Goal: Task Accomplishment & Management: Use online tool/utility

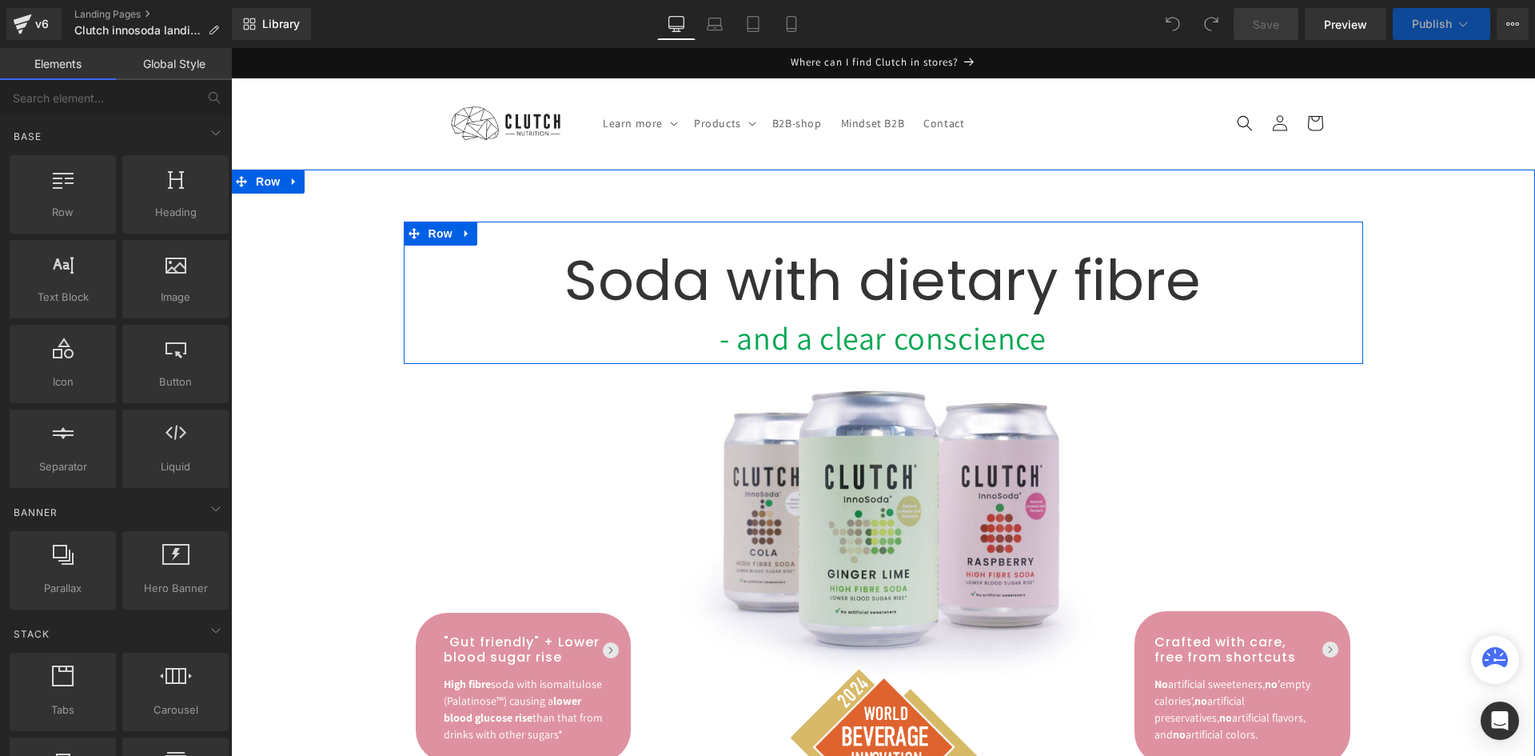
scroll to position [480, 0]
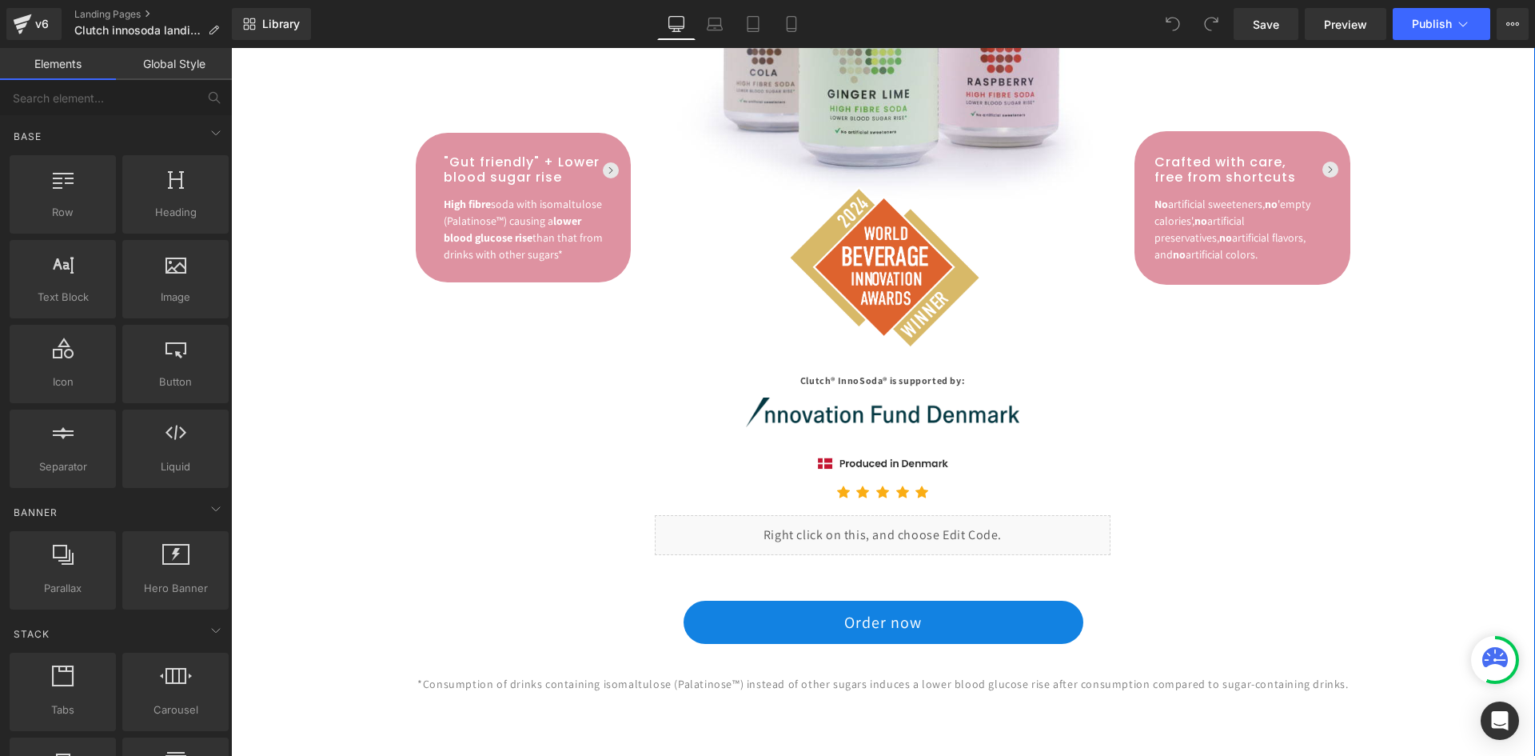
click at [1220, 212] on p "No artificial sweeteners, no 'empty calories', no artificial preservatives, no …" at bounding box center [1247, 229] width 184 height 67
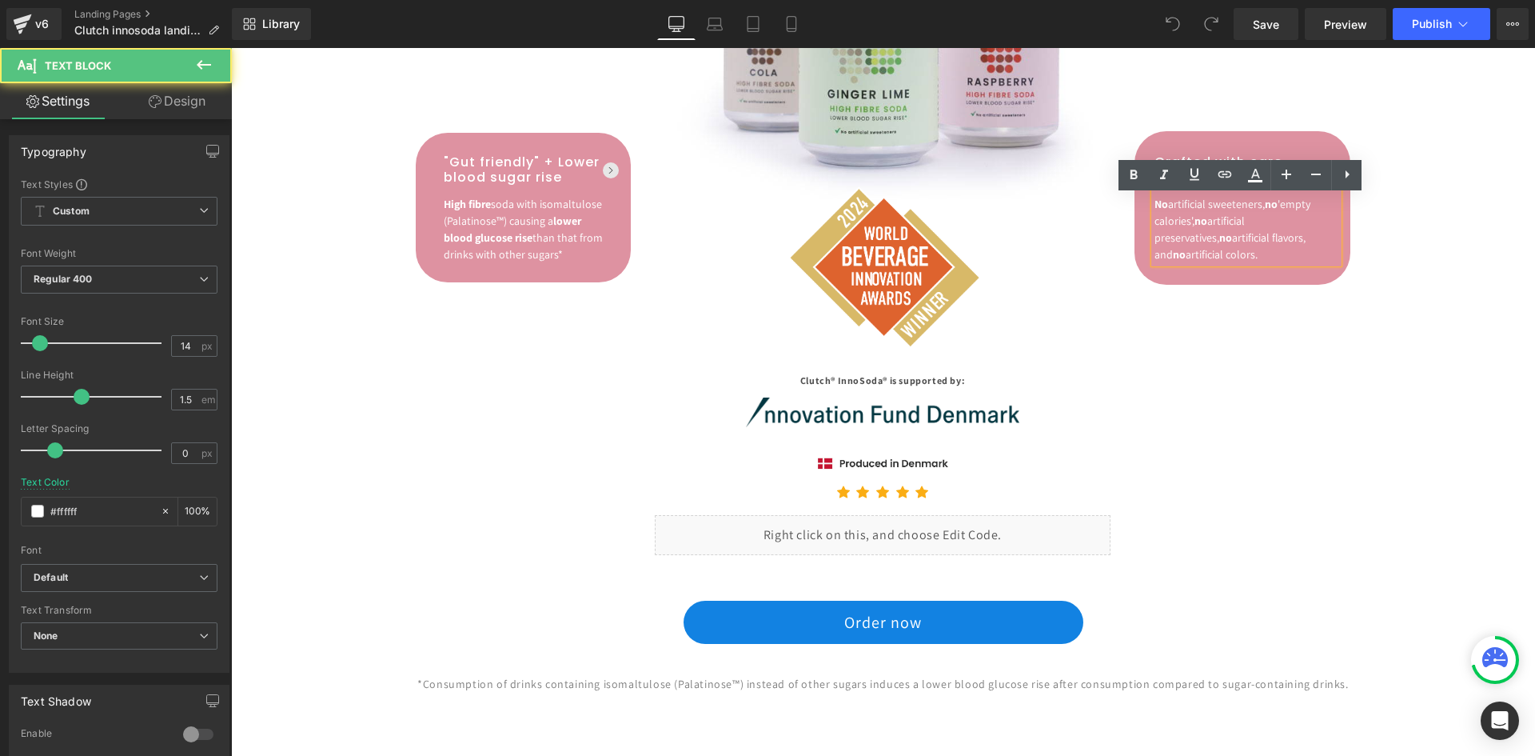
click at [1169, 209] on p "No artificial sweeteners, no 'empty calories', no artificial preservatives, no …" at bounding box center [1247, 229] width 184 height 67
drag, startPoint x: 1204, startPoint y: 210, endPoint x: 1154, endPoint y: 210, distance: 50.4
click at [1155, 210] on p "No artificial sweeteners, no 'empty calories', no artificial preservatives, no …" at bounding box center [1247, 229] width 184 height 67
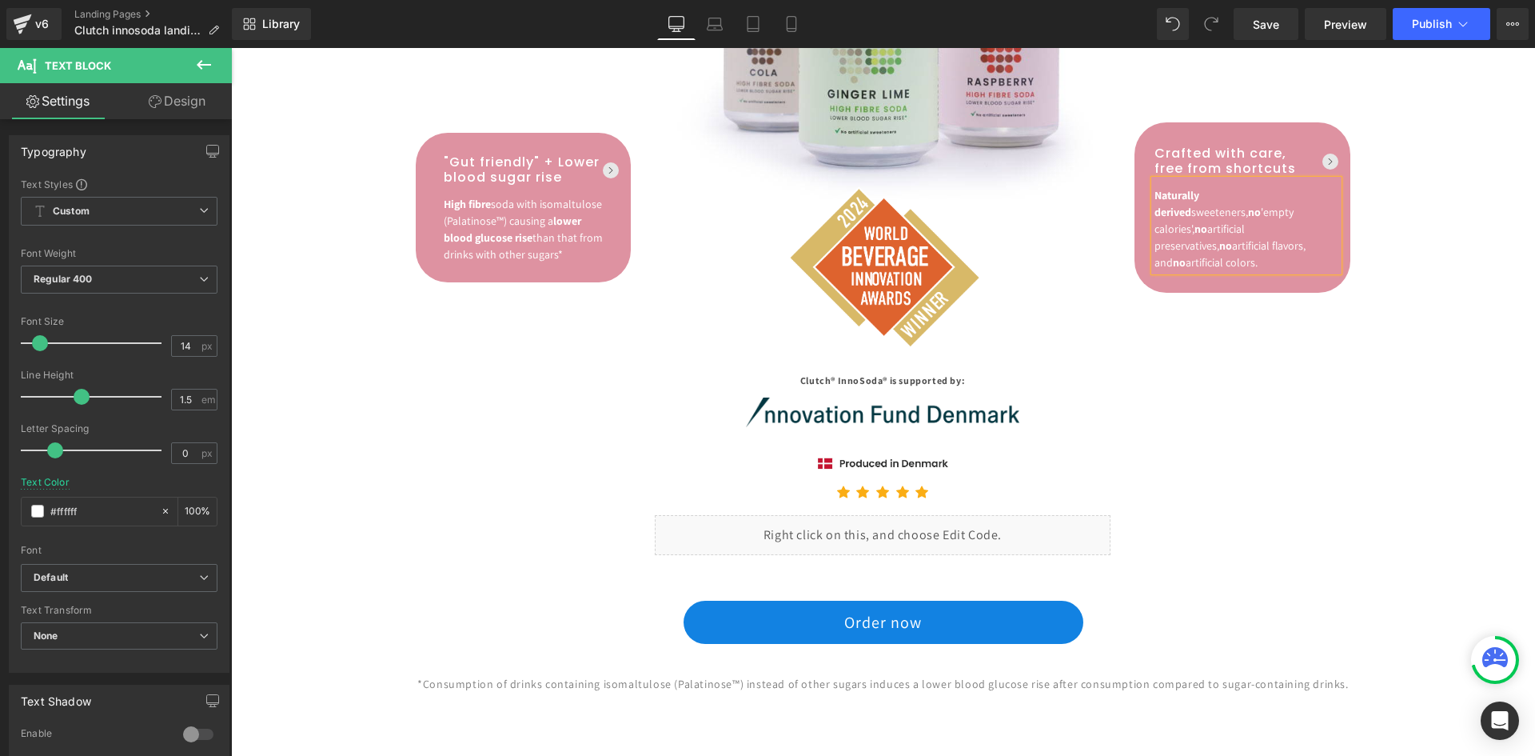
scroll to position [472, 0]
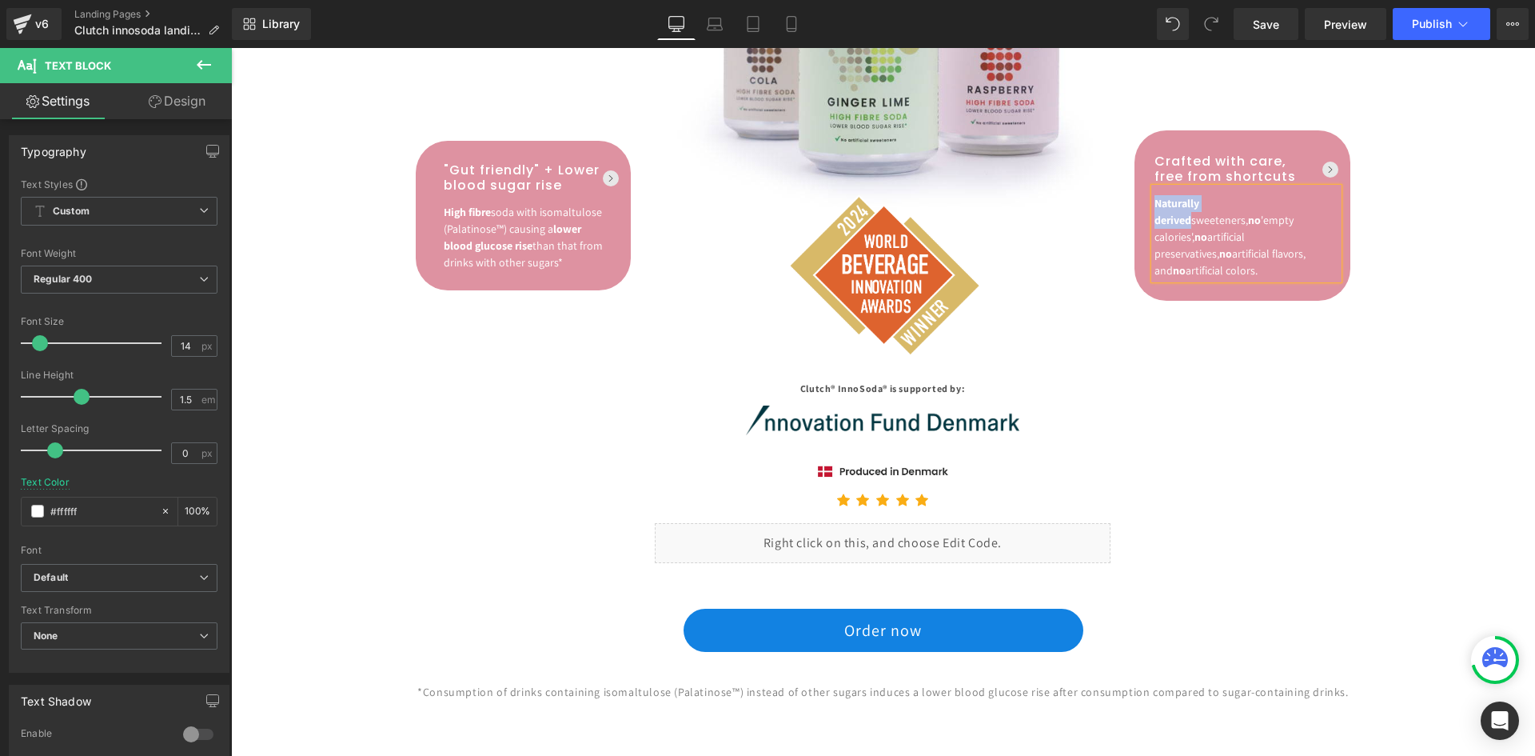
drag, startPoint x: 1234, startPoint y: 205, endPoint x: 1150, endPoint y: 206, distance: 84.0
click at [1155, 206] on span "Naturally derived" at bounding box center [1177, 211] width 45 height 31
copy span "Naturally derived"
click at [1252, 214] on p "Naturally derived sweeteners, no 'empty calories', no artificial preservatives,…" at bounding box center [1247, 237] width 184 height 84
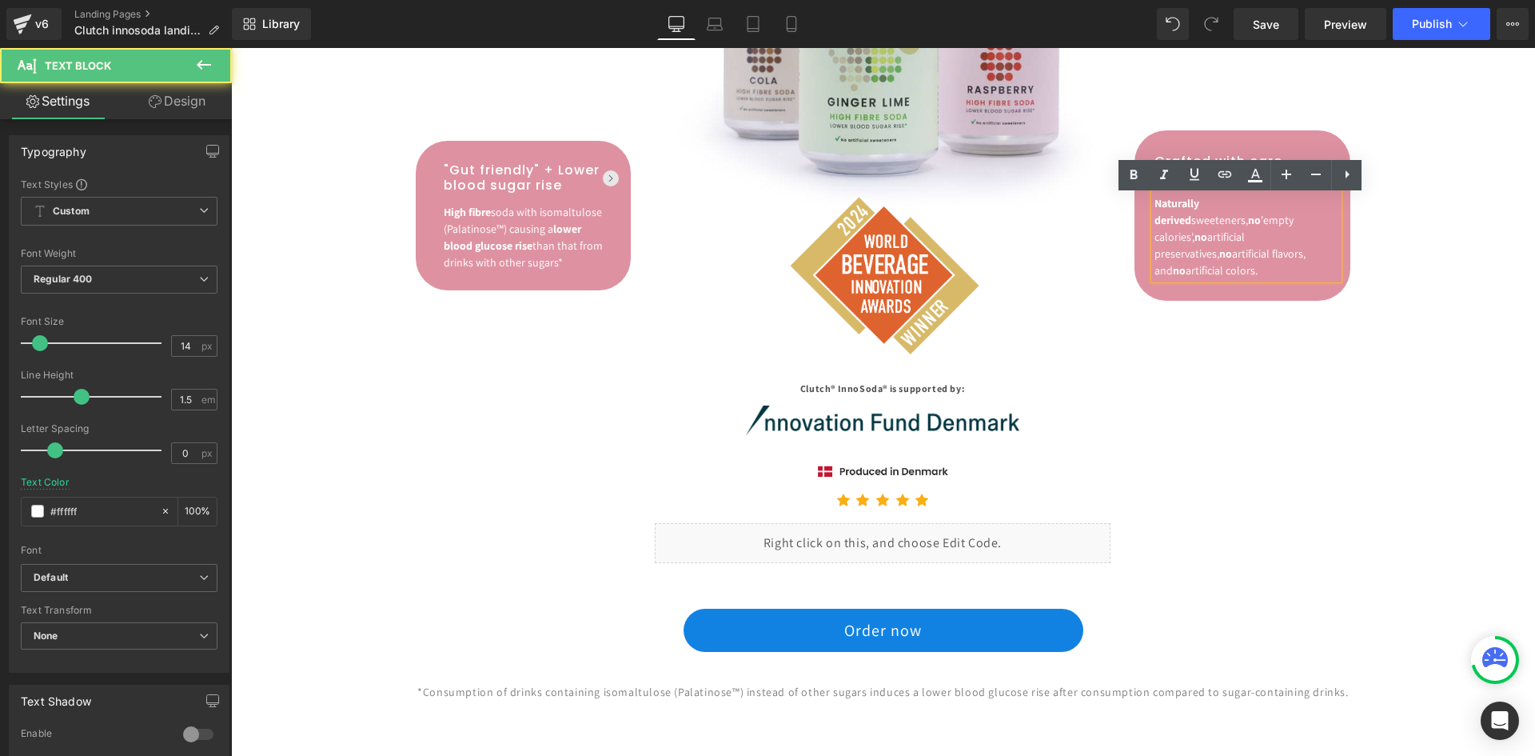
click at [1200, 211] on span "Naturally derived" at bounding box center [1177, 211] width 45 height 31
drag, startPoint x: 1296, startPoint y: 211, endPoint x: 1160, endPoint y: 212, distance: 135.2
click at [1155, 212] on p "Naturally derived sweeteners, no 'empty calories', no artificial preservatives,…" at bounding box center [1247, 237] width 184 height 84
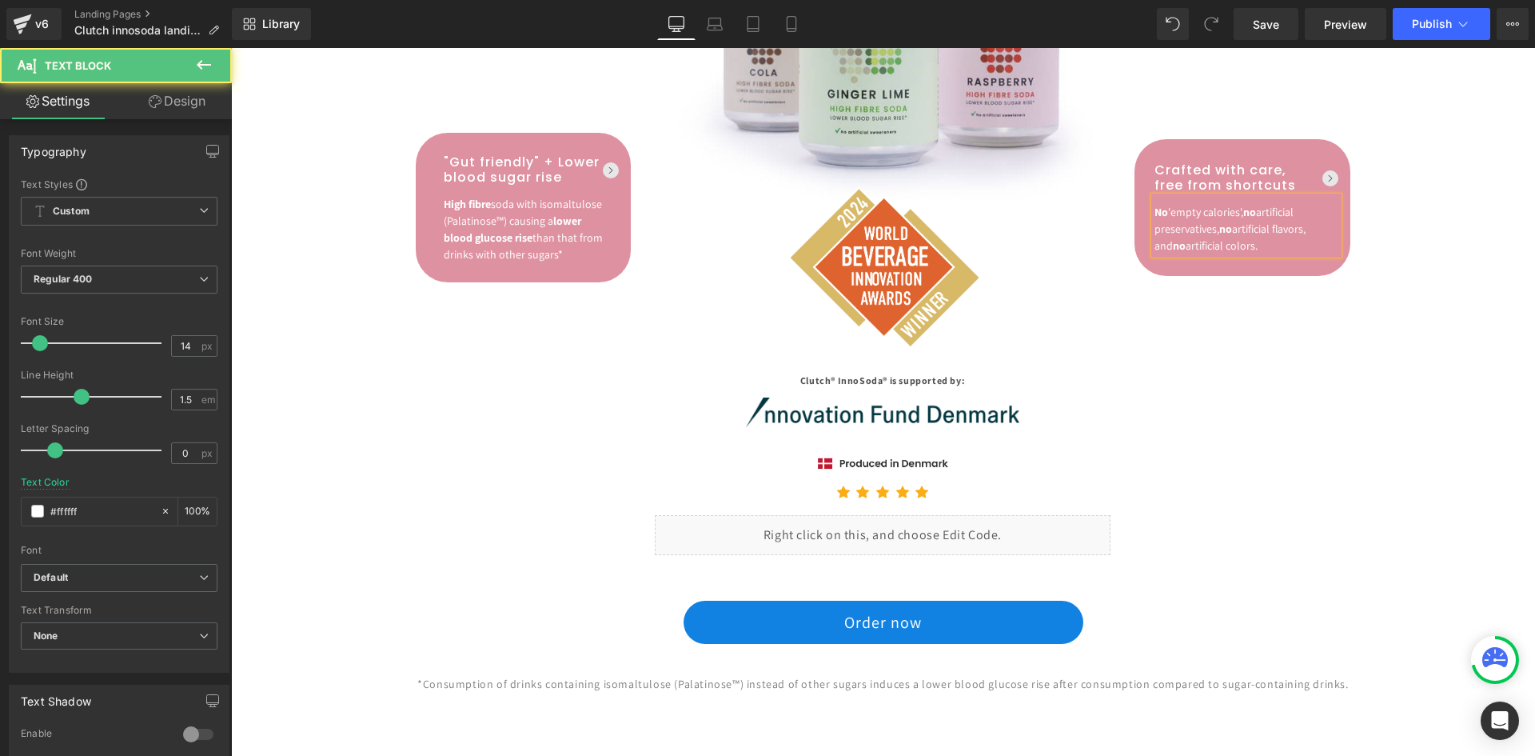
click at [1307, 226] on p "N o 'empty calories', no artificial preservatives, no artificial flavors, and n…" at bounding box center [1247, 229] width 184 height 50
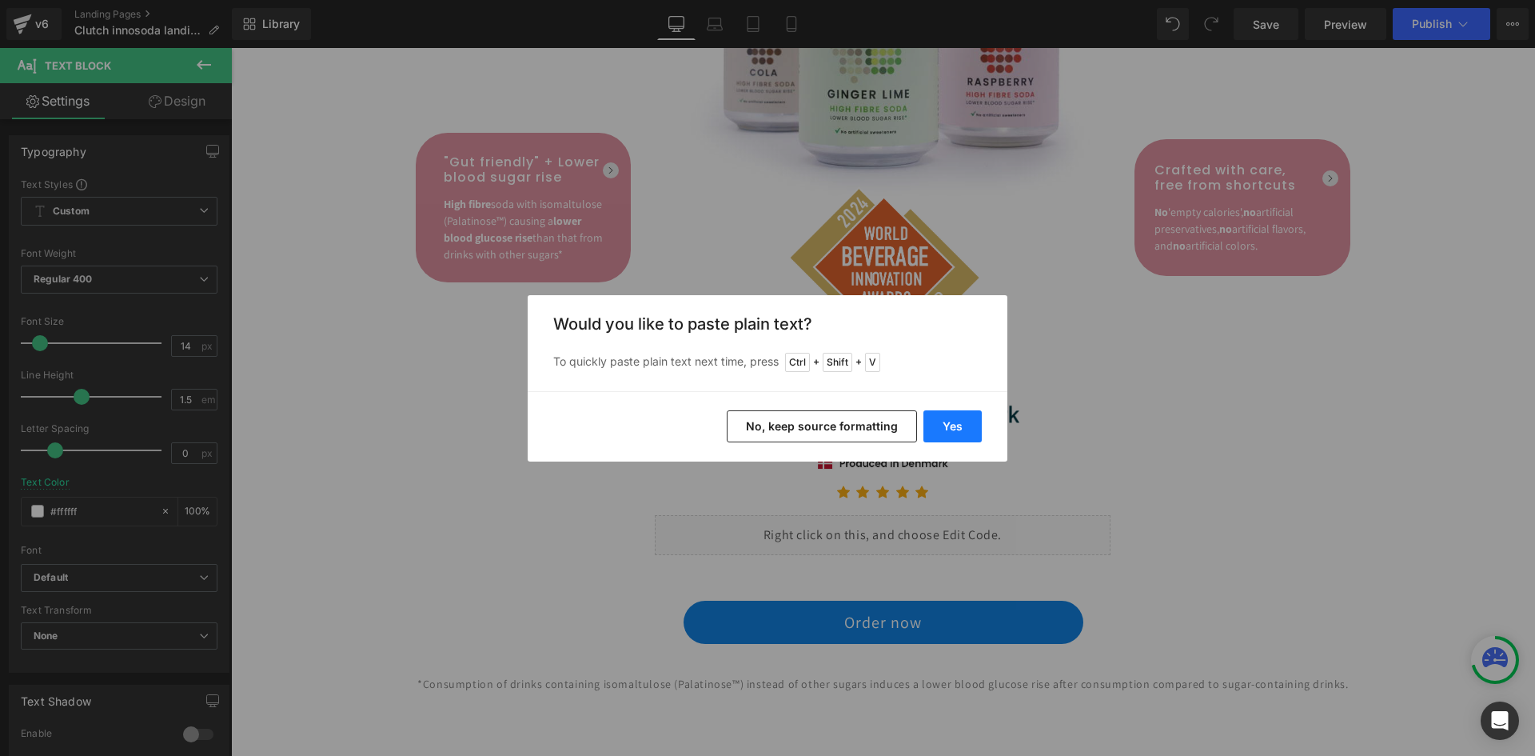
drag, startPoint x: 970, startPoint y: 421, endPoint x: 886, endPoint y: 352, distance: 109.0
click at [970, 421] on button "Yes" at bounding box center [953, 426] width 58 height 32
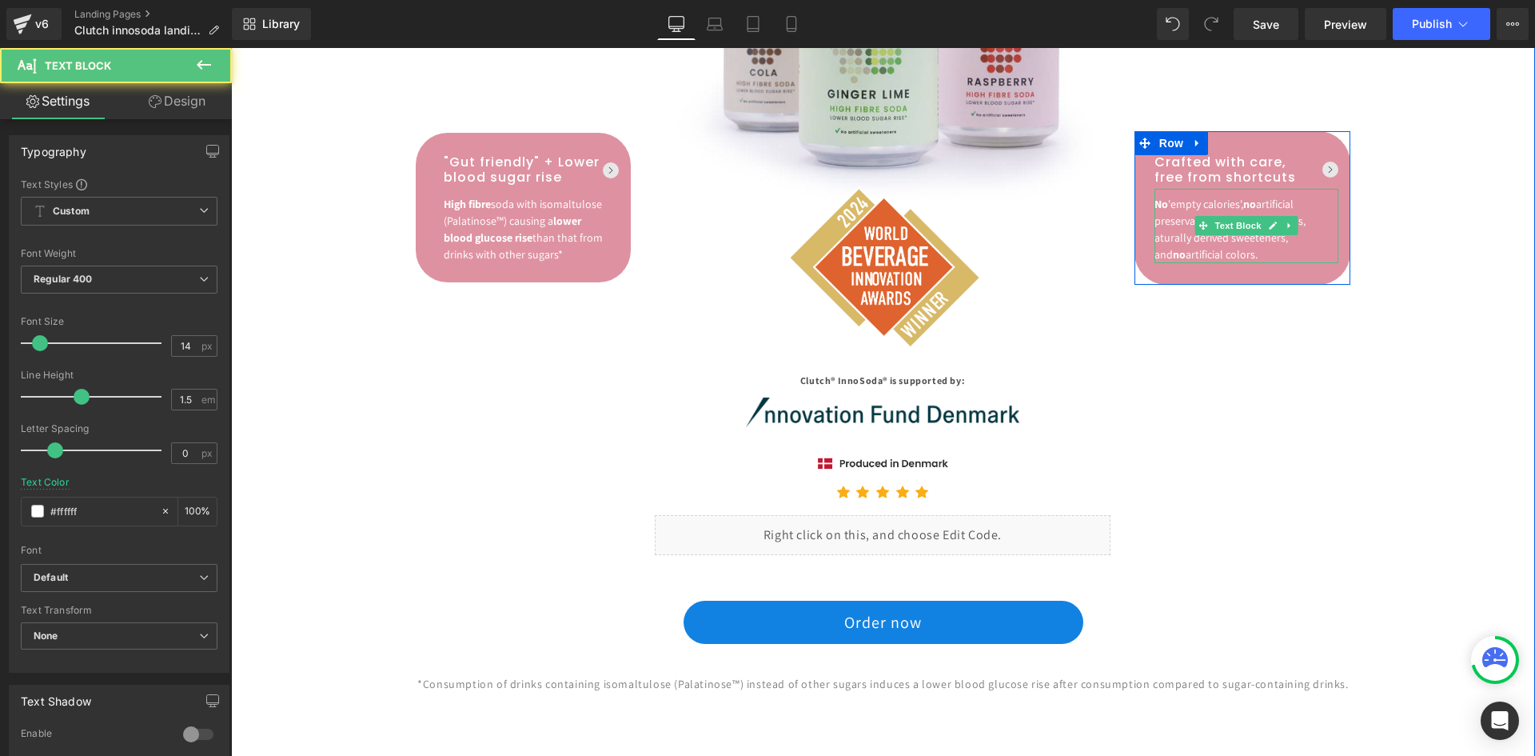
click at [1155, 238] on p "N o 'empty calories', no artificial preservatives, no artificial flavors, atura…" at bounding box center [1247, 229] width 184 height 67
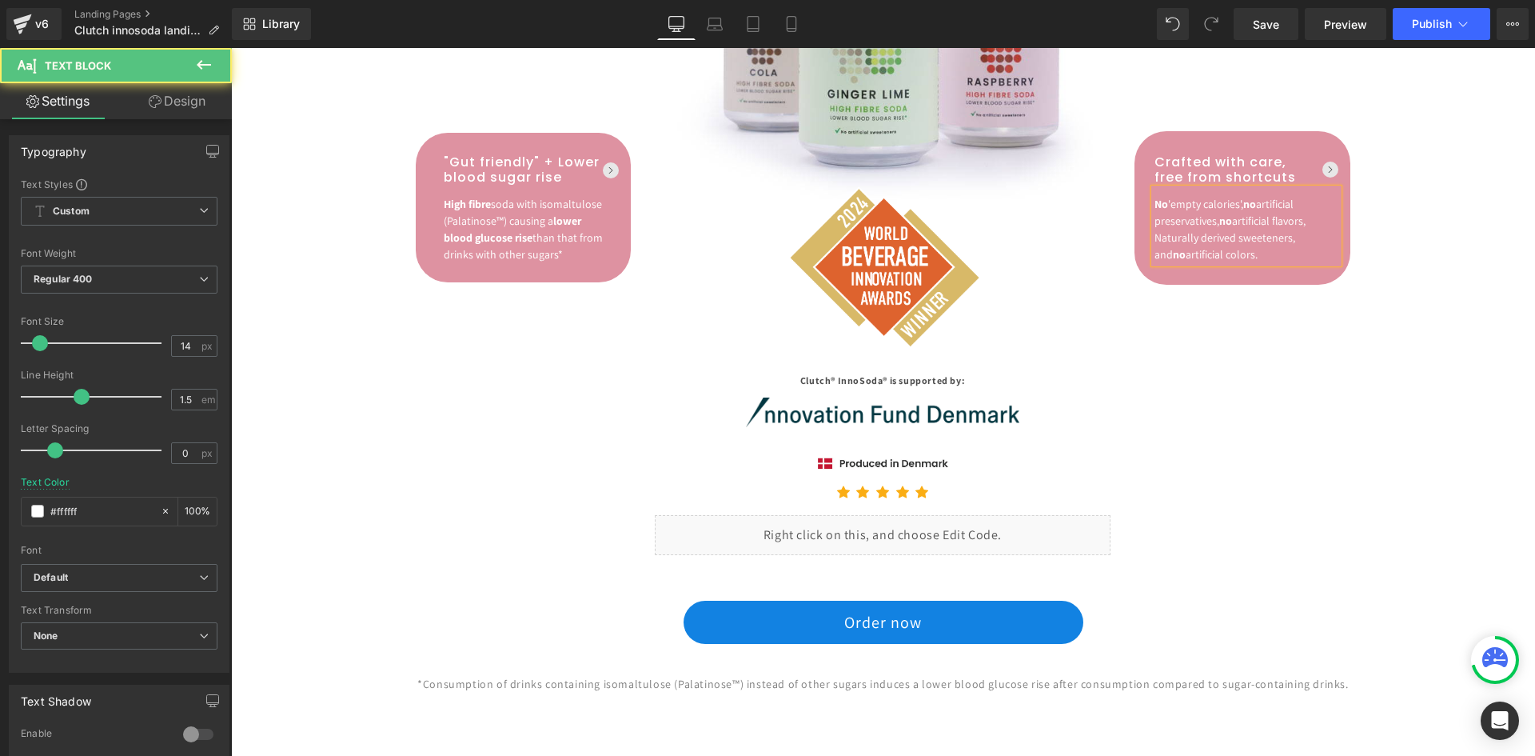
click at [1164, 242] on p "N o 'empty calories', no artificial preservatives, no artificial flavors, Natur…" at bounding box center [1247, 229] width 184 height 67
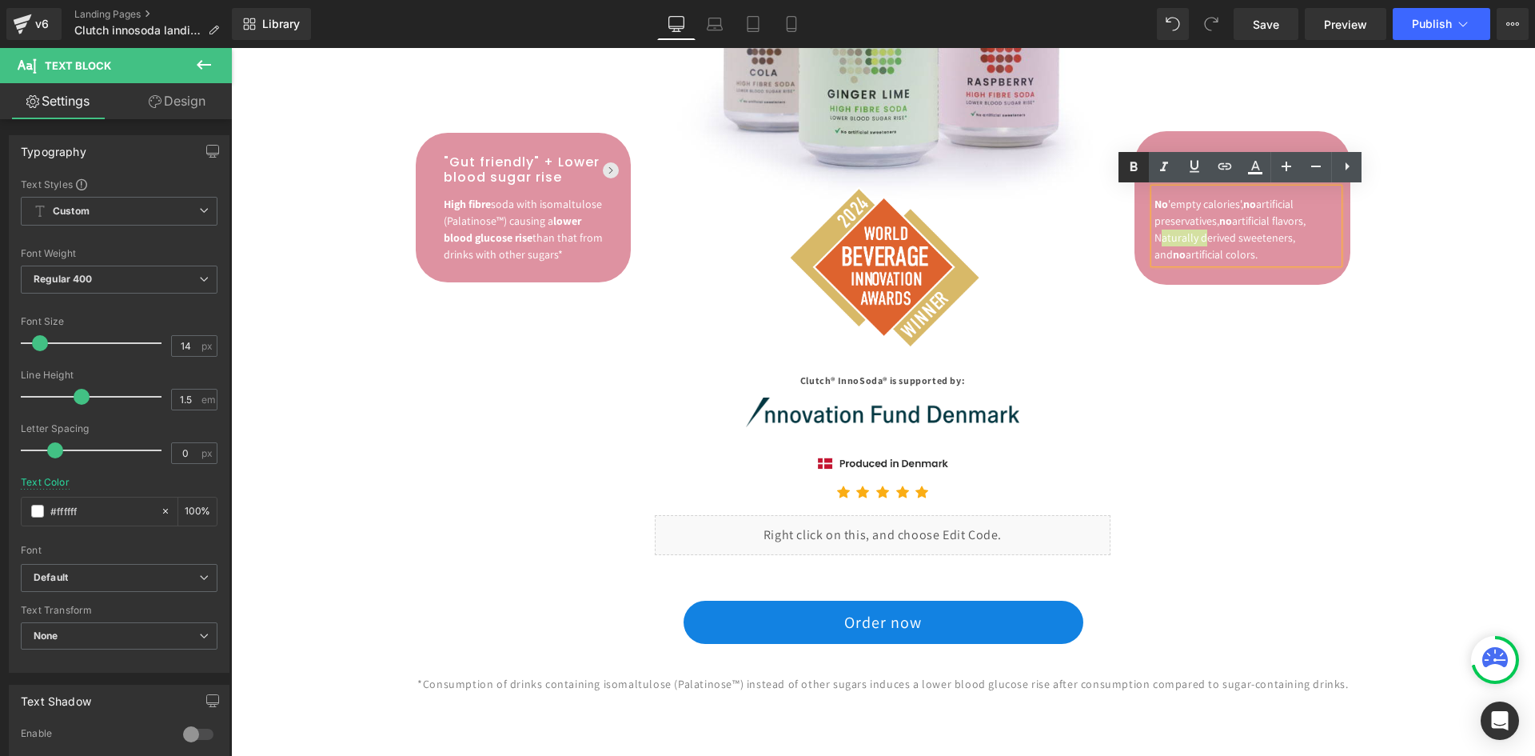
click at [1139, 164] on icon at bounding box center [1133, 167] width 19 height 19
click at [1421, 246] on div "Soda with dietary fibre Heading - and a clear conscience Heading Row Image Imag…" at bounding box center [883, 250] width 1304 height 1017
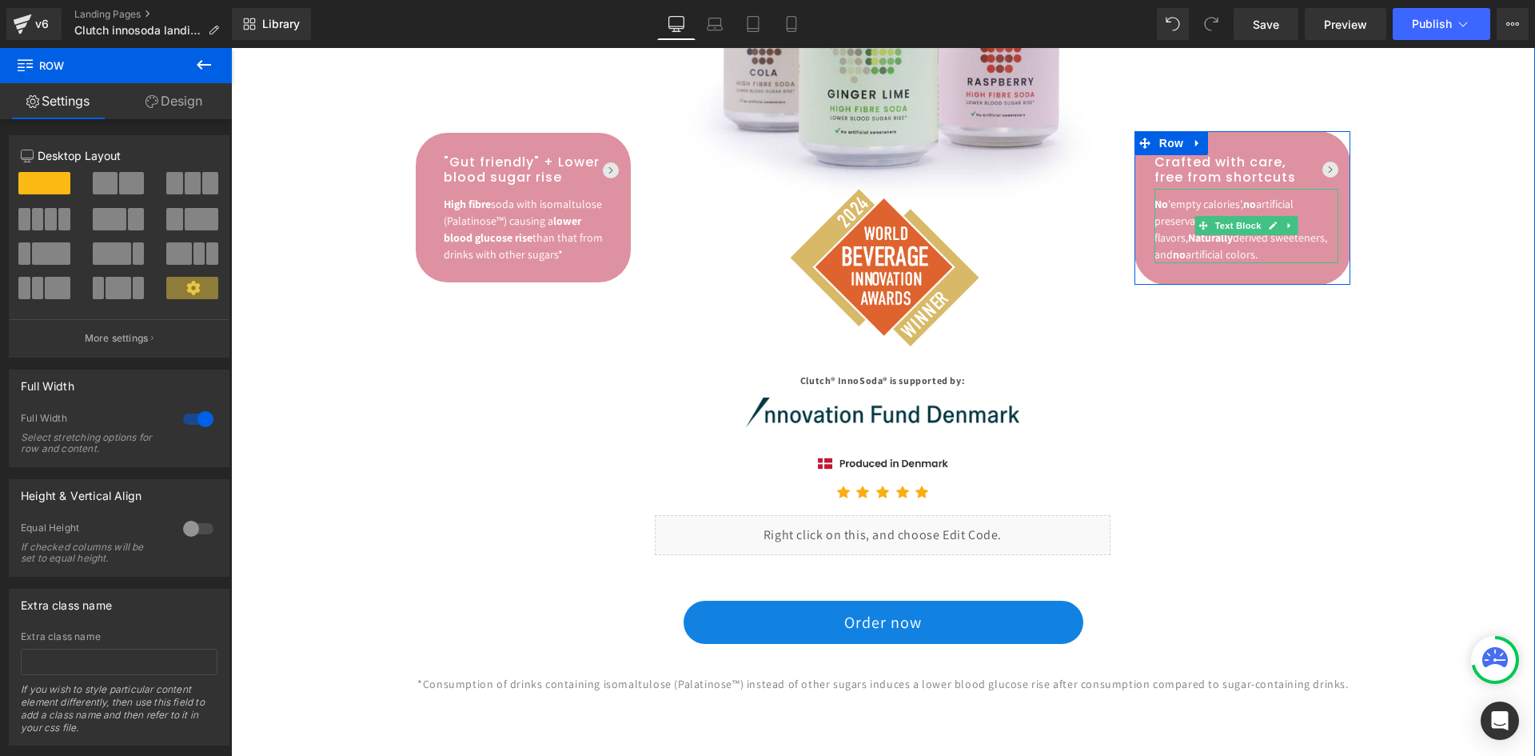
click at [1284, 237] on p "N o 'empty calories', no artificial preservatives, no artificial flavors, Natur…" at bounding box center [1247, 229] width 184 height 67
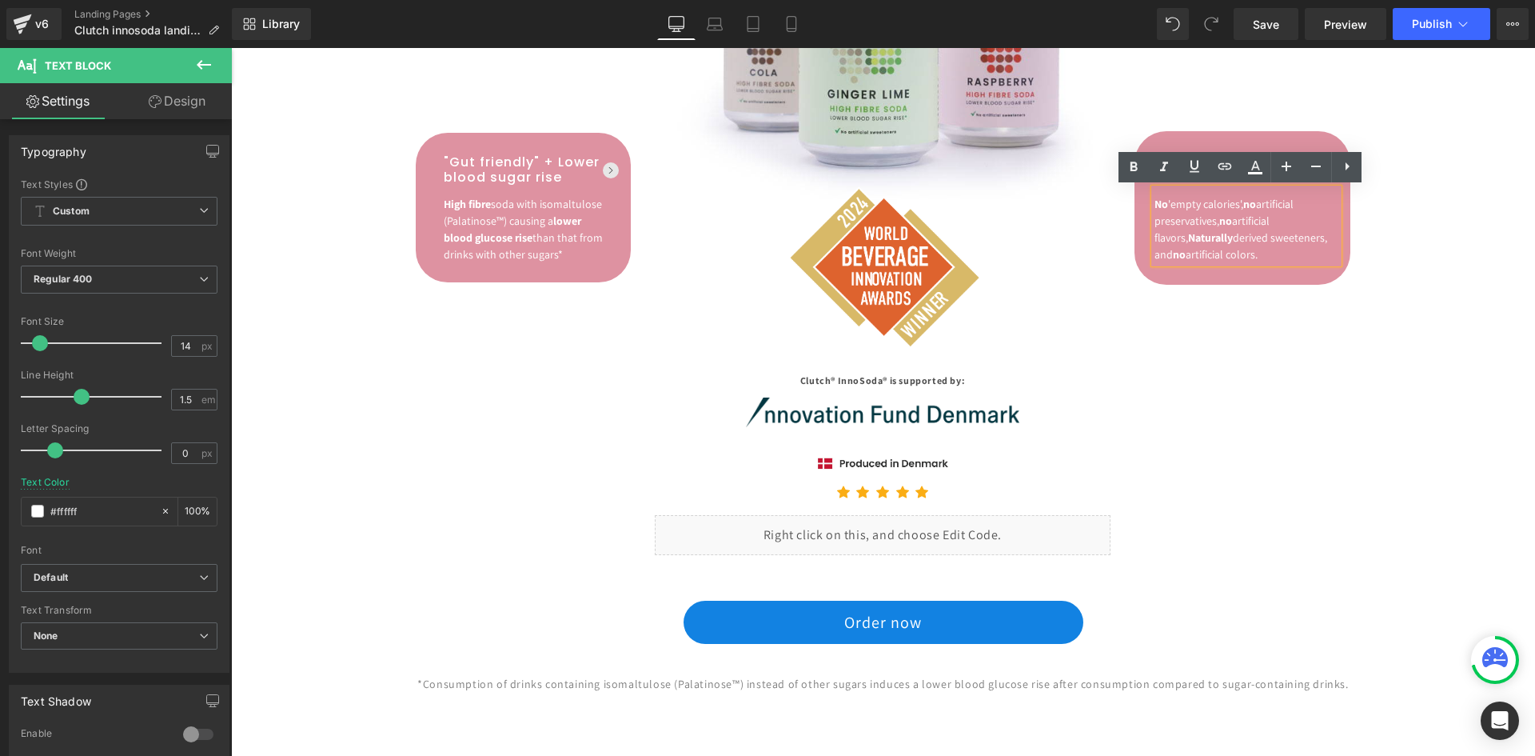
click at [1510, 274] on div "Soda with dietary fibre Heading - and a clear conscience Heading Row Image Imag…" at bounding box center [883, 250] width 1304 height 1017
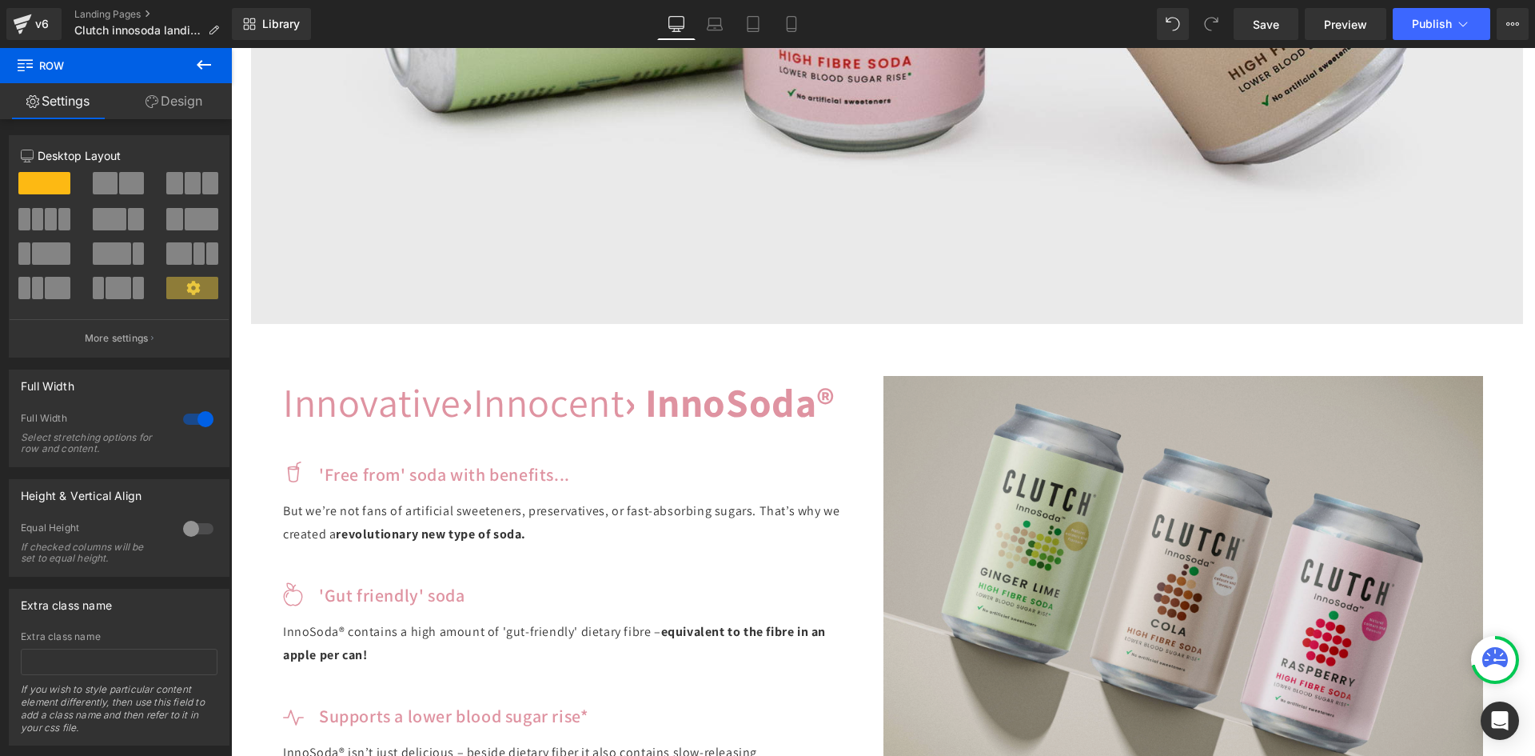
scroll to position [2079, 0]
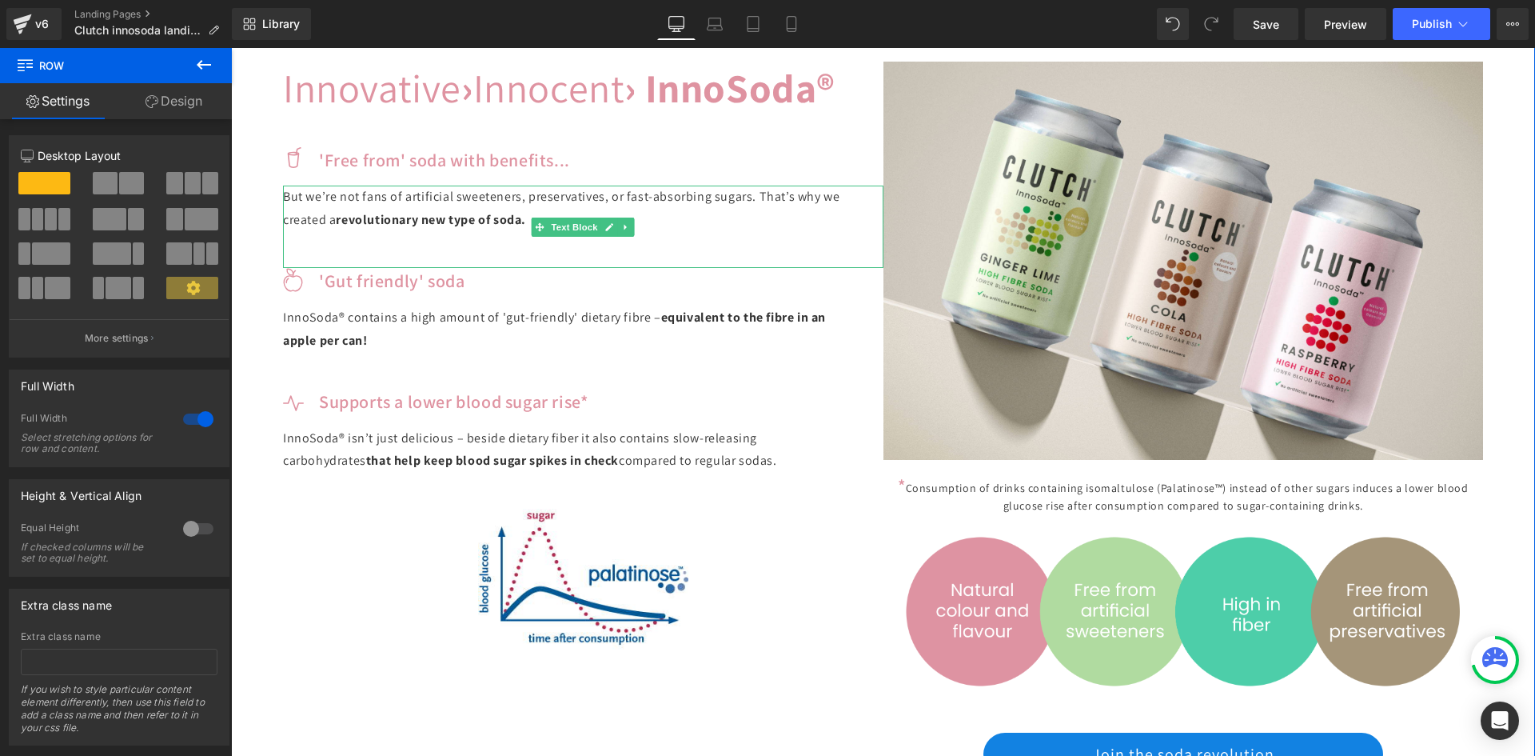
click at [406, 232] on p "But we’re not fans of artificial sweeteners, preservatives, or fast-absorbing s…" at bounding box center [583, 209] width 601 height 46
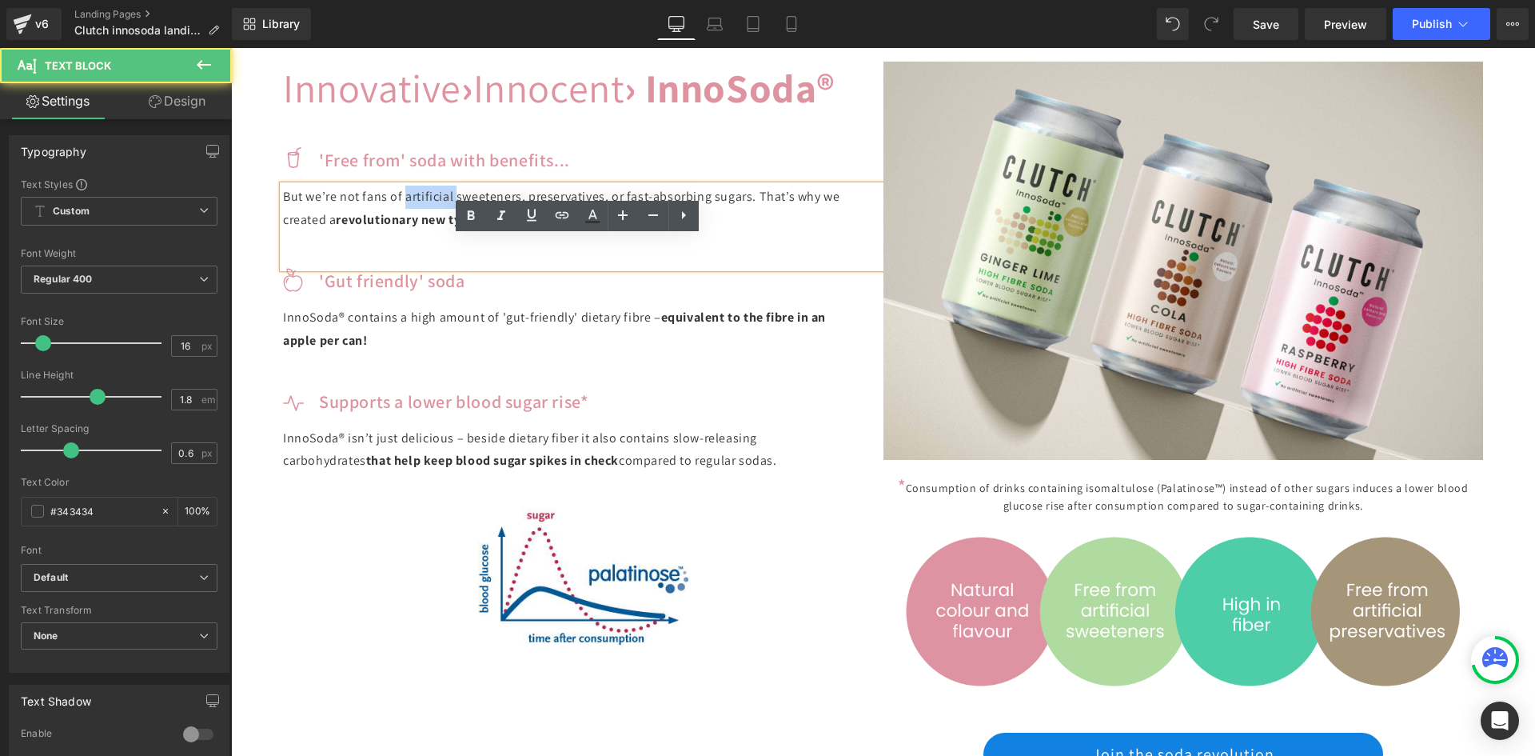
click at [406, 232] on p "But we’re not fans of artificial sweeteners, preservatives, or fast-absorbing s…" at bounding box center [583, 209] width 601 height 46
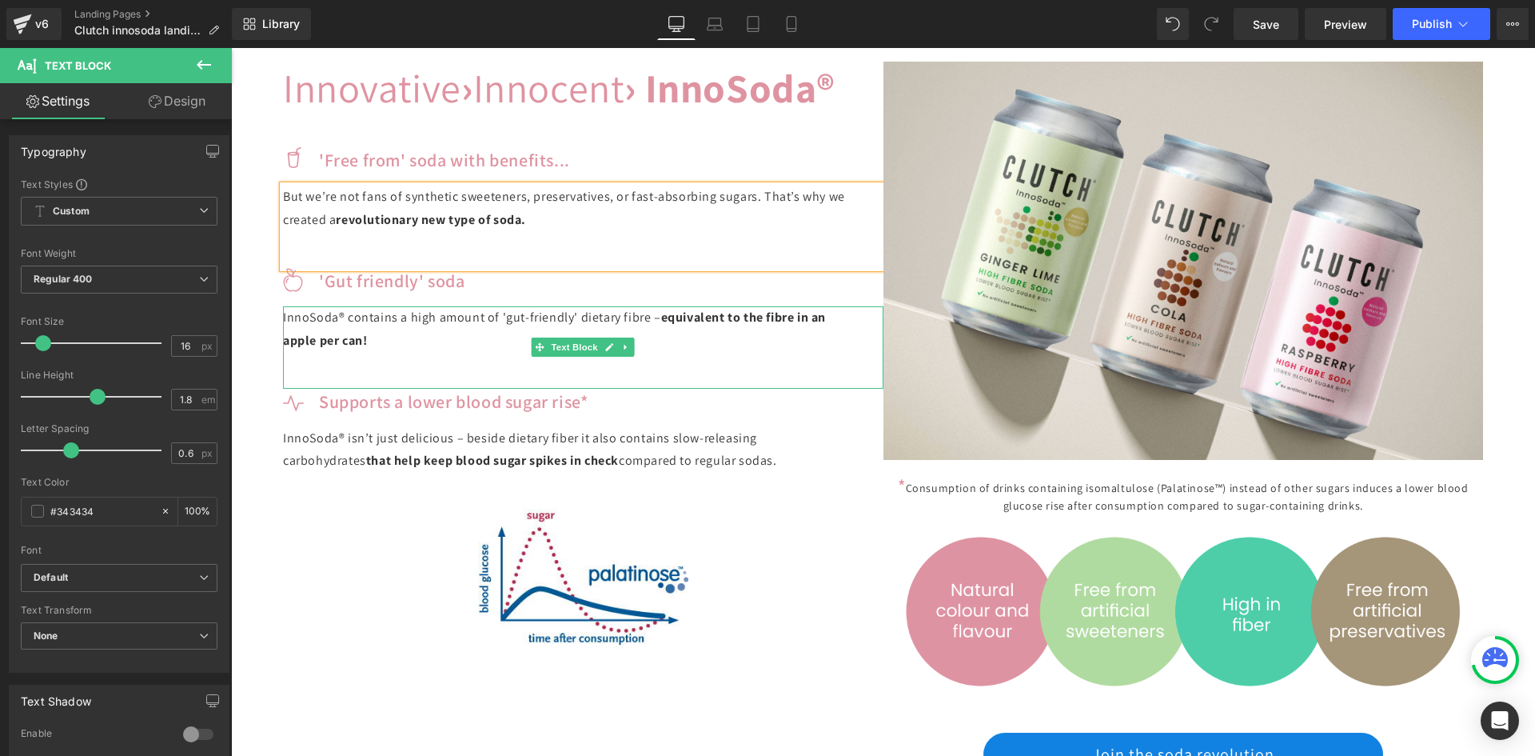
click at [389, 353] on p "InnoSoda® contains a high amount of 'gut-friendly' dietary fibre – equivalent t…" at bounding box center [565, 329] width 565 height 46
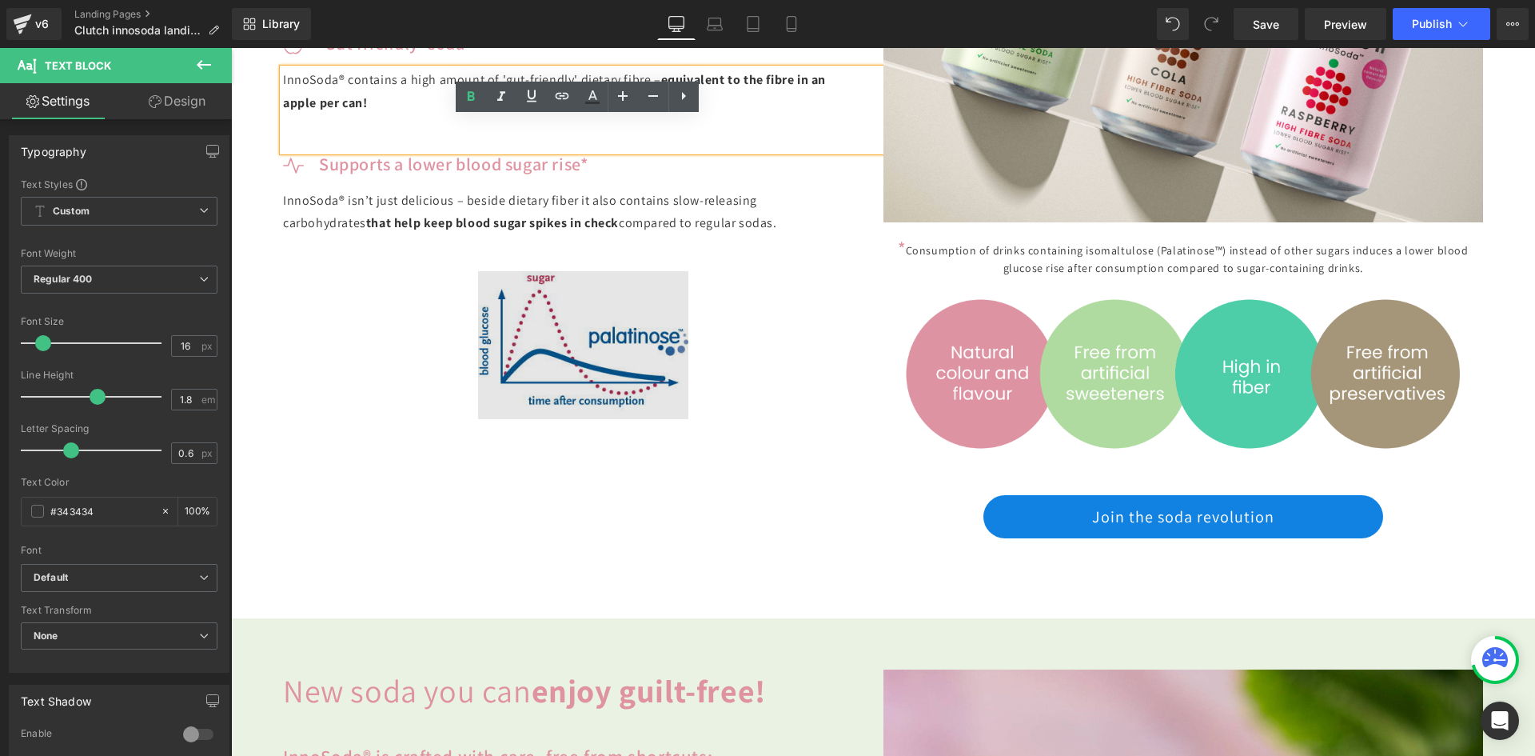
scroll to position [2319, 0]
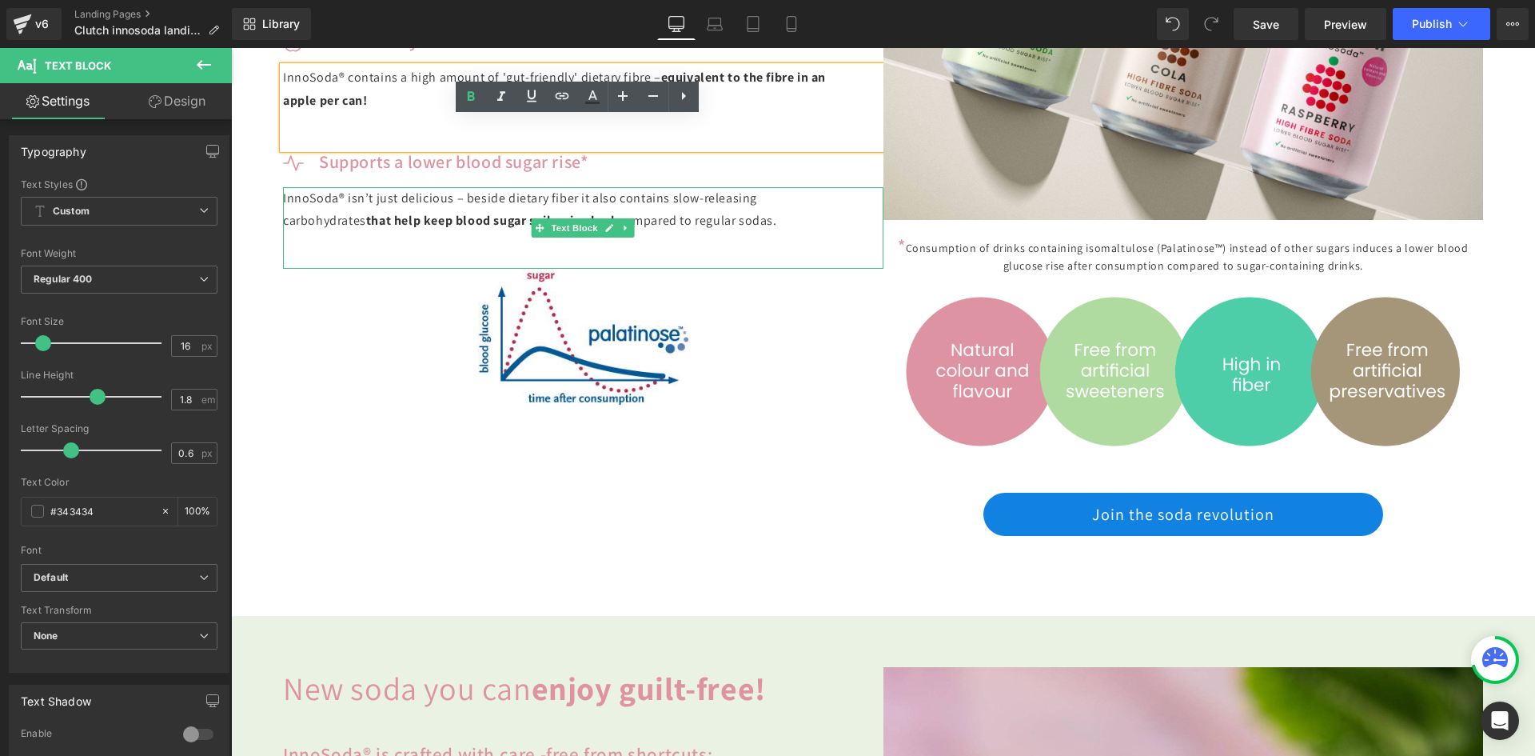
click at [690, 230] on span "InnoSoda® isn’t just delicious – beside dietary fiber it also contains slow-rel…" at bounding box center [530, 210] width 494 height 40
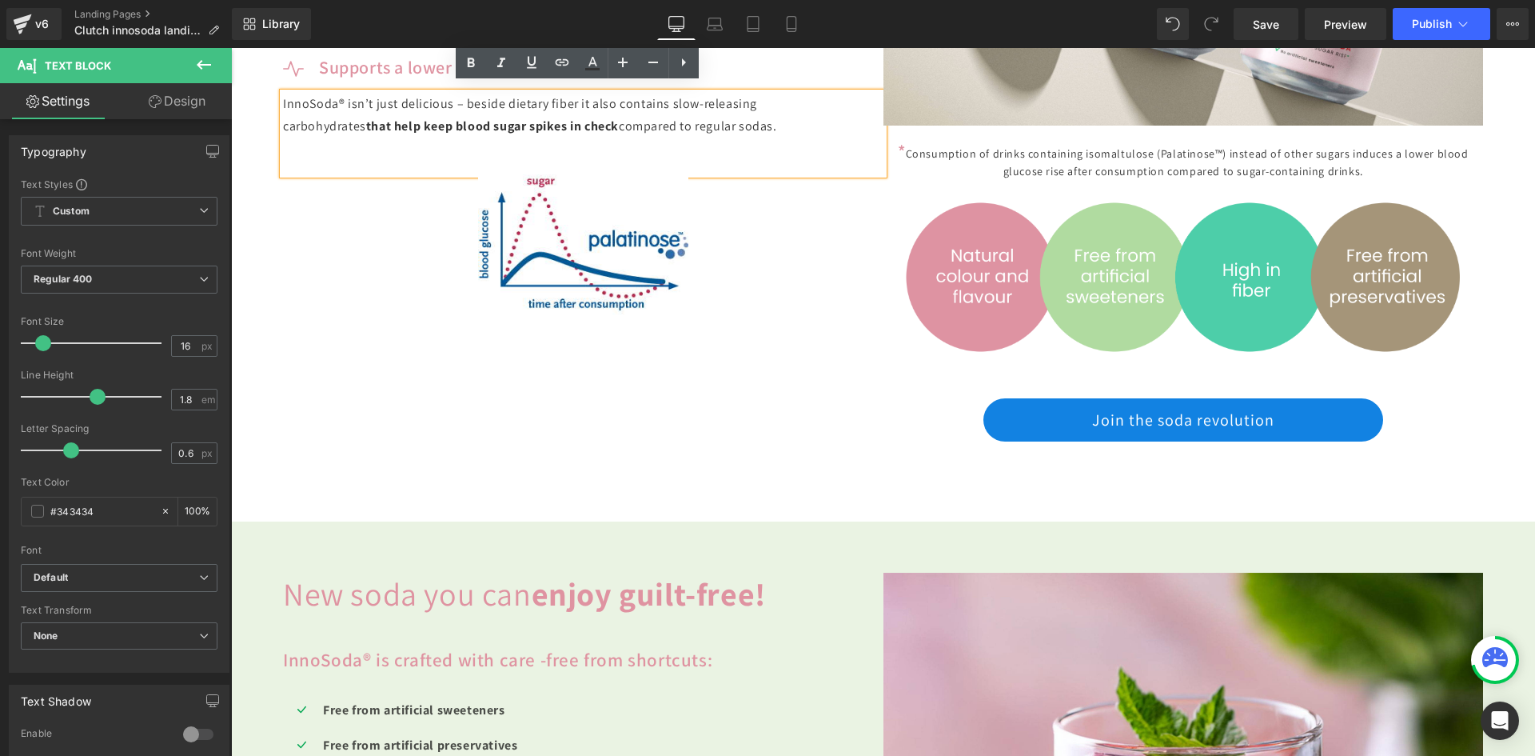
scroll to position [2399, 0]
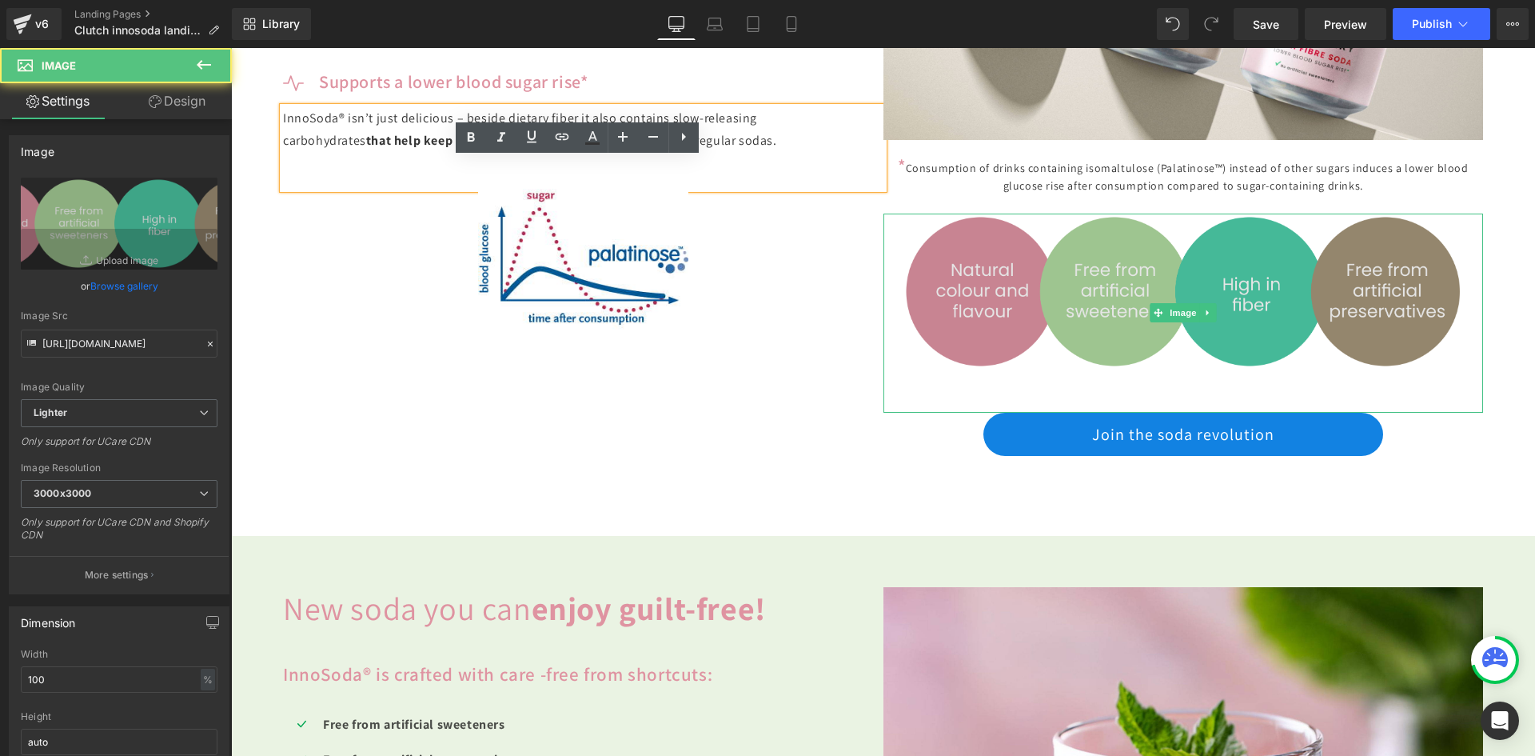
click at [1235, 293] on img at bounding box center [1184, 313] width 601 height 199
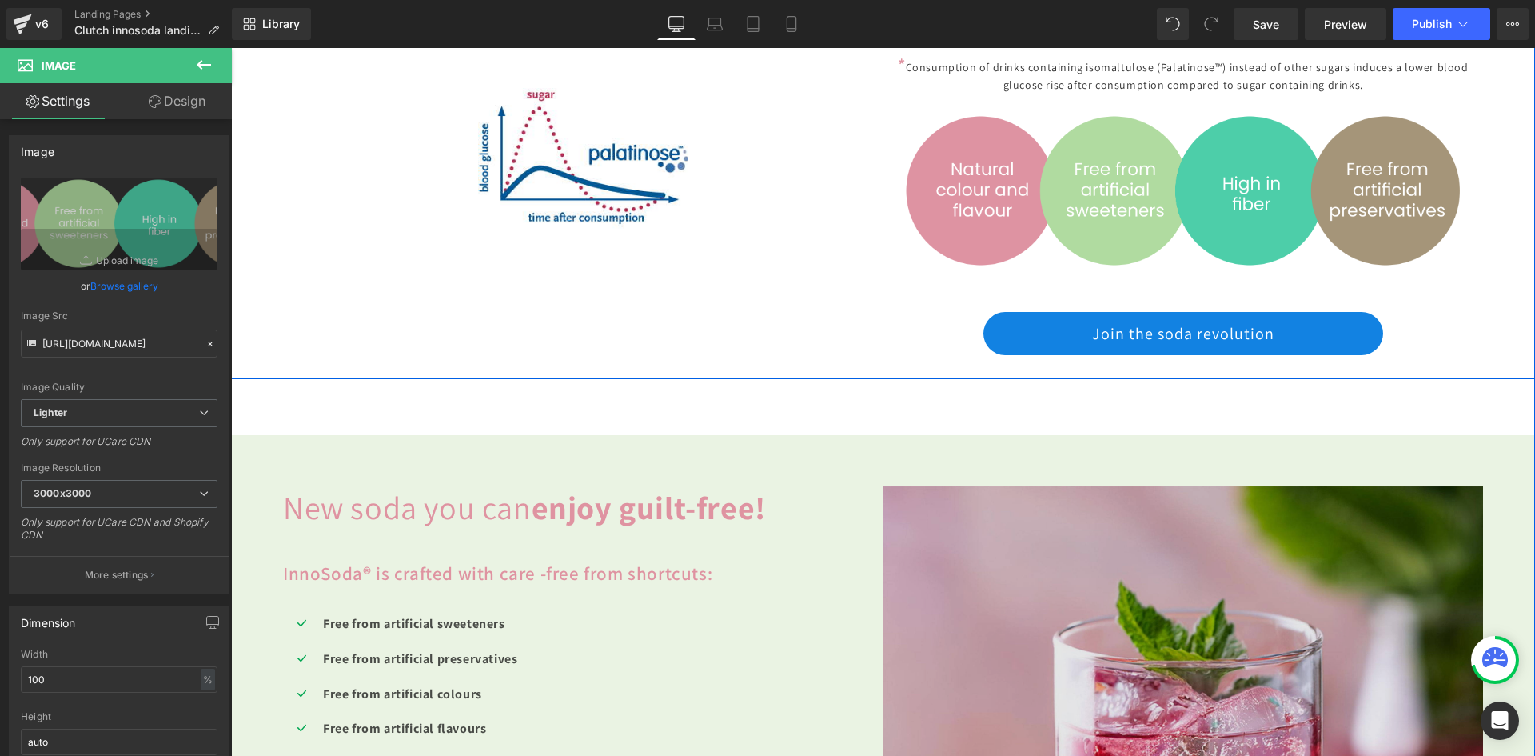
scroll to position [2799, 0]
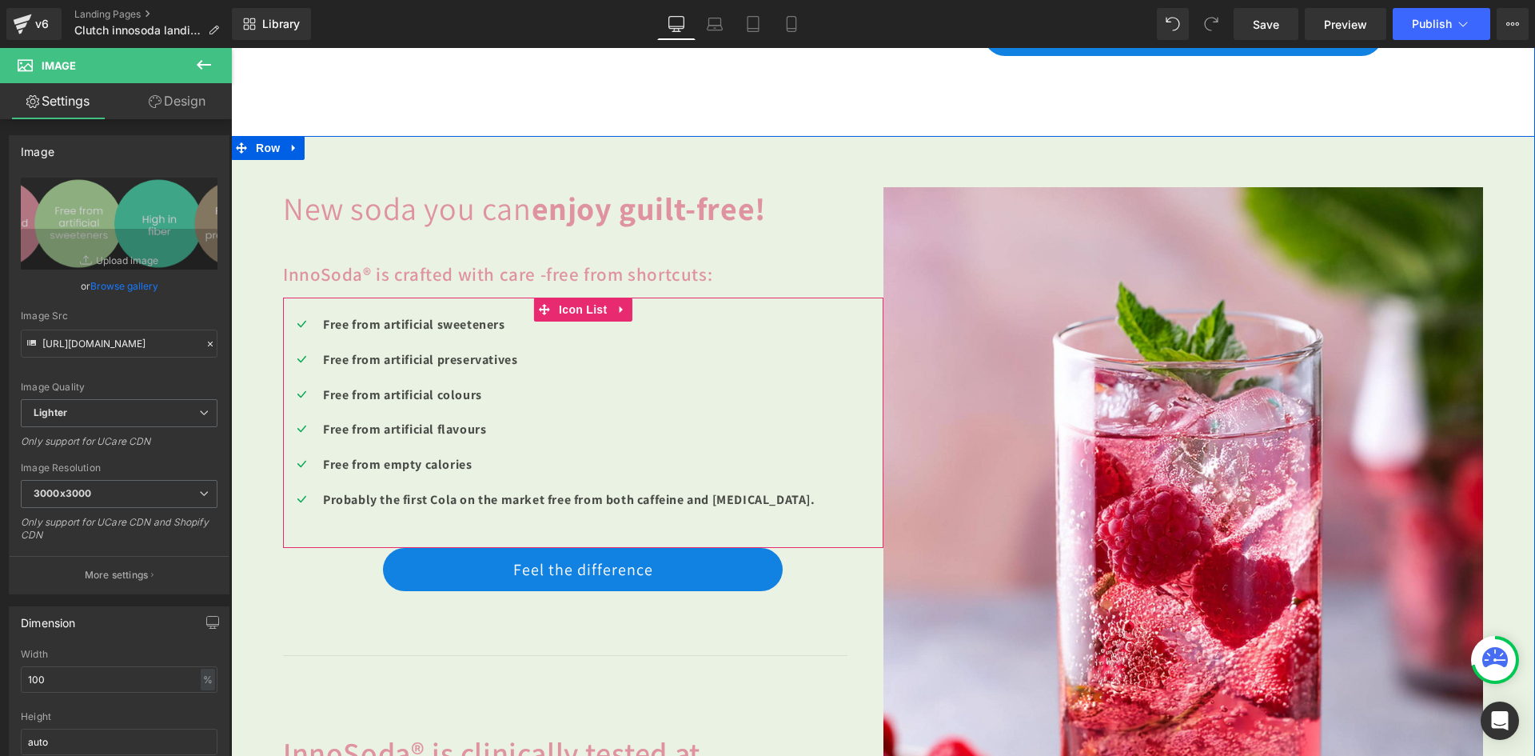
click at [350, 332] on div "Free from artificial sweeteners Text Block" at bounding box center [567, 324] width 497 height 23
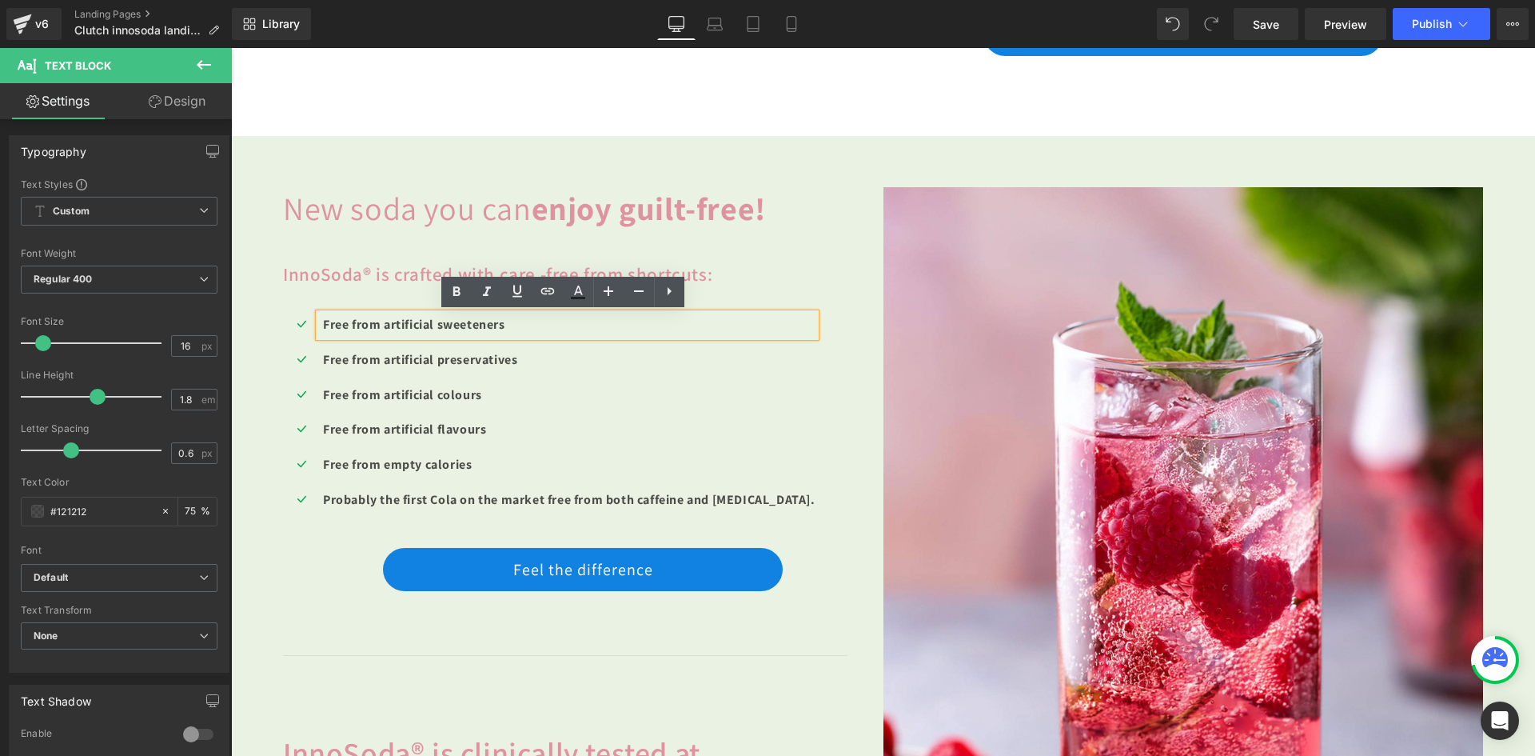
click at [418, 321] on strong "Free from artificial sweeteners" at bounding box center [414, 324] width 182 height 17
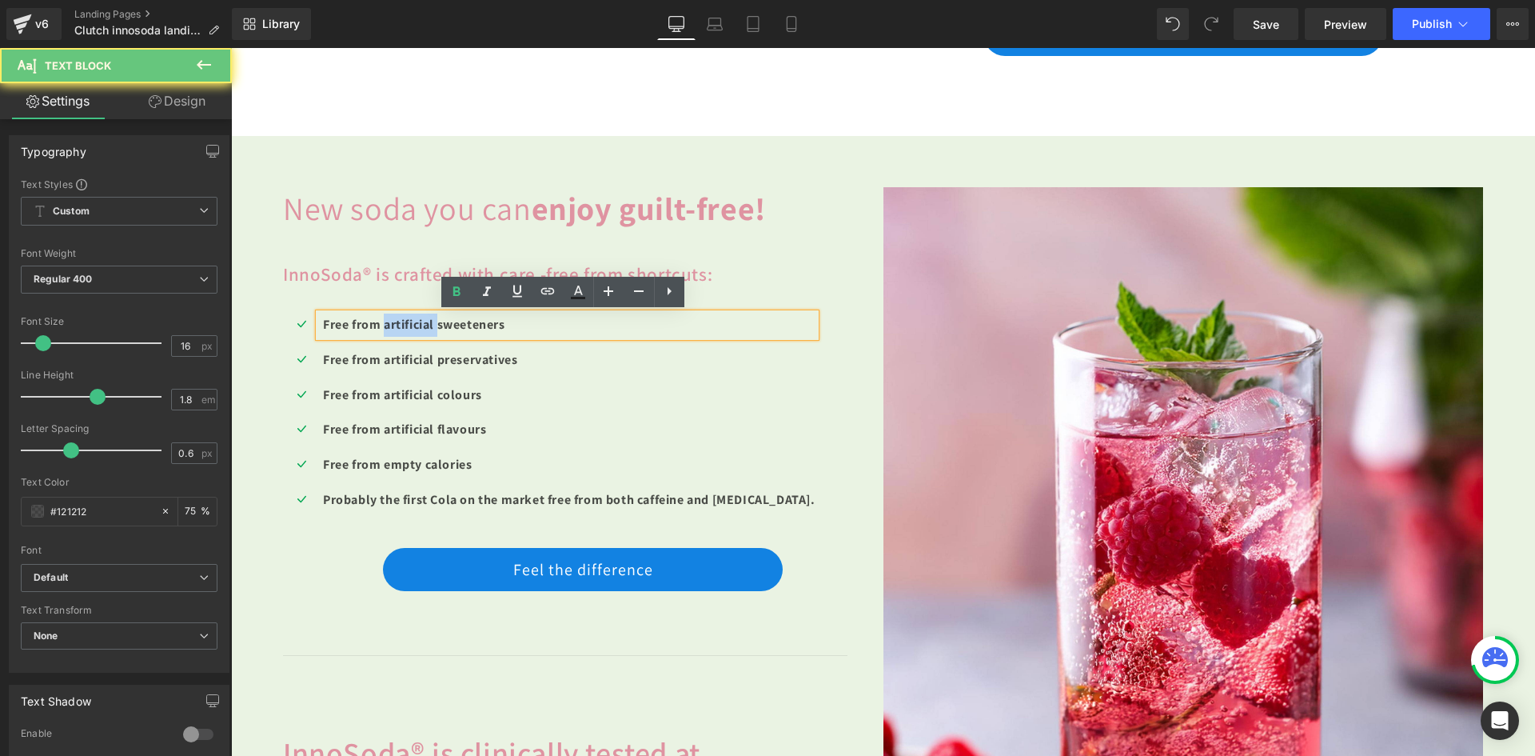
click at [418, 321] on strong "Free from artificial sweeteners" at bounding box center [414, 324] width 182 height 17
click at [329, 320] on strong "Free from artificial sweeteners" at bounding box center [414, 324] width 182 height 17
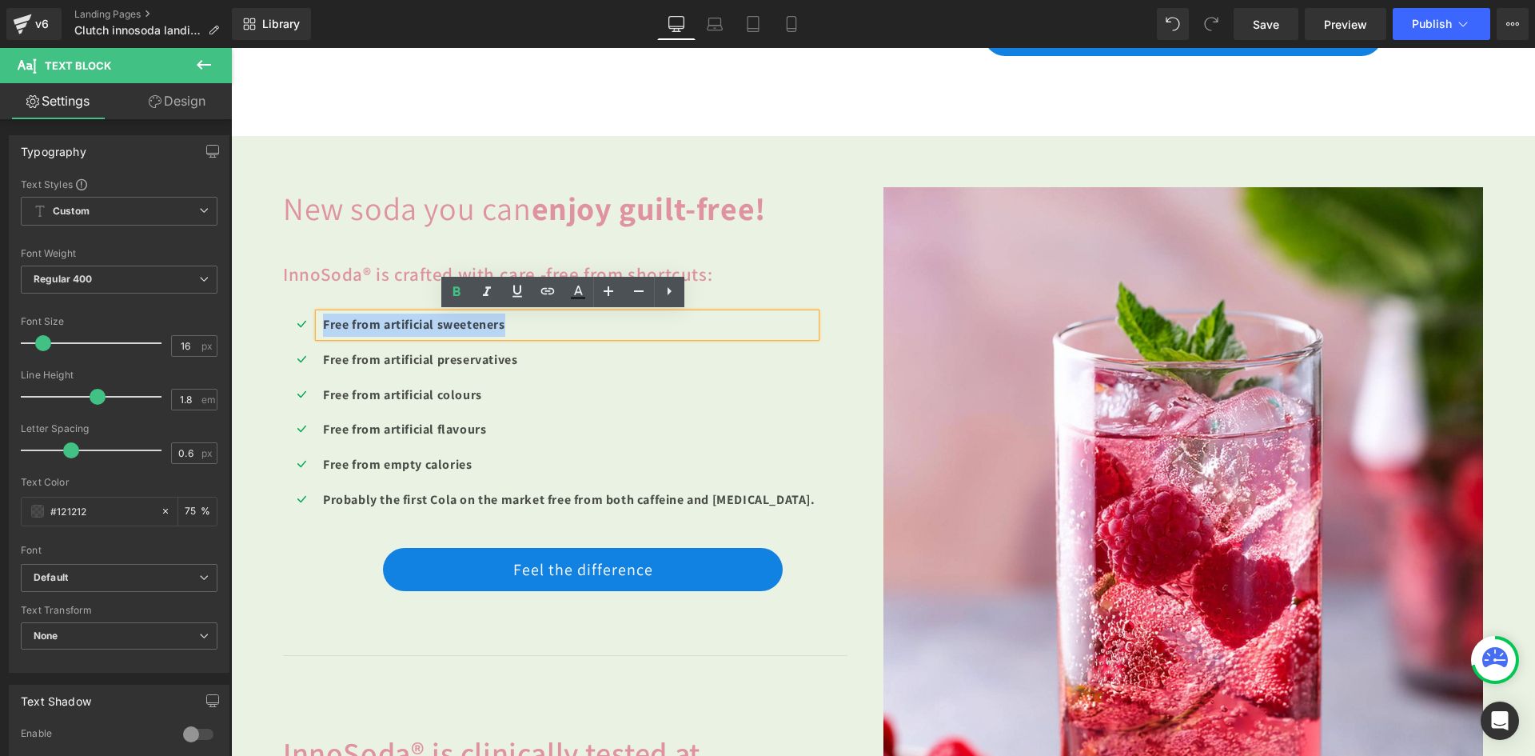
drag, startPoint x: 318, startPoint y: 321, endPoint x: 555, endPoint y: 321, distance: 236.7
click at [555, 321] on p "Free from artificial sweeteners" at bounding box center [569, 324] width 493 height 23
click at [313, 303] on div "Icon Free from artificial sweeteners Text Block Icon Free from artificial prese…" at bounding box center [583, 422] width 601 height 250
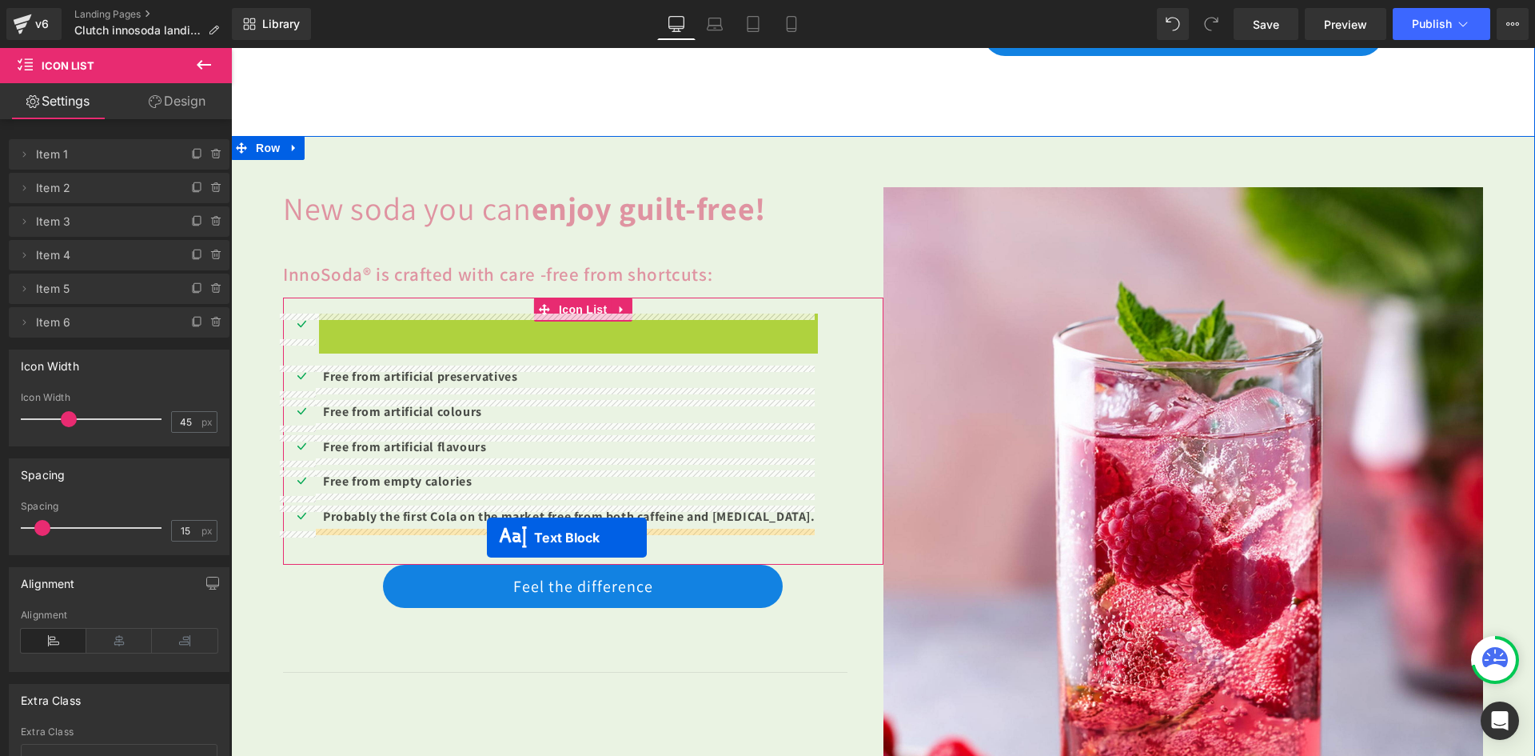
drag, startPoint x: 520, startPoint y: 325, endPoint x: 487, endPoint y: 537, distance: 215.2
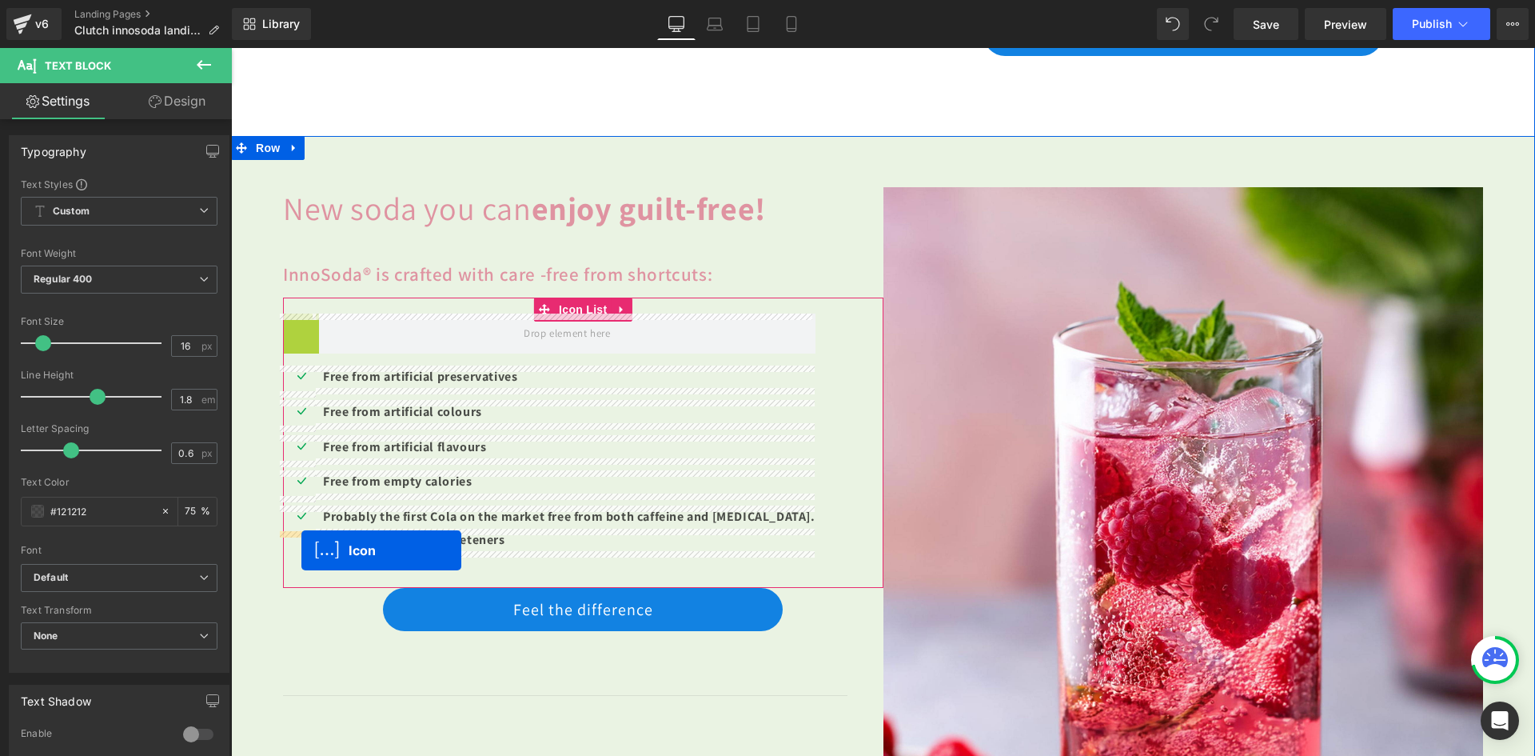
drag, startPoint x: 290, startPoint y: 325, endPoint x: 324, endPoint y: 546, distance: 223.3
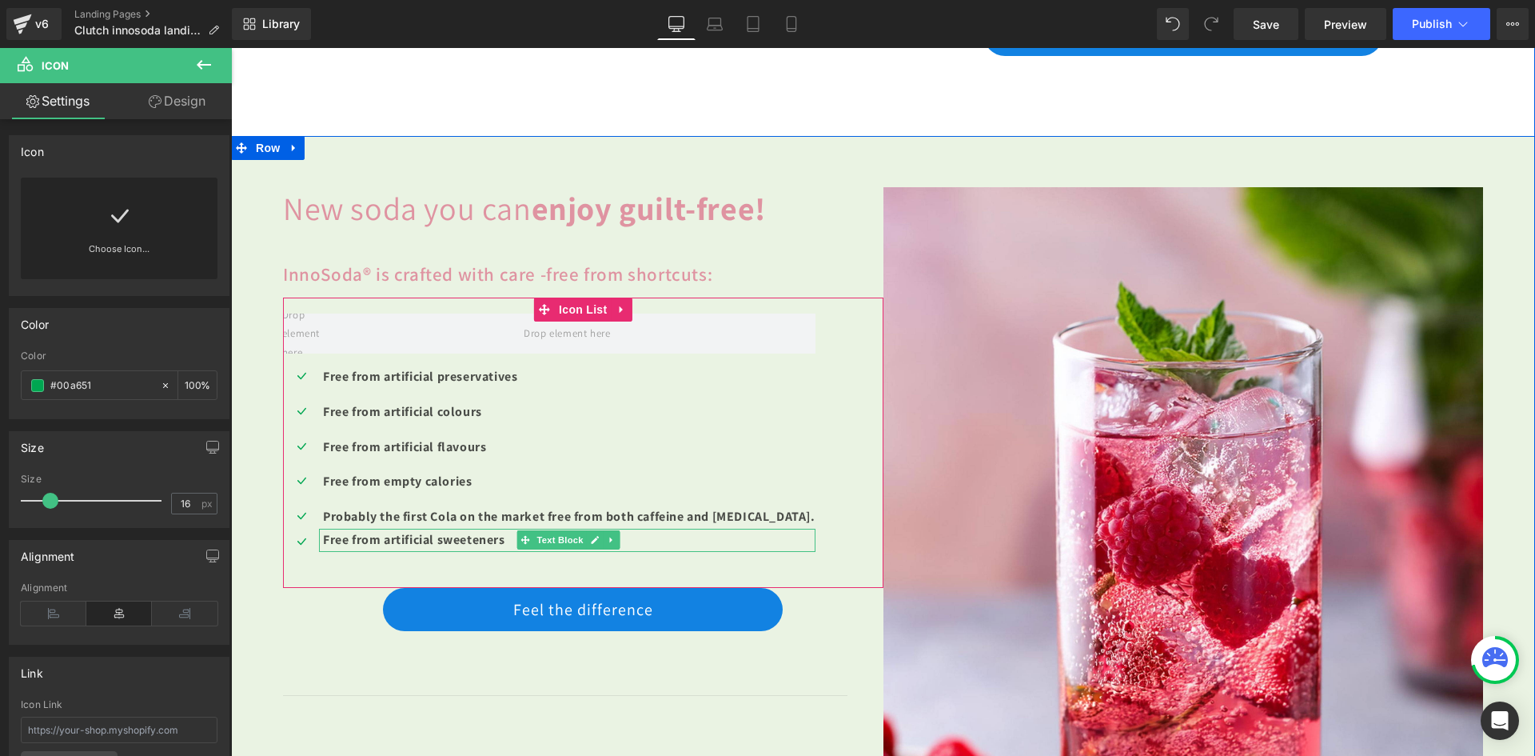
click at [324, 536] on strong "Free from artificial sweeteners" at bounding box center [414, 539] width 182 height 17
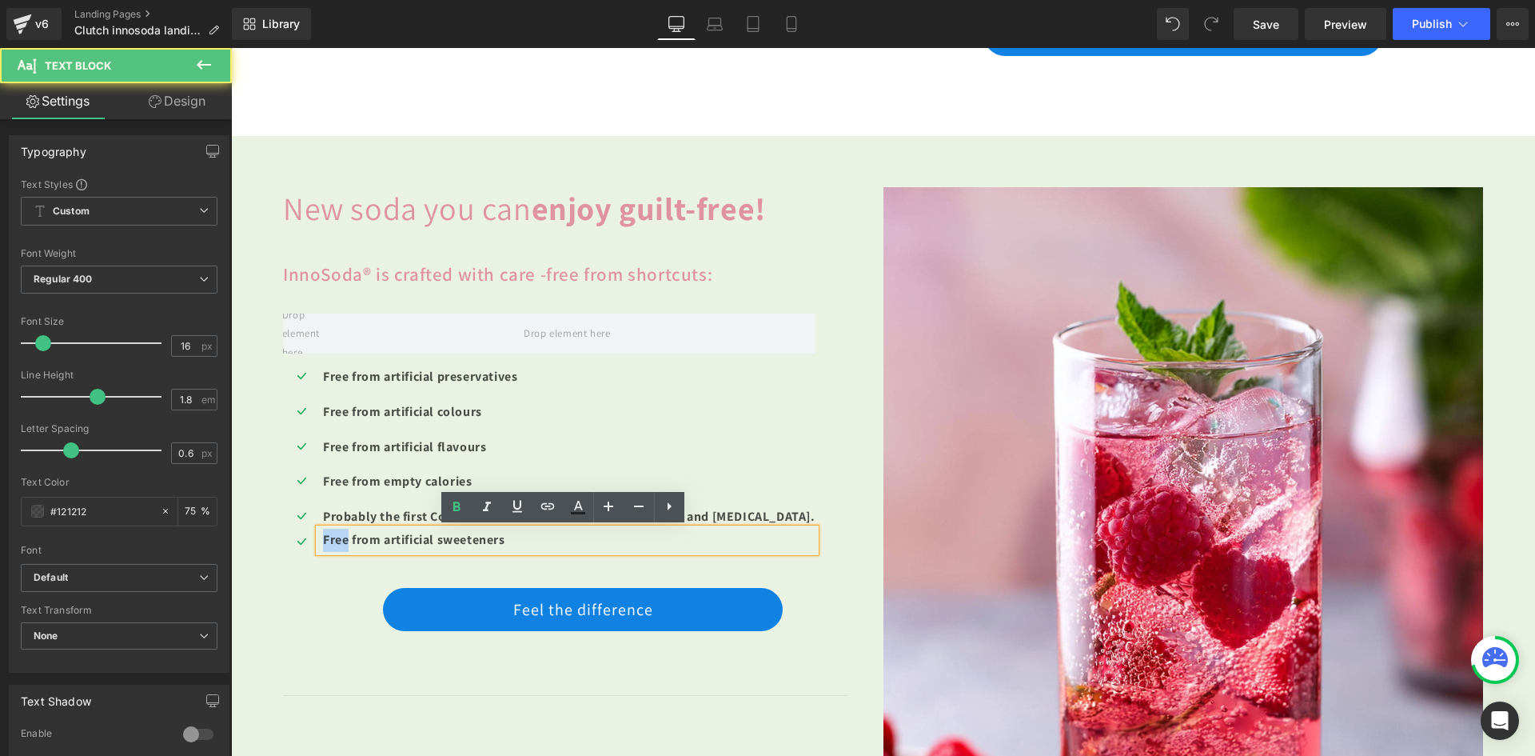
drag, startPoint x: 324, startPoint y: 536, endPoint x: 338, endPoint y: 537, distance: 14.4
click at [325, 536] on strong "Free from artificial sweeteners" at bounding box center [414, 539] width 182 height 17
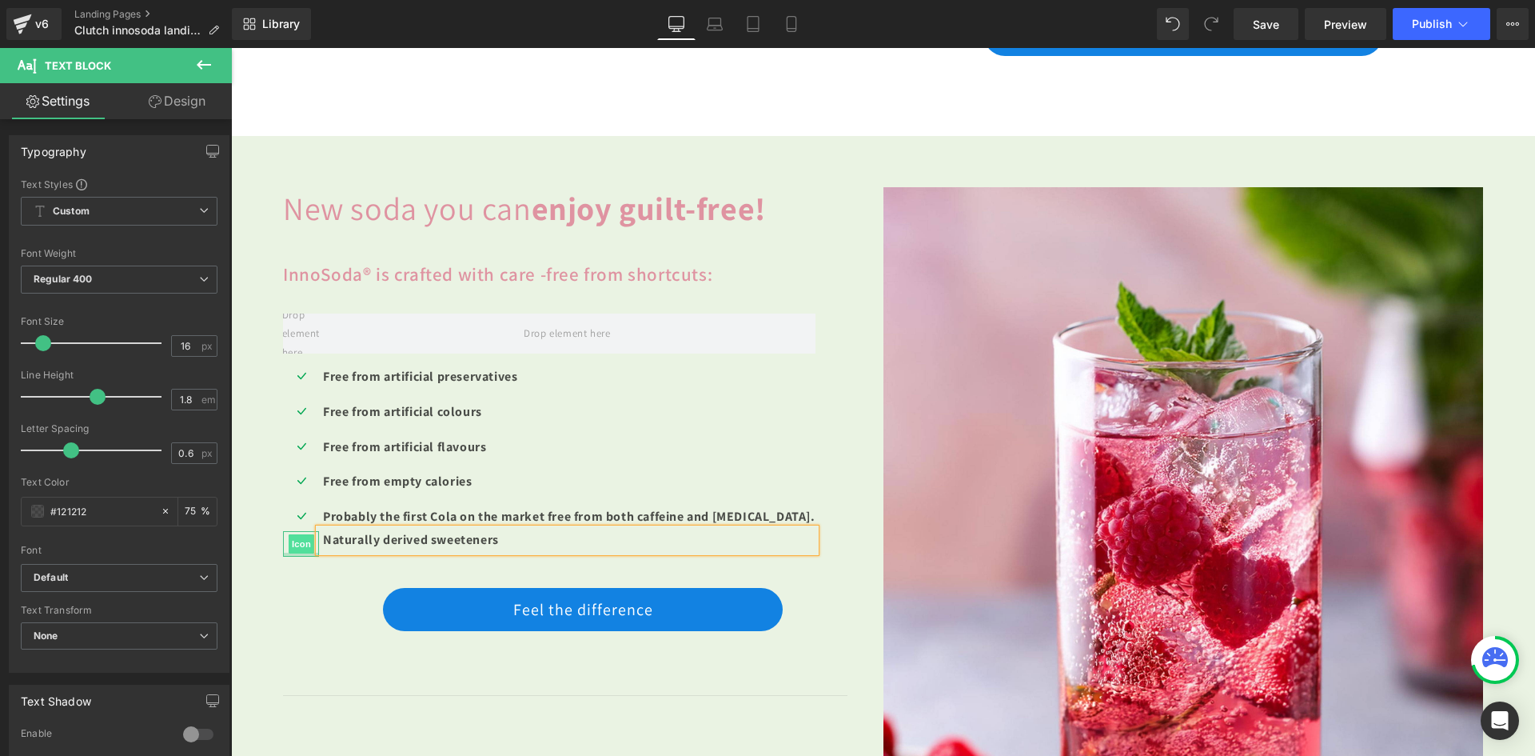
click at [291, 540] on span "Icon" at bounding box center [302, 543] width 26 height 19
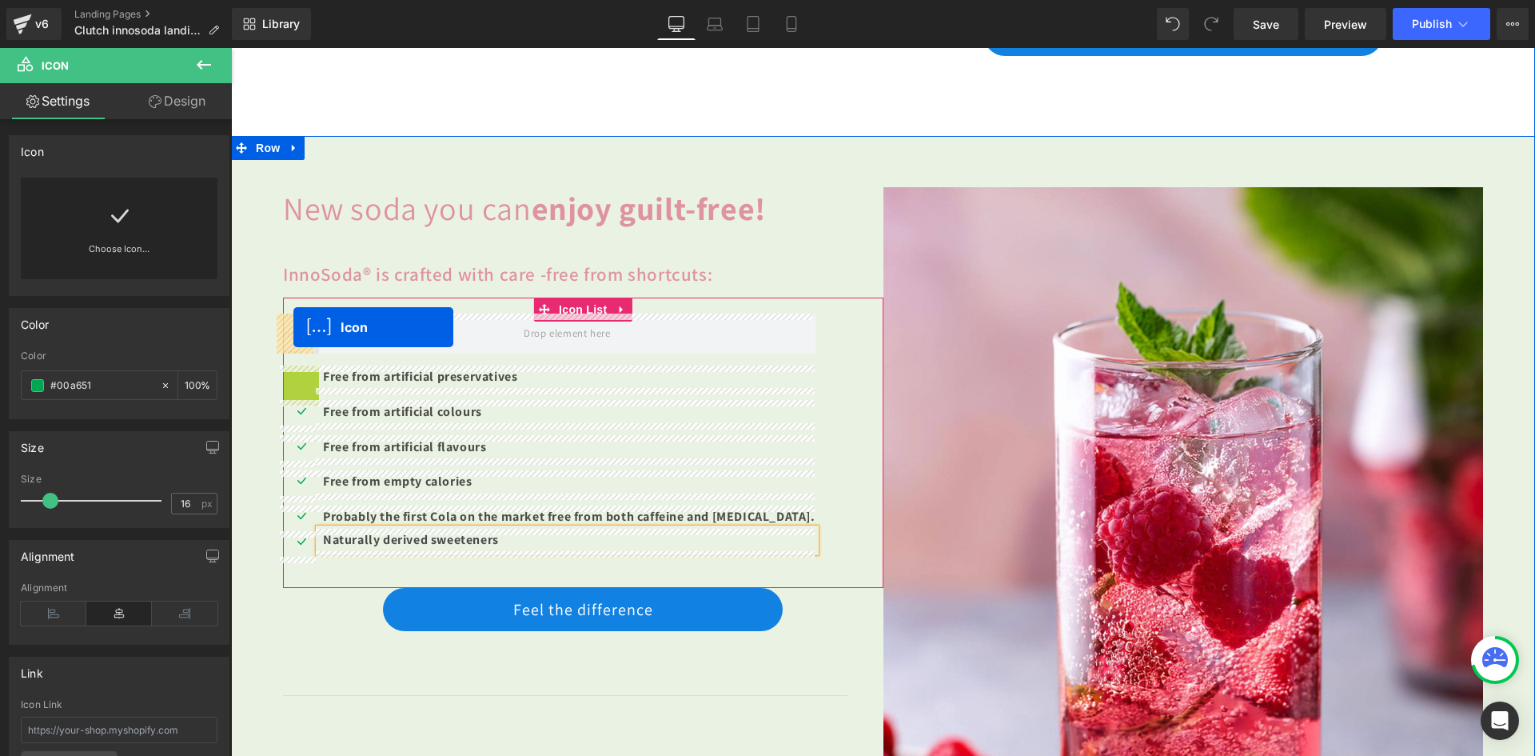
drag, startPoint x: 296, startPoint y: 373, endPoint x: 293, endPoint y: 327, distance: 46.4
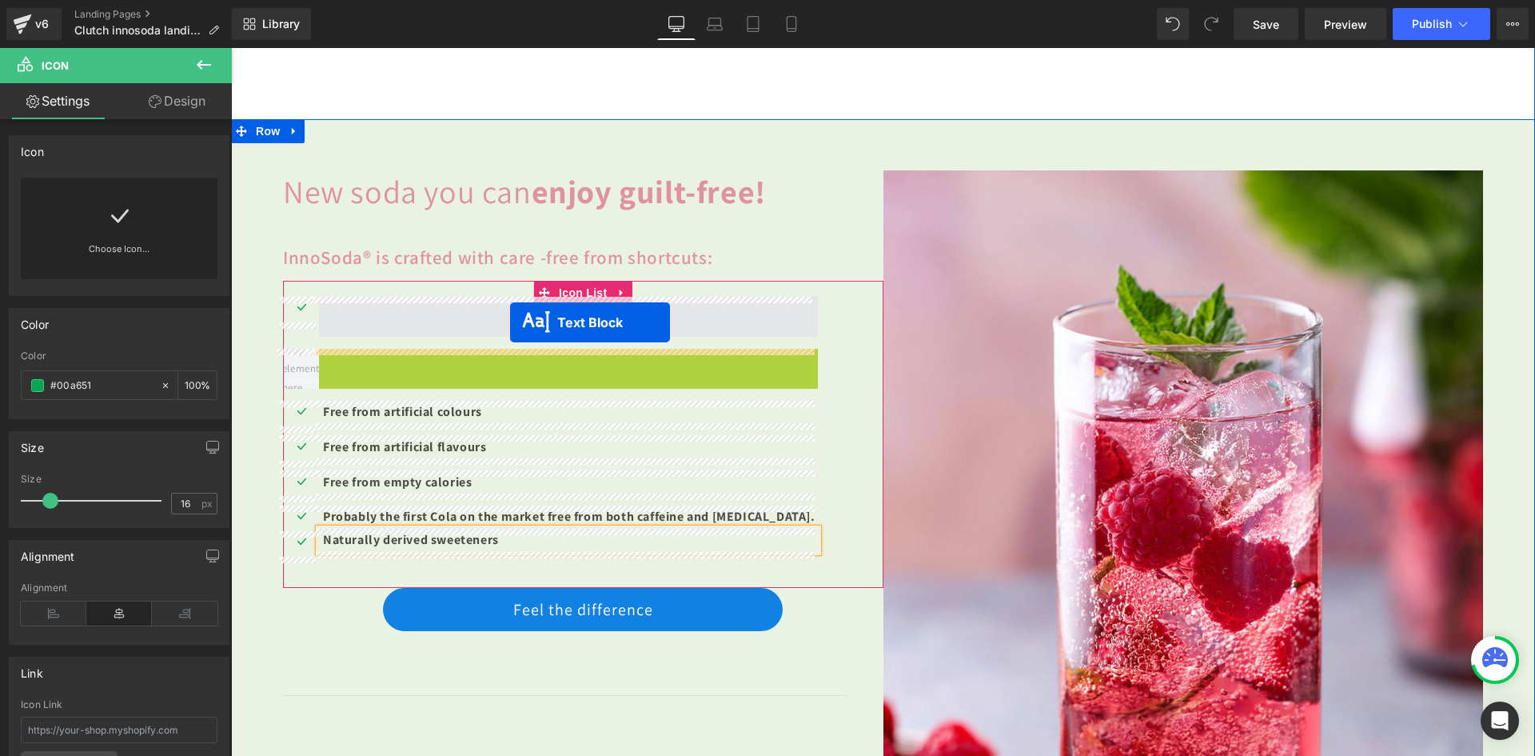
drag, startPoint x: 522, startPoint y: 378, endPoint x: 510, endPoint y: 322, distance: 57.2
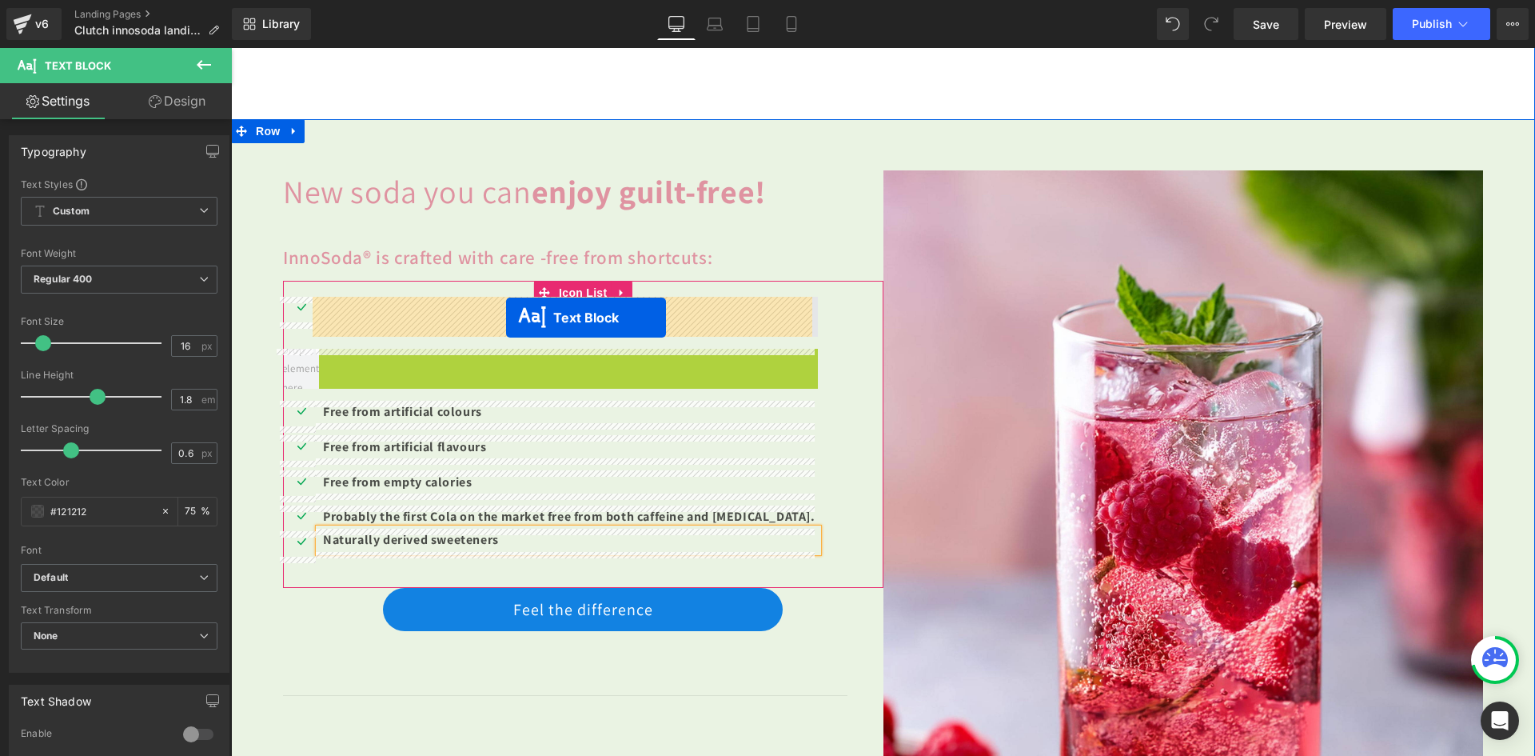
drag, startPoint x: 523, startPoint y: 380, endPoint x: 506, endPoint y: 317, distance: 64.6
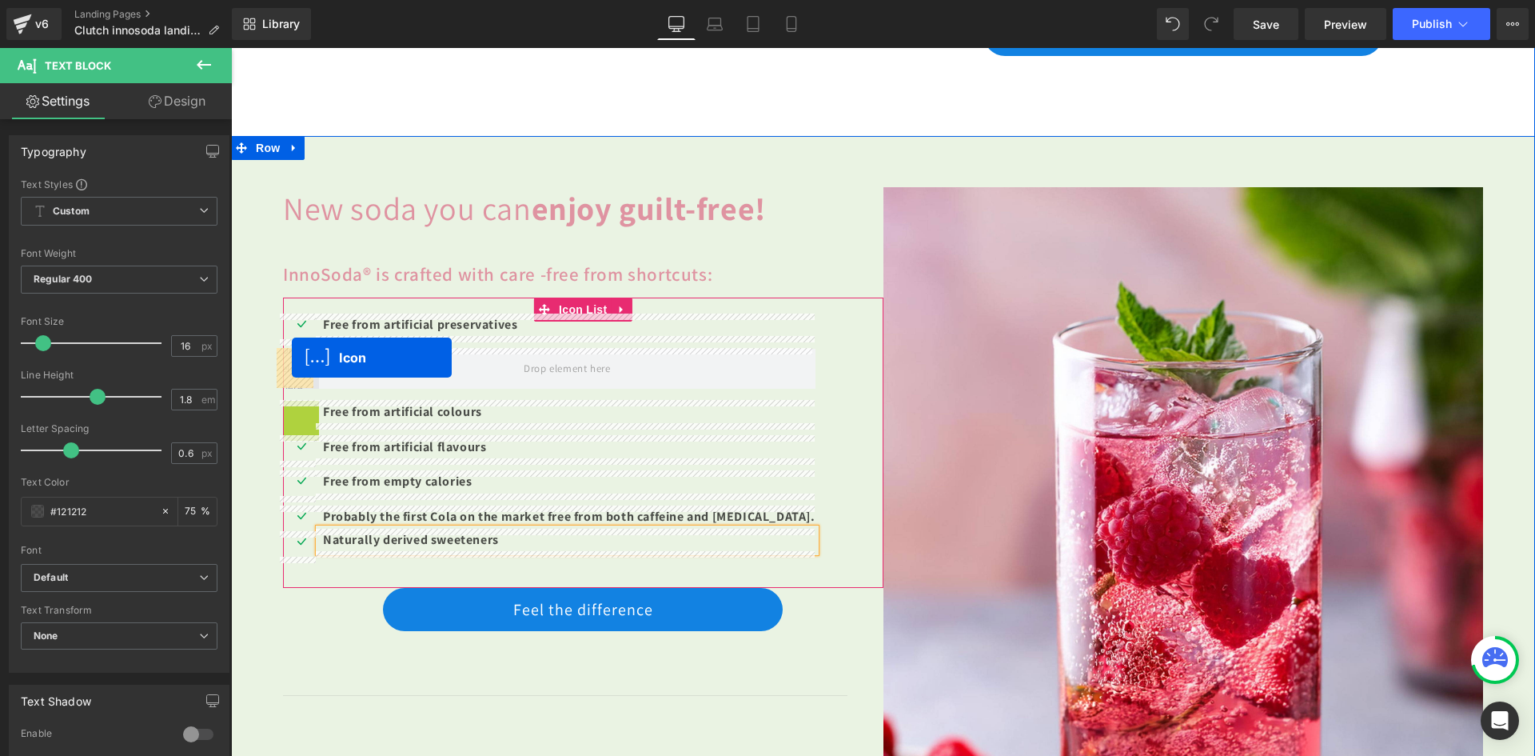
drag, startPoint x: 293, startPoint y: 412, endPoint x: 292, endPoint y: 357, distance: 54.4
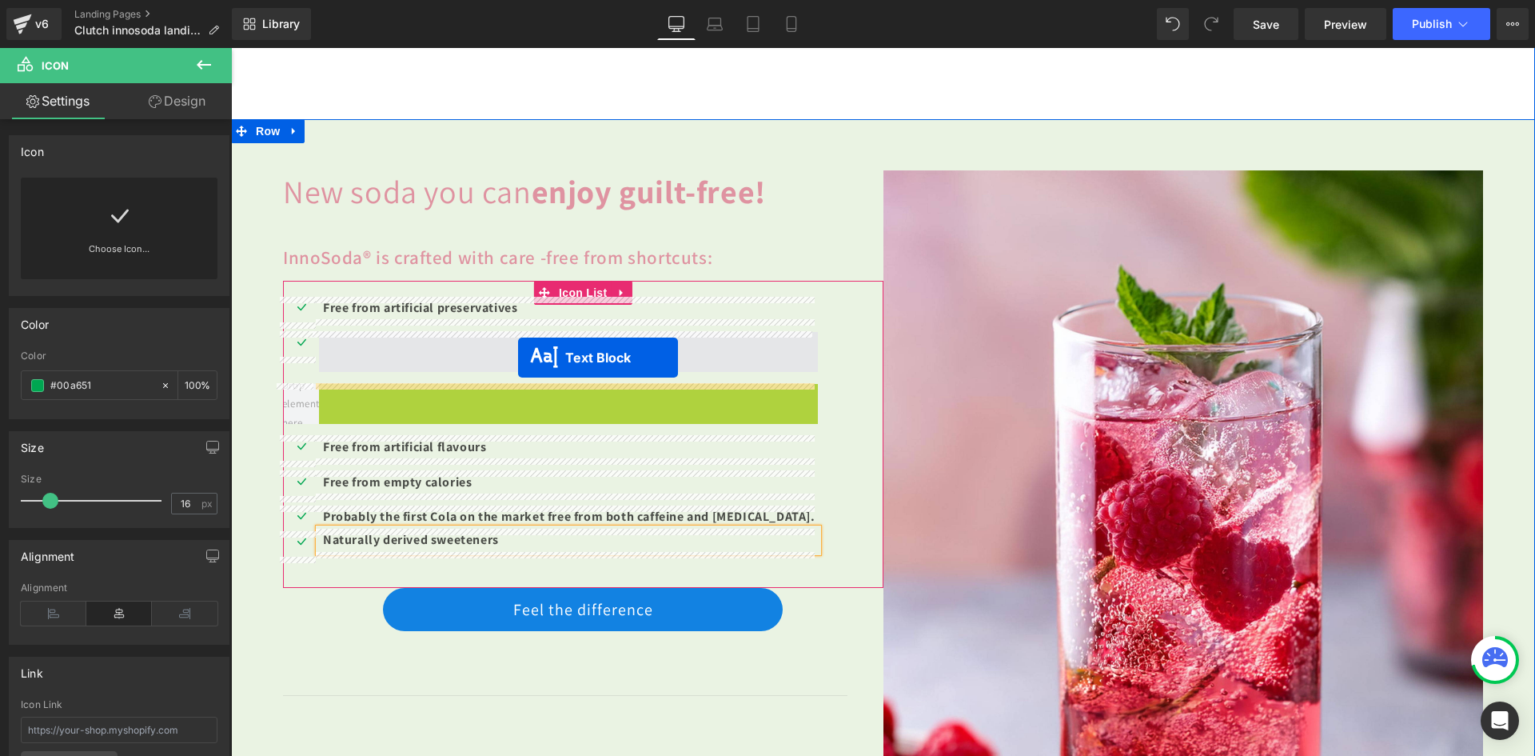
drag, startPoint x: 525, startPoint y: 414, endPoint x: 518, endPoint y: 357, distance: 57.1
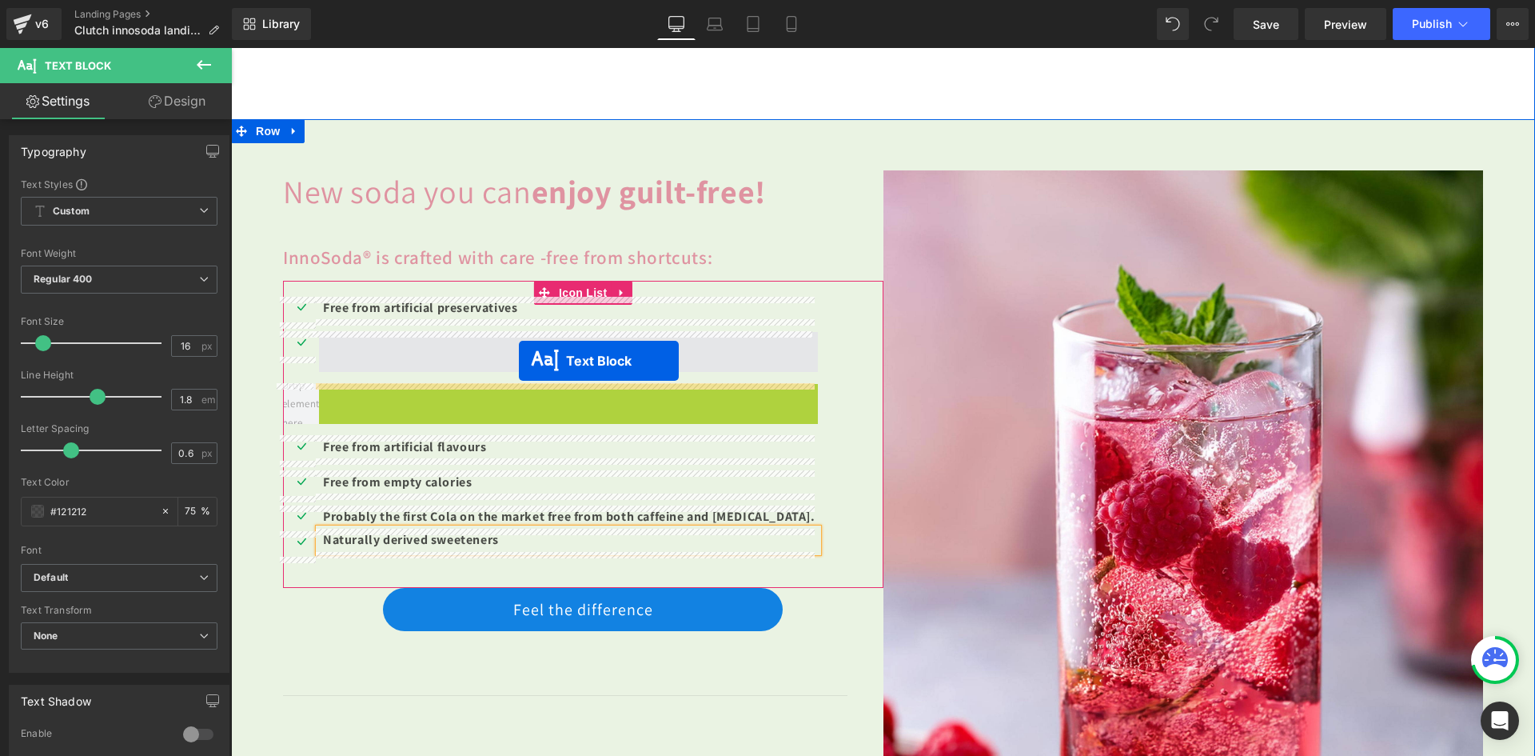
drag, startPoint x: 517, startPoint y: 406, endPoint x: 519, endPoint y: 361, distance: 45.6
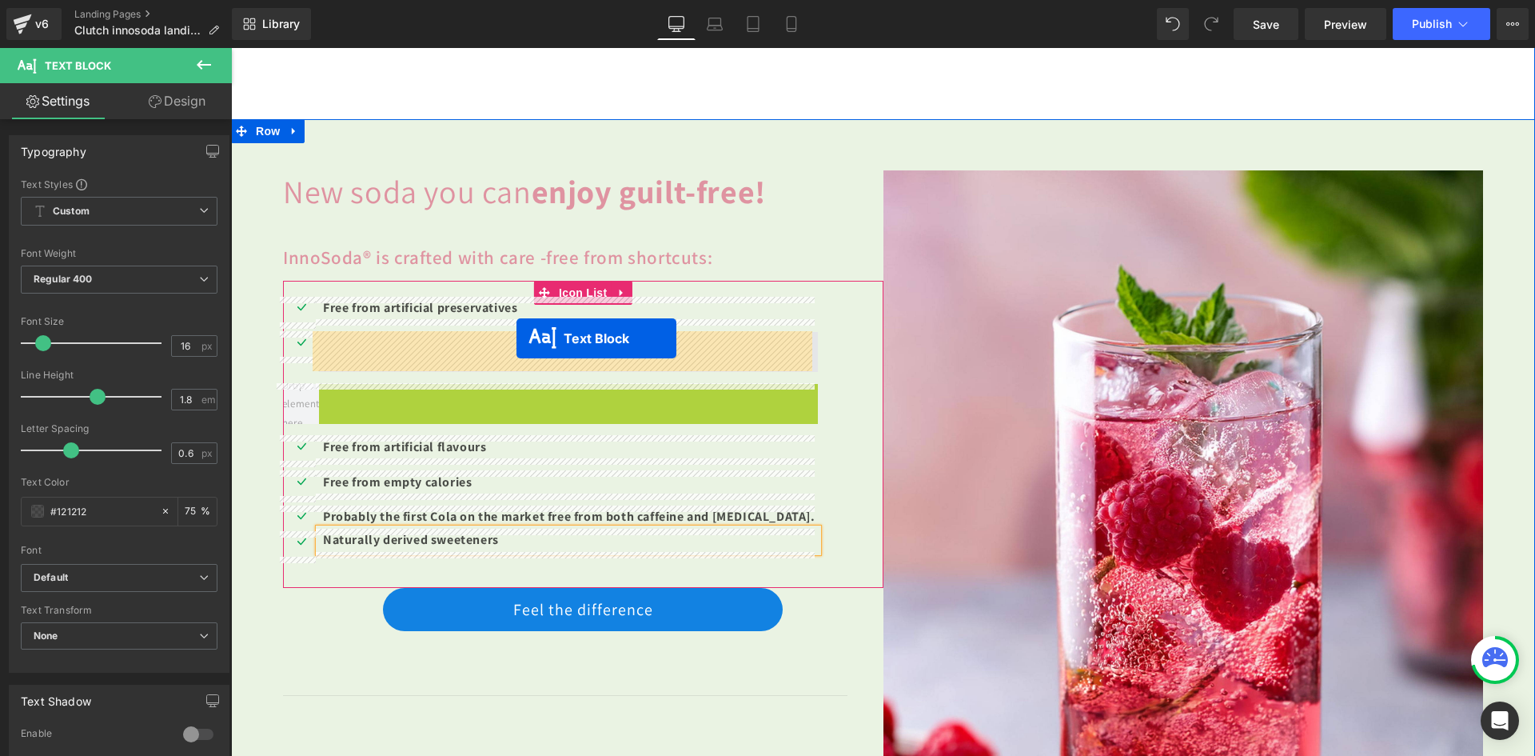
drag, startPoint x: 520, startPoint y: 411, endPoint x: 517, endPoint y: 338, distance: 72.8
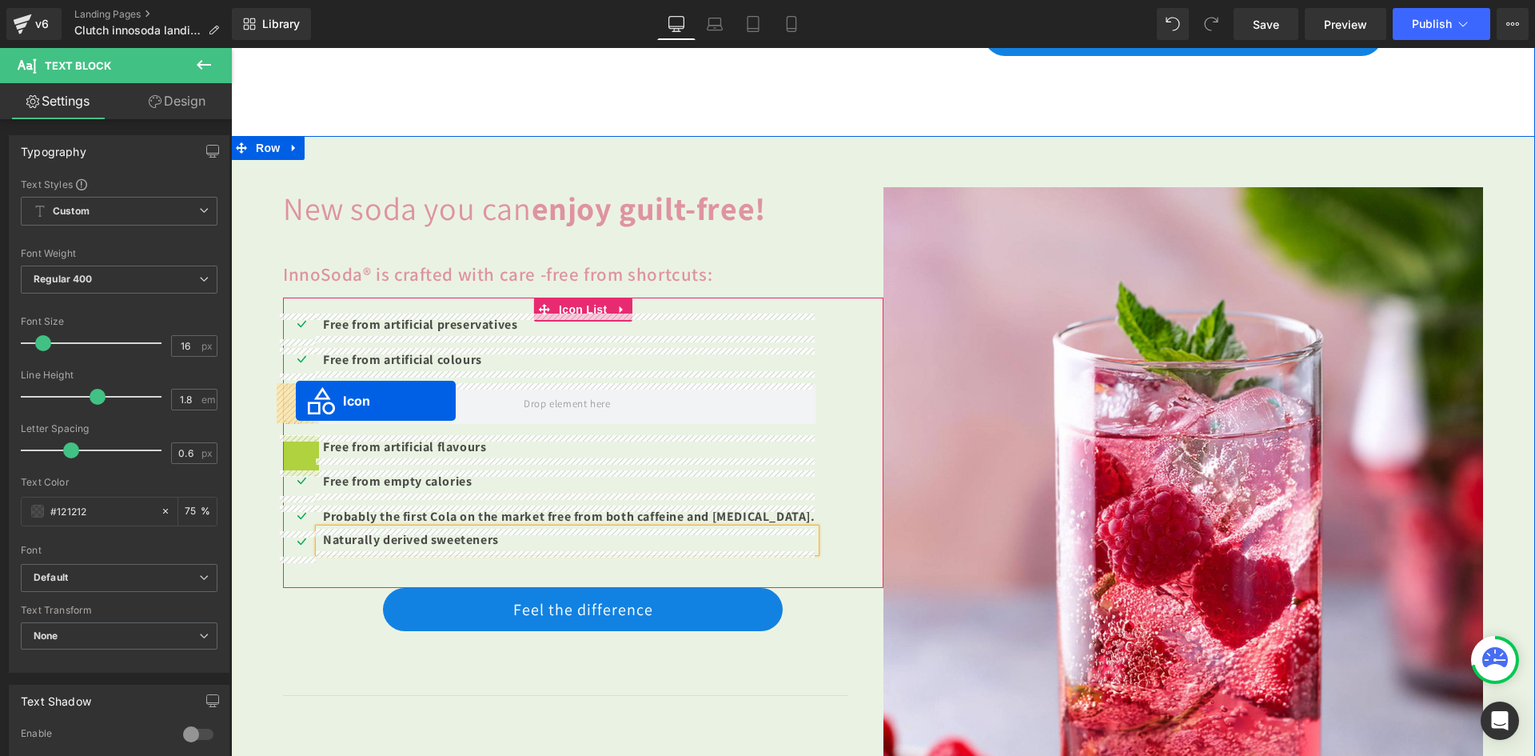
drag, startPoint x: 289, startPoint y: 448, endPoint x: 296, endPoint y: 401, distance: 47.6
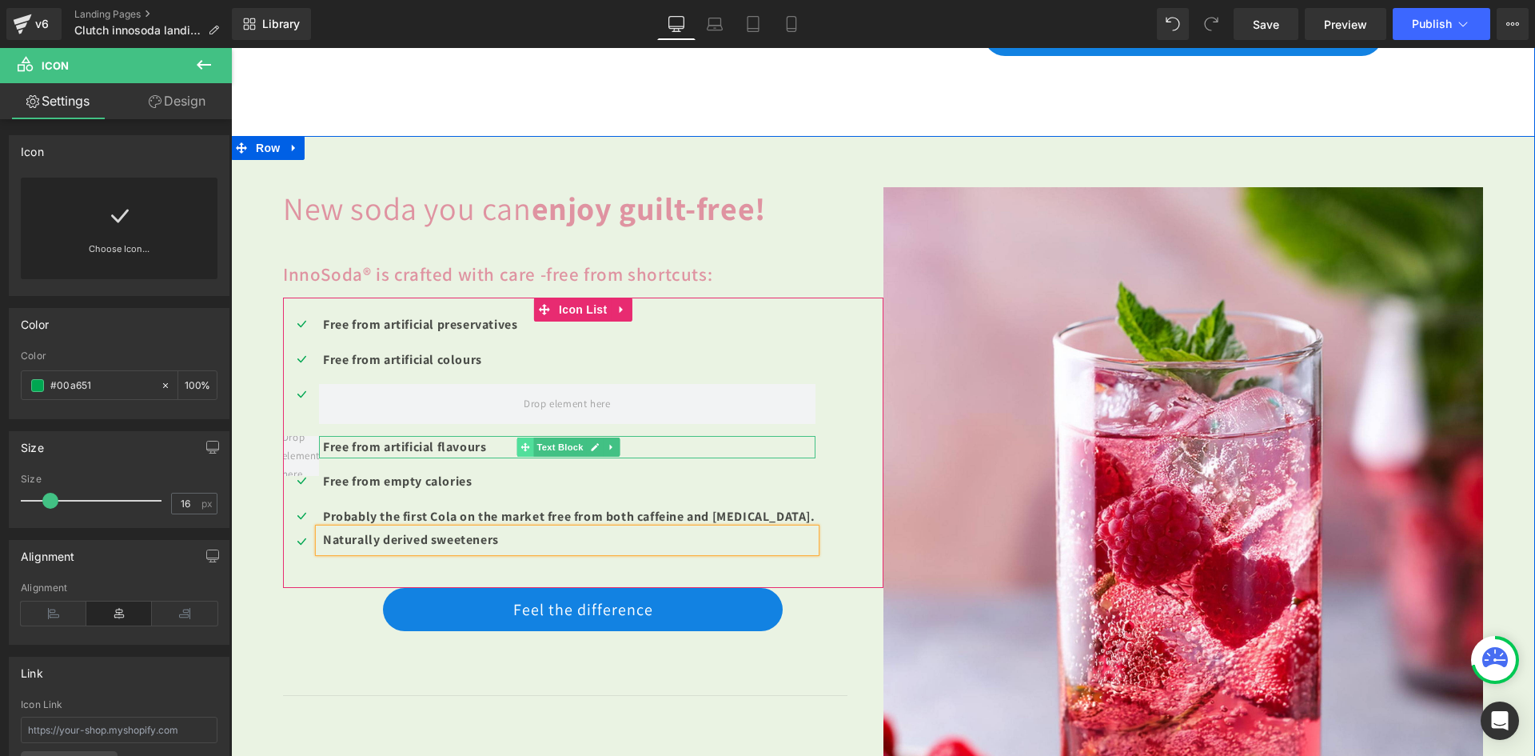
scroll to position [2816, 0]
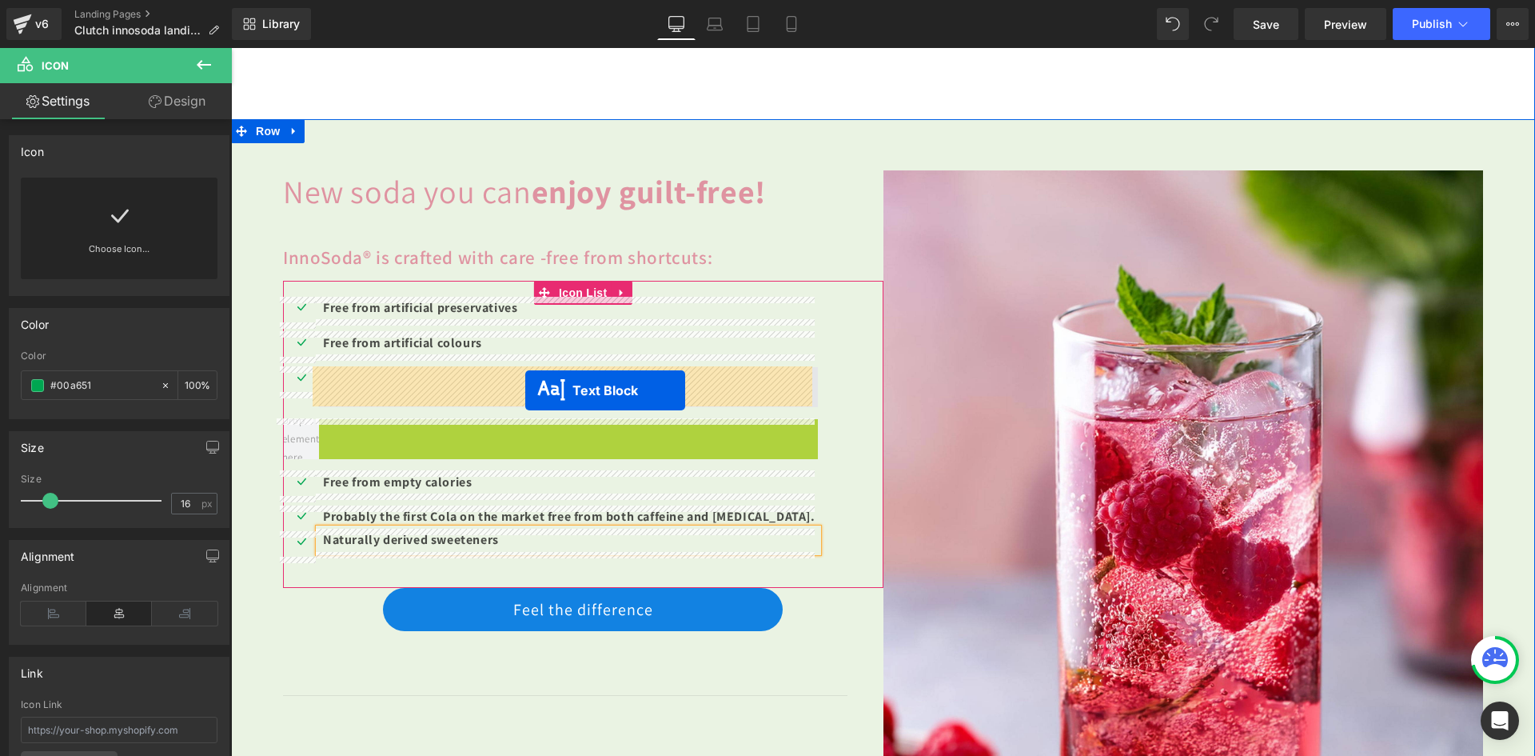
drag, startPoint x: 521, startPoint y: 450, endPoint x: 525, endPoint y: 390, distance: 60.1
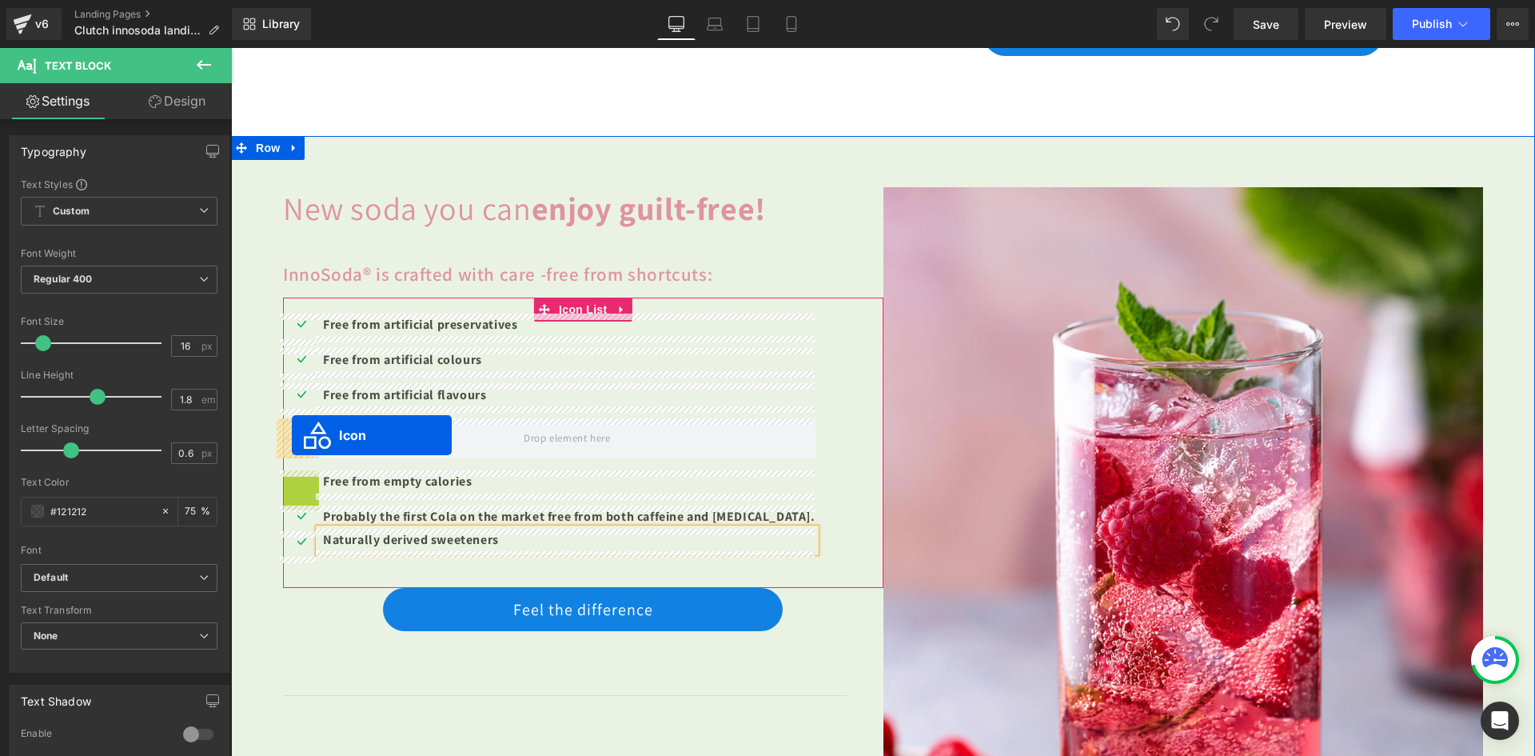
drag, startPoint x: 292, startPoint y: 484, endPoint x: 292, endPoint y: 435, distance: 48.8
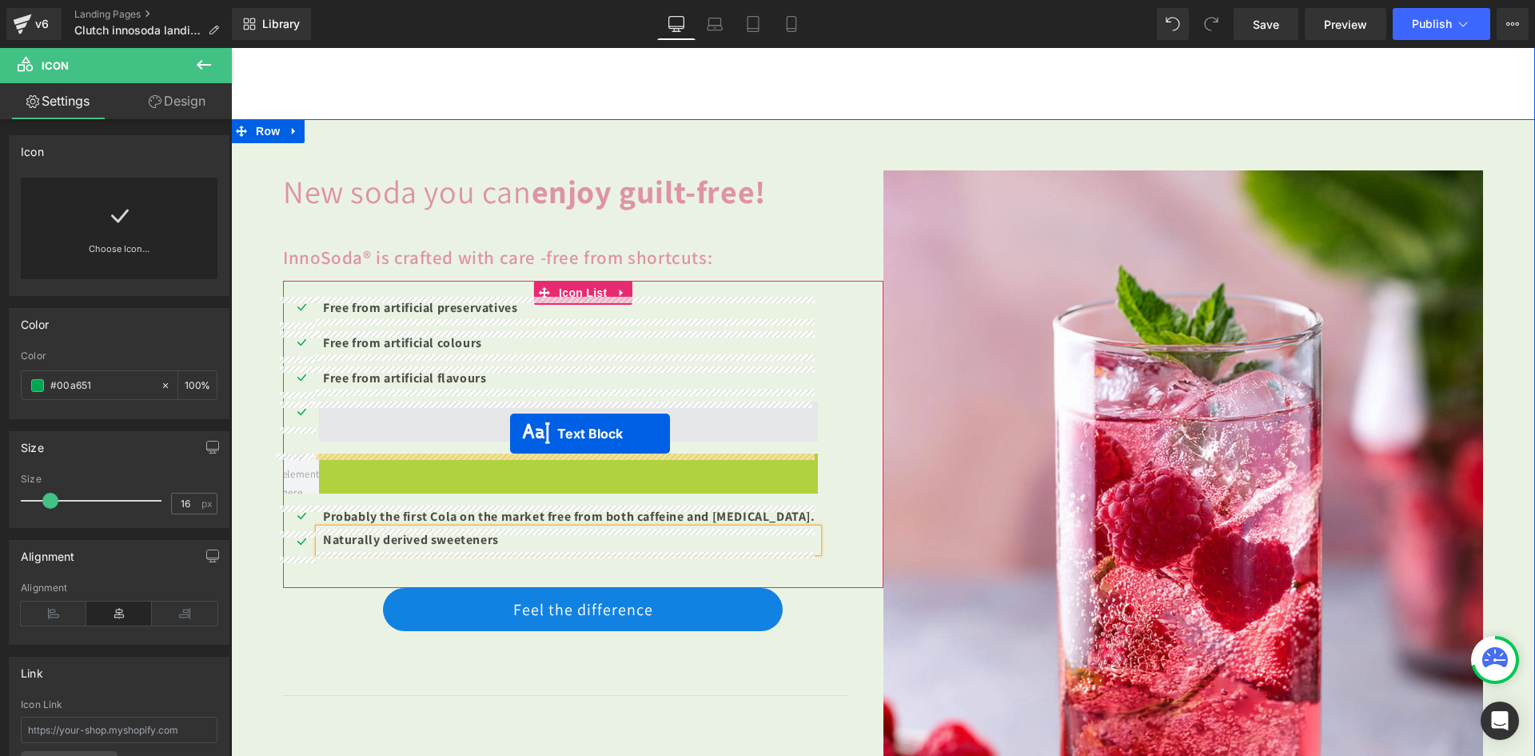
drag, startPoint x: 513, startPoint y: 481, endPoint x: 510, endPoint y: 433, distance: 48.1
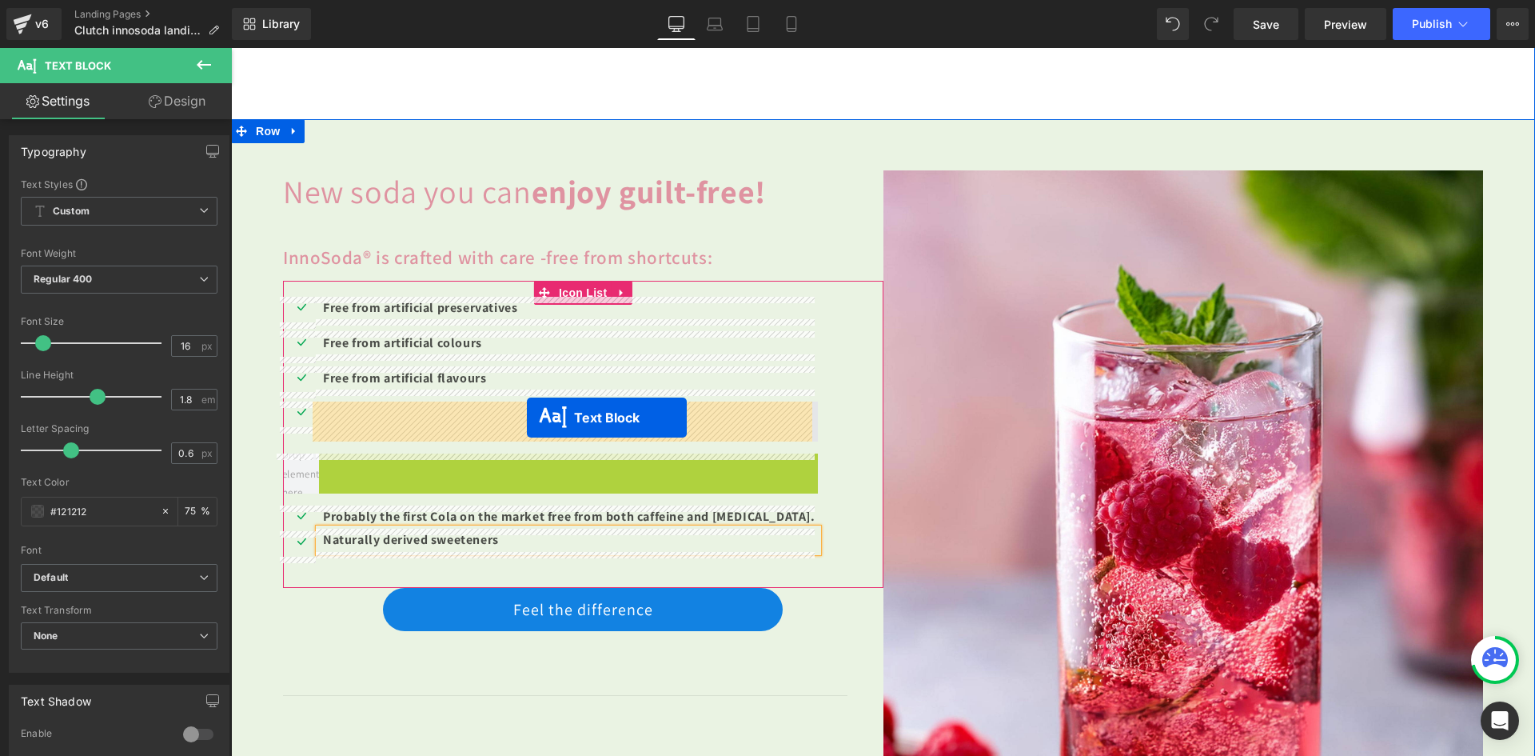
drag, startPoint x: 526, startPoint y: 485, endPoint x: 526, endPoint y: 417, distance: 67.2
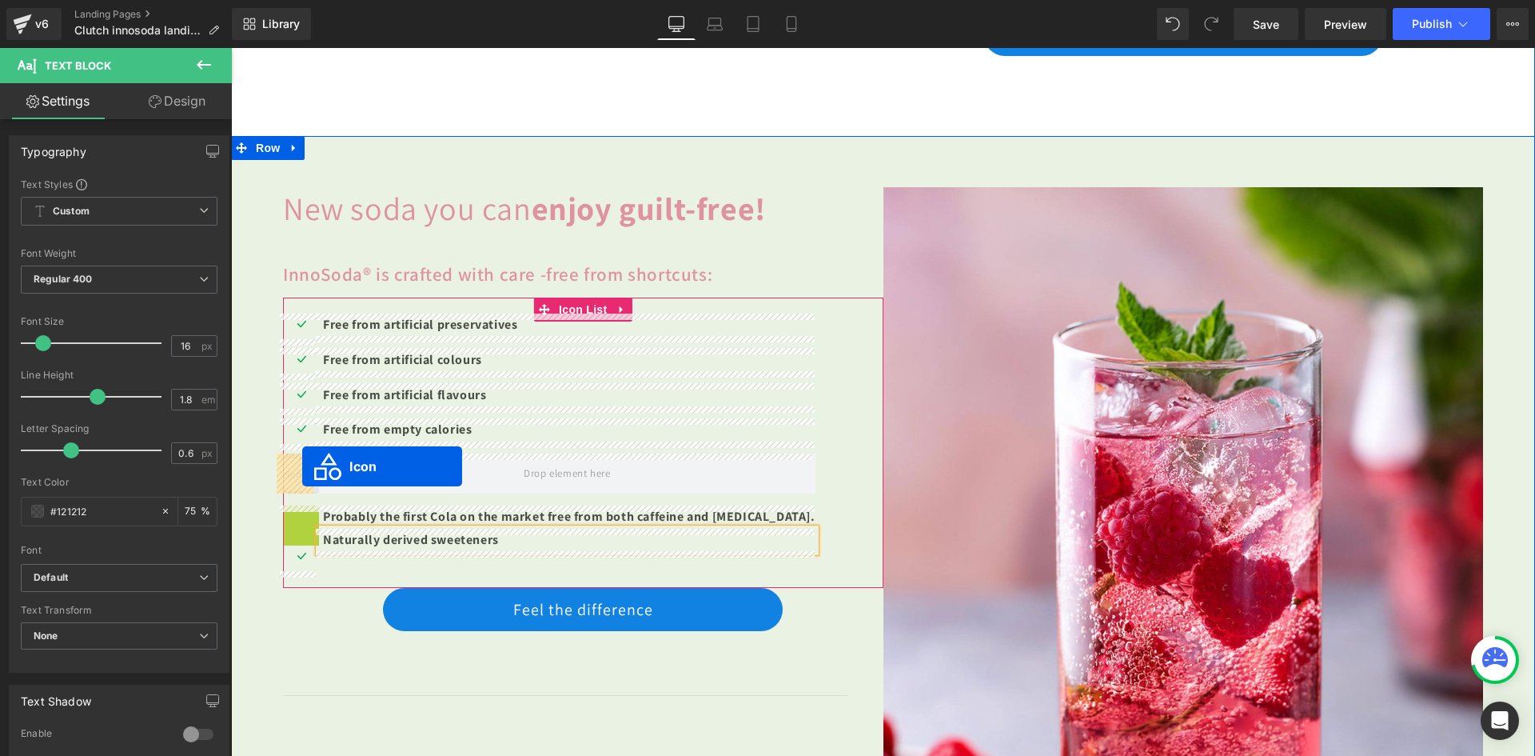
drag, startPoint x: 296, startPoint y: 512, endPoint x: 302, endPoint y: 466, distance: 46.0
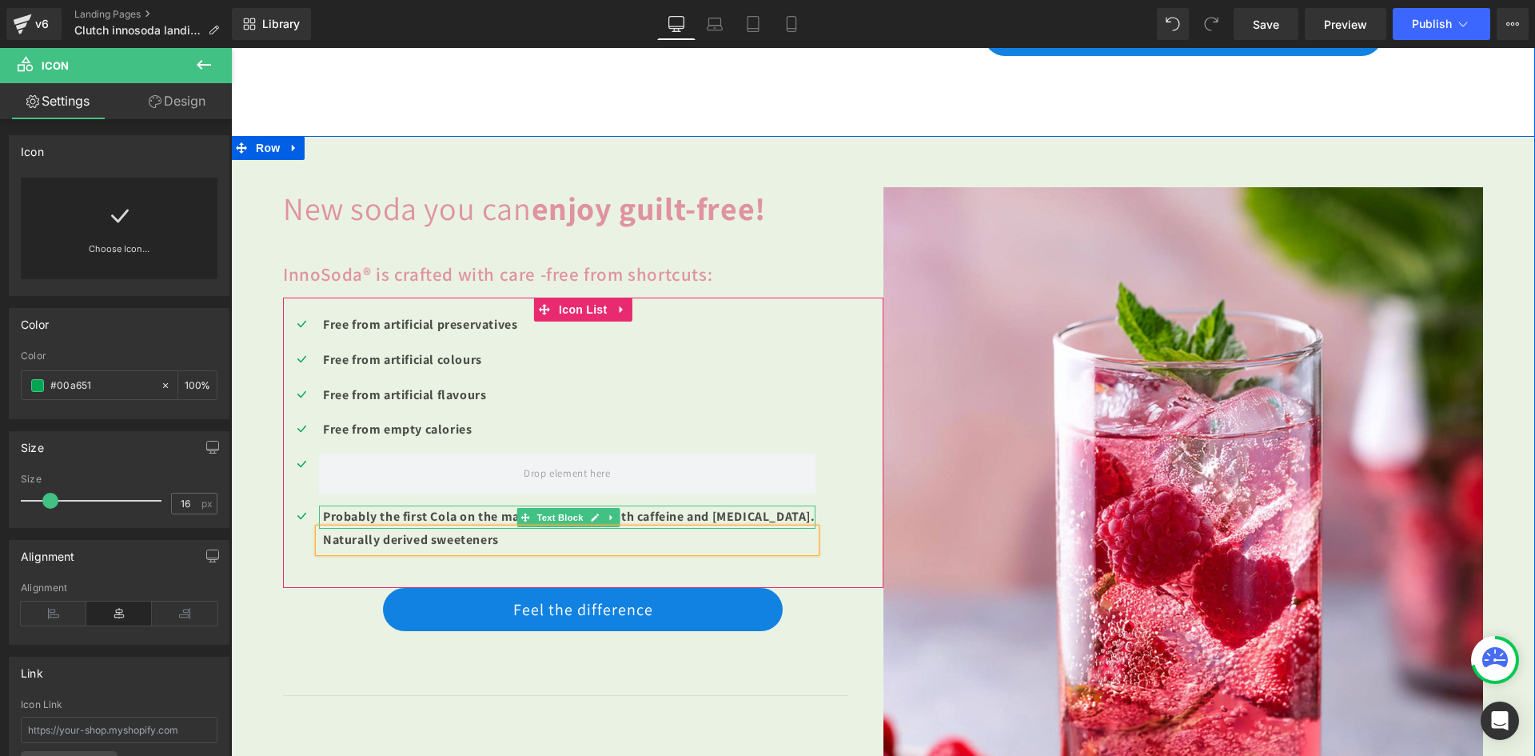
scroll to position [2816, 0]
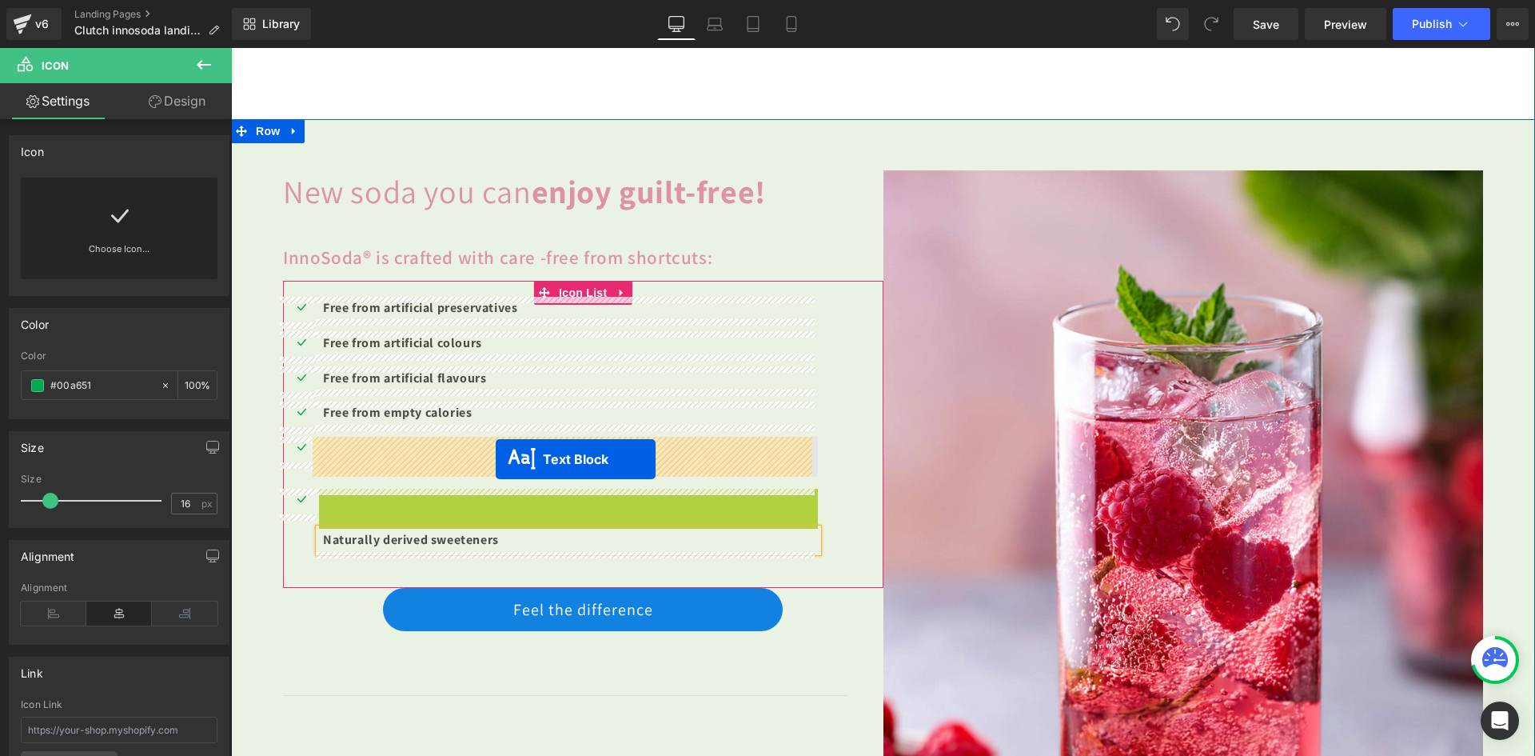
drag, startPoint x: 519, startPoint y: 517, endPoint x: 496, endPoint y: 459, distance: 62.1
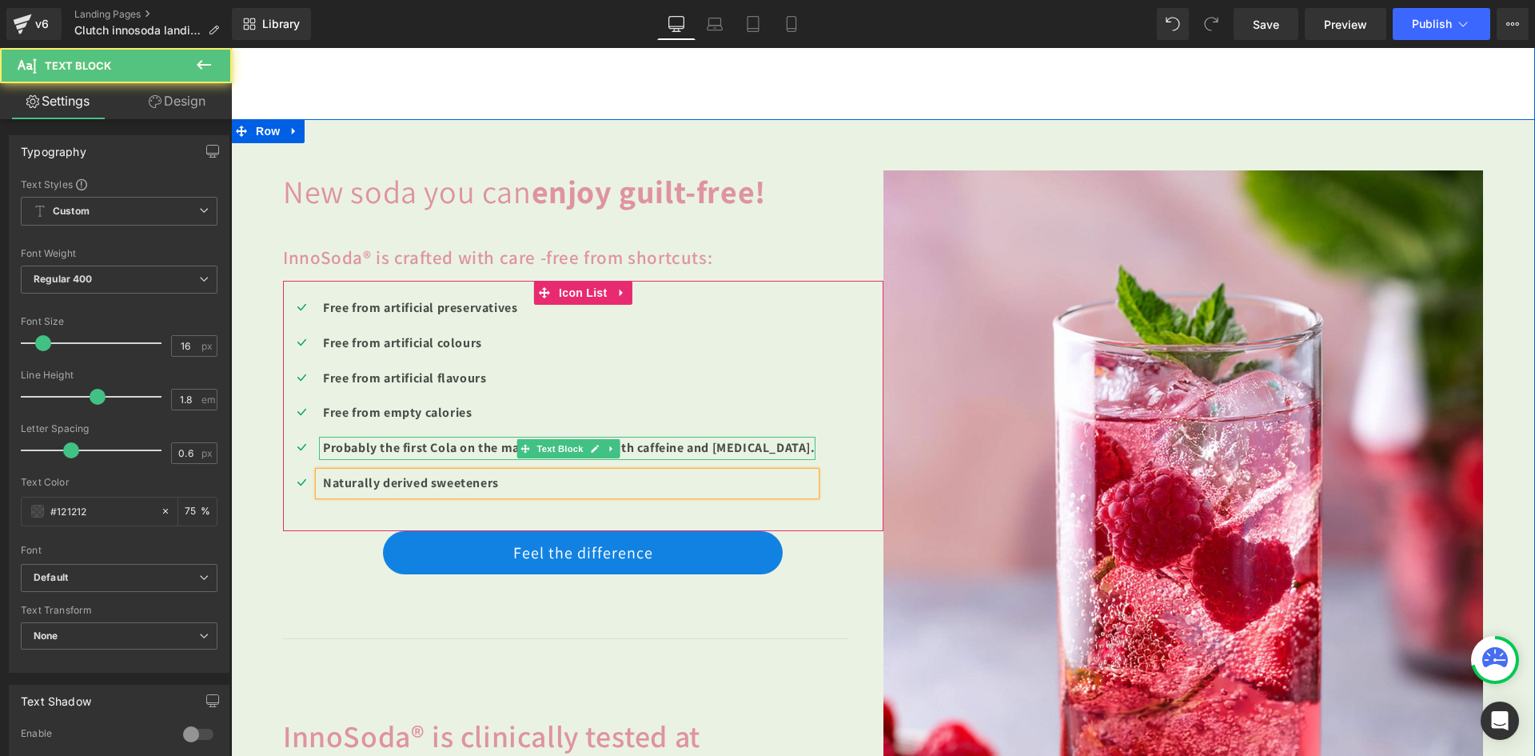
scroll to position [2759, 0]
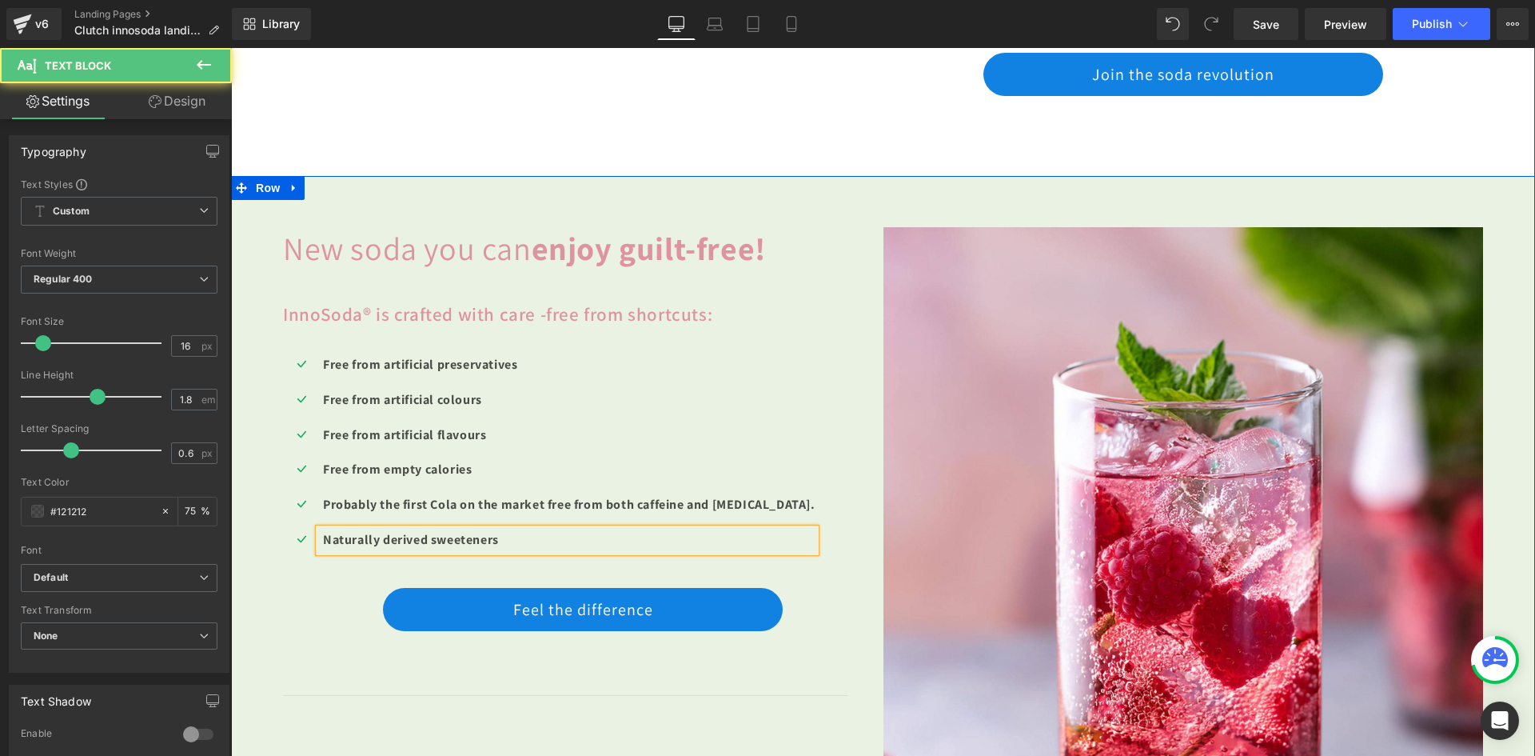
click at [323, 541] on strong "Naturally derived sweeteners" at bounding box center [411, 539] width 176 height 17
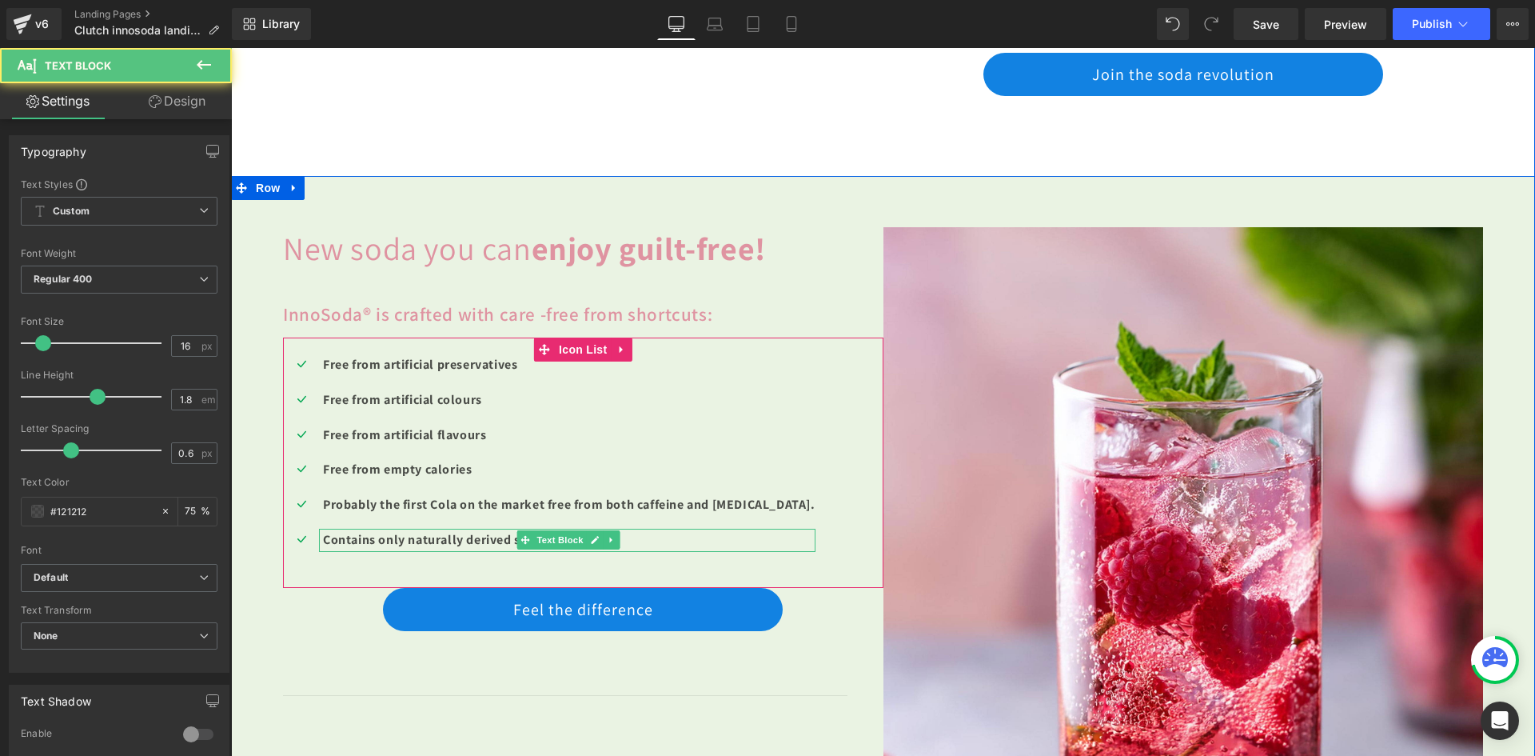
click at [453, 545] on strong "Contains only naturally derived sweeteners" at bounding box center [452, 539] width 259 height 17
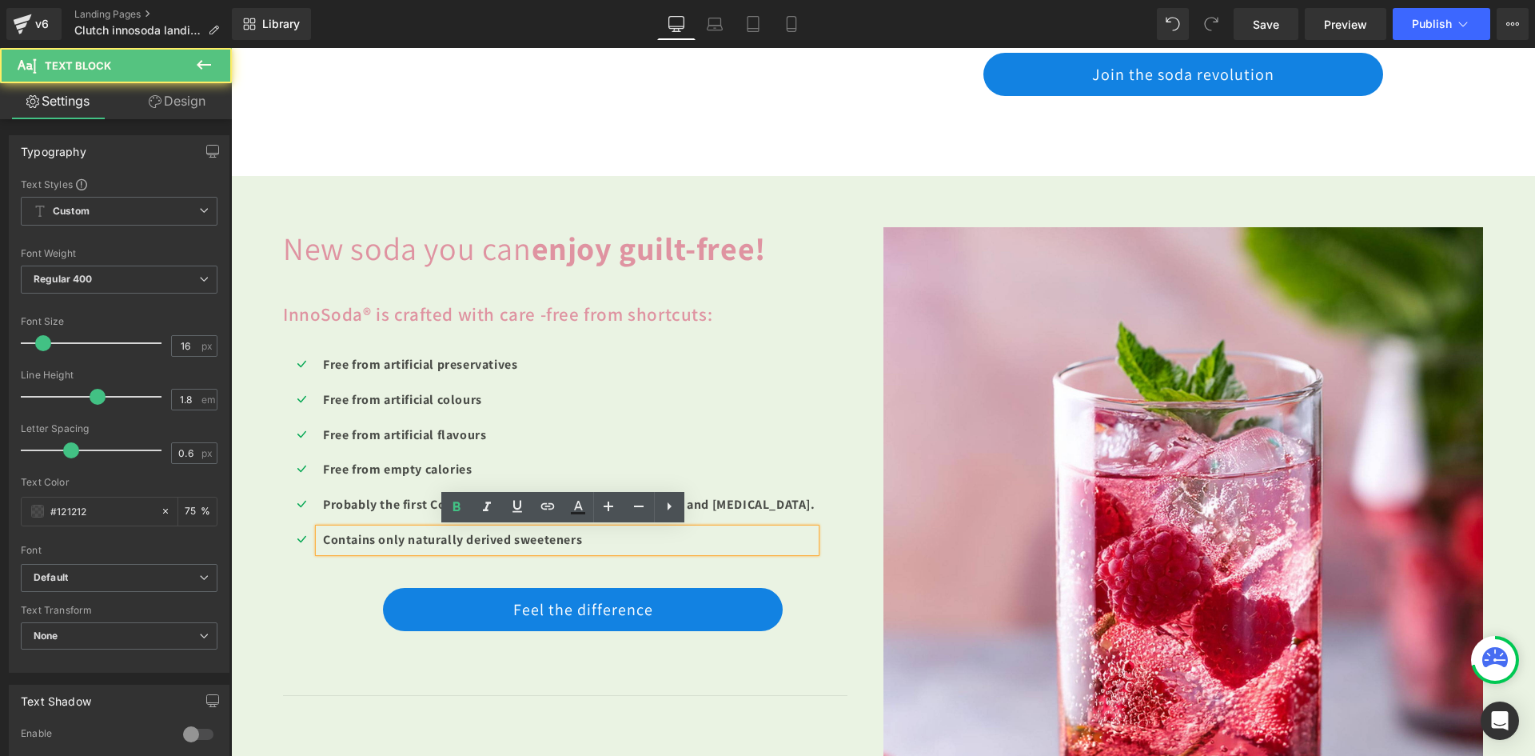
click at [591, 541] on p "Contains only naturally derived sweeteners" at bounding box center [569, 540] width 493 height 23
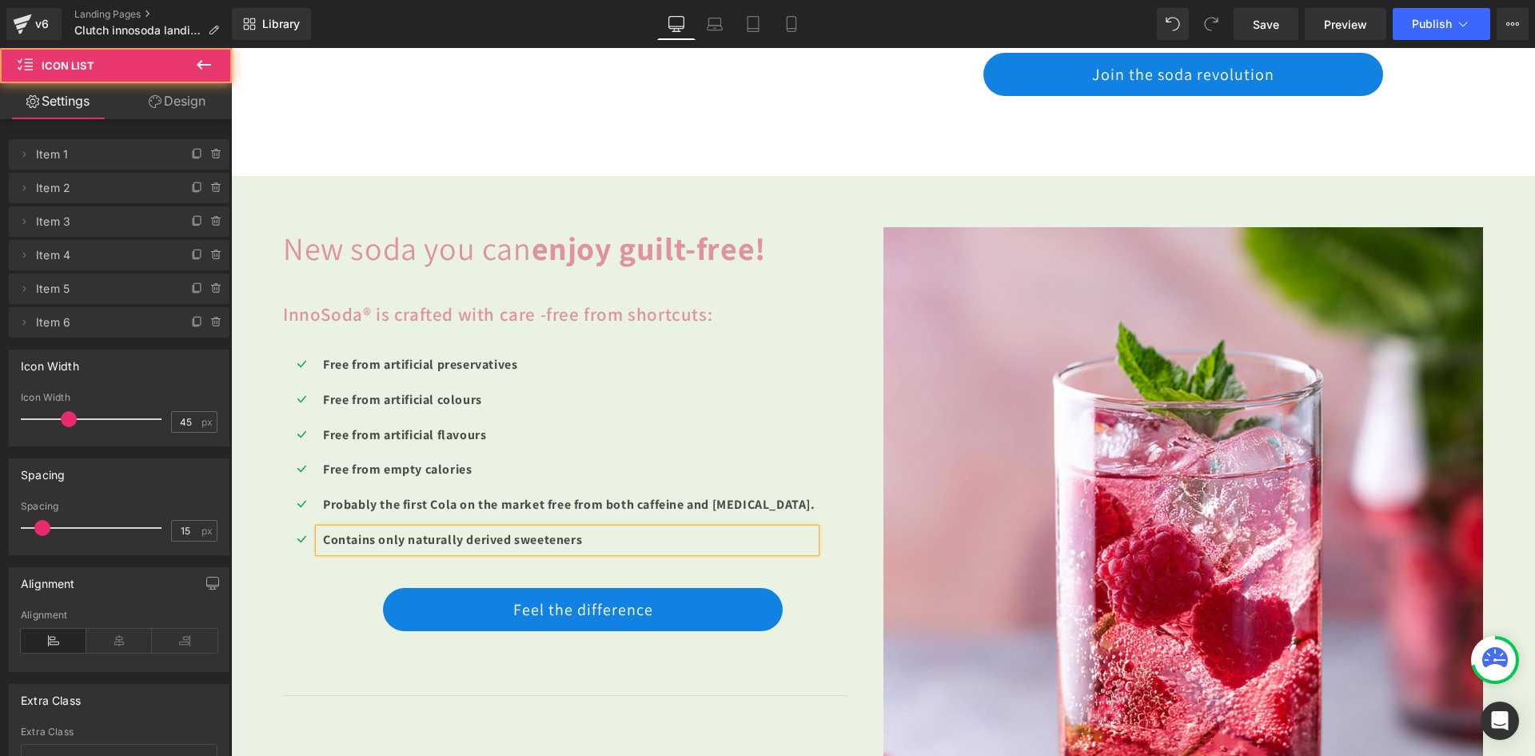
click at [853, 522] on div "Icon Free from artificial preservatives Text Block Icon Free from artificial co…" at bounding box center [583, 462] width 601 height 250
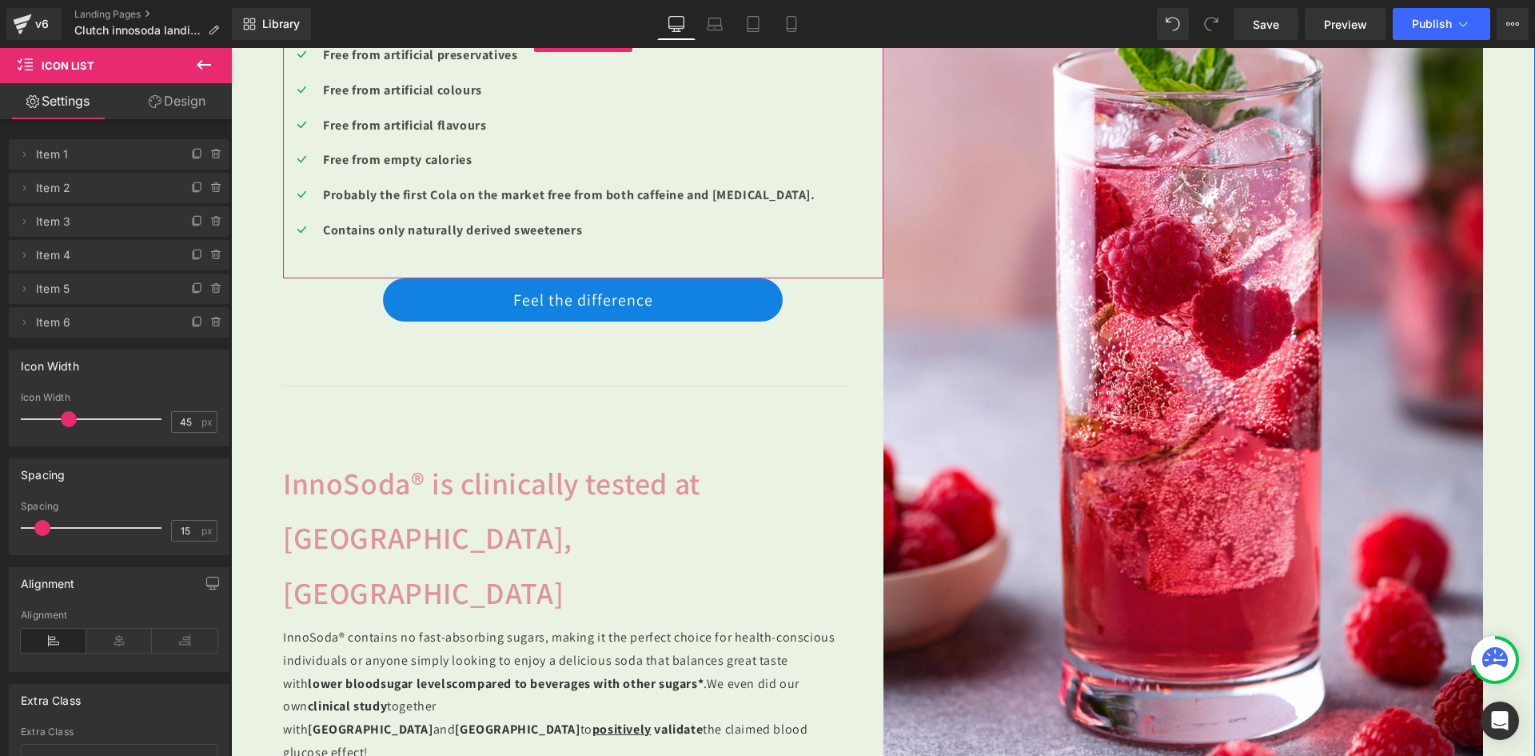
scroll to position [3079, 0]
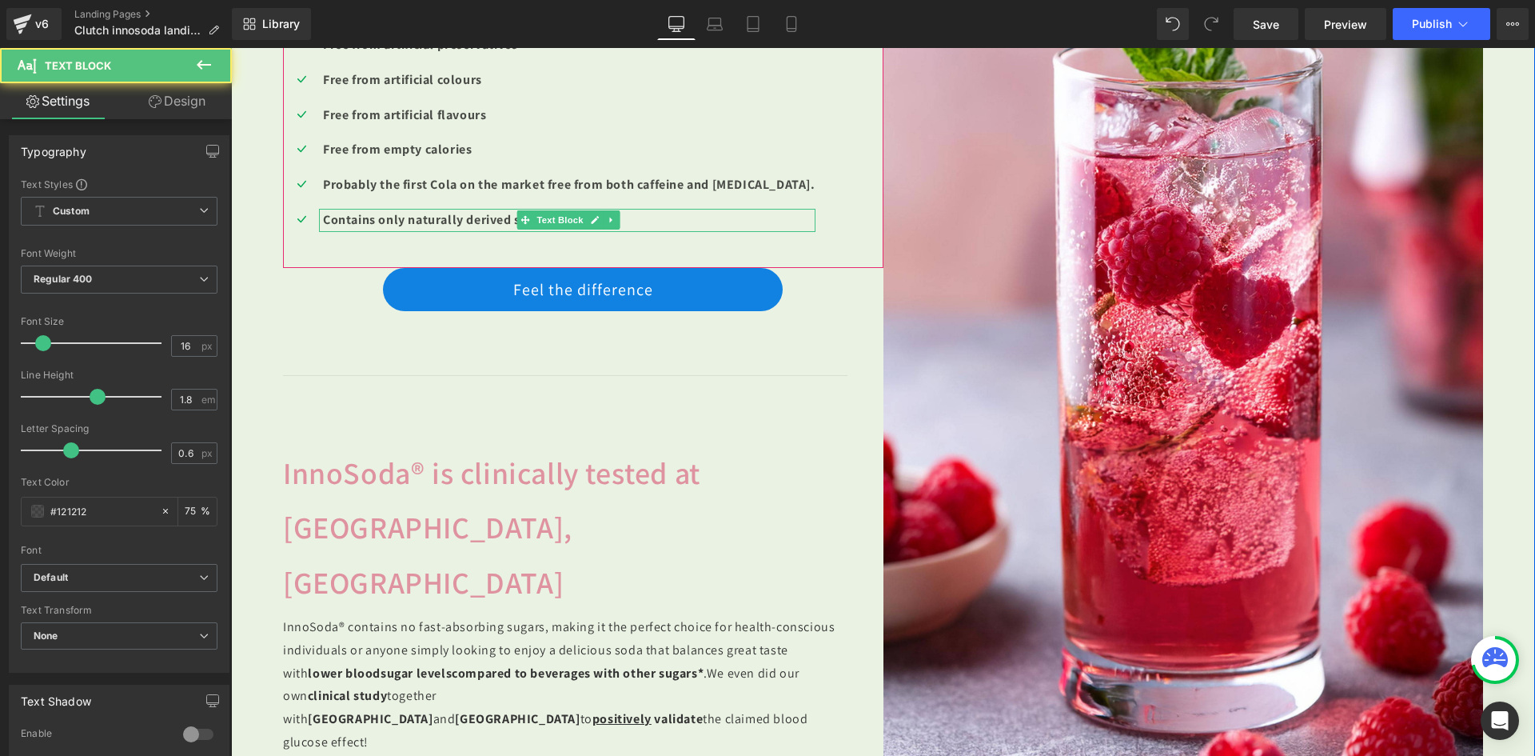
click at [490, 214] on strong "Contains only naturally derived sweeteners" at bounding box center [452, 219] width 259 height 17
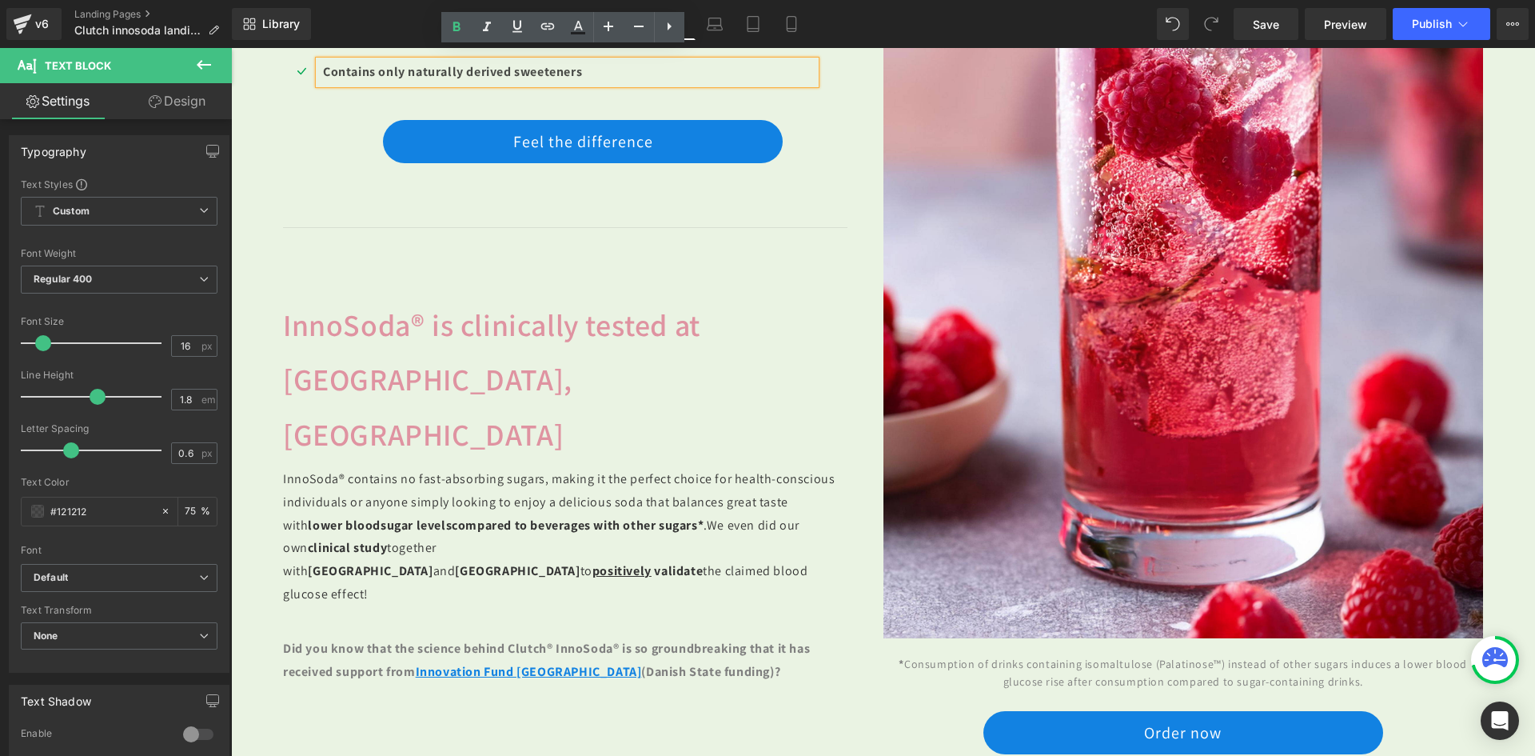
scroll to position [3239, 0]
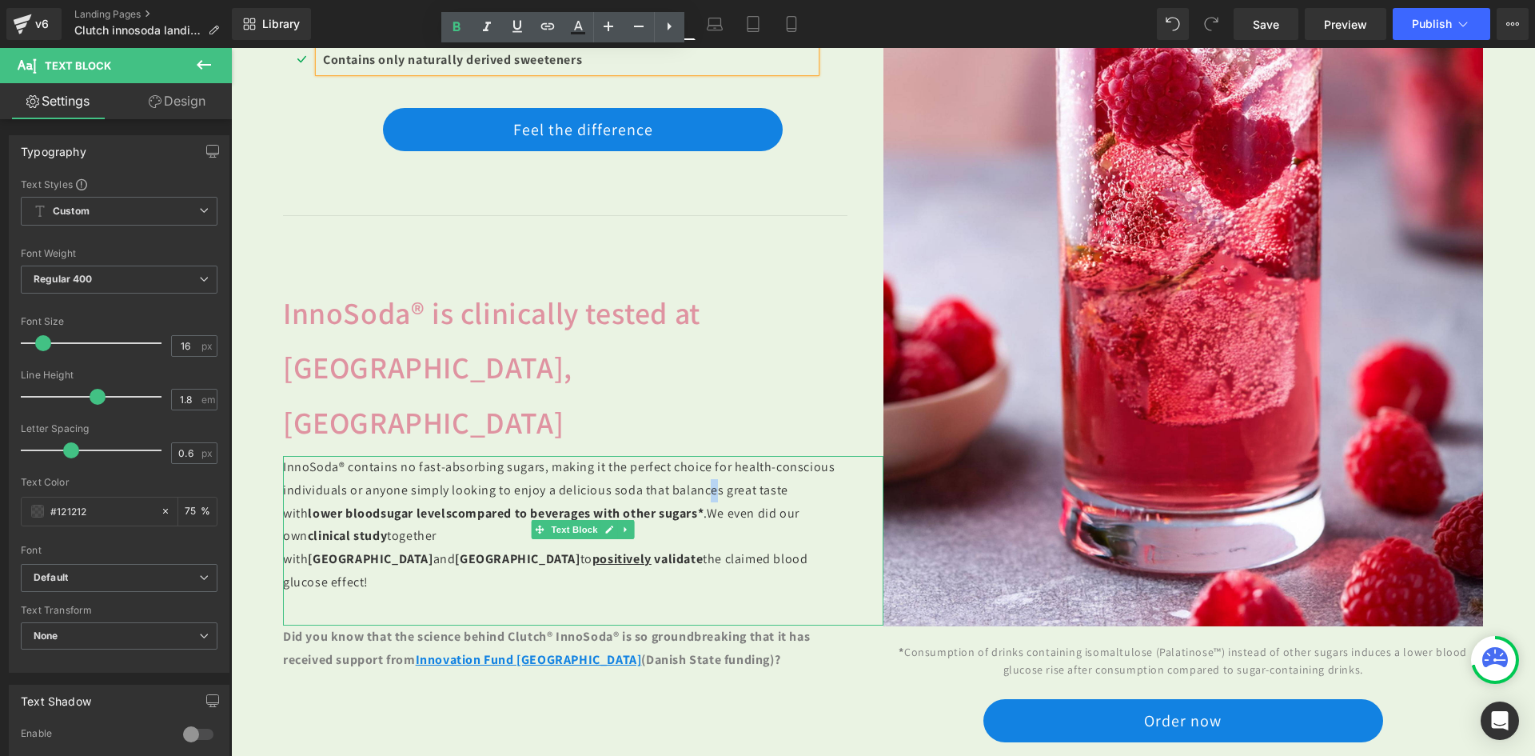
click at [705, 456] on p "InnoSoda® contains no fast-absorbing sugars, making it the perfect choice for h…" at bounding box center [565, 525] width 565 height 138
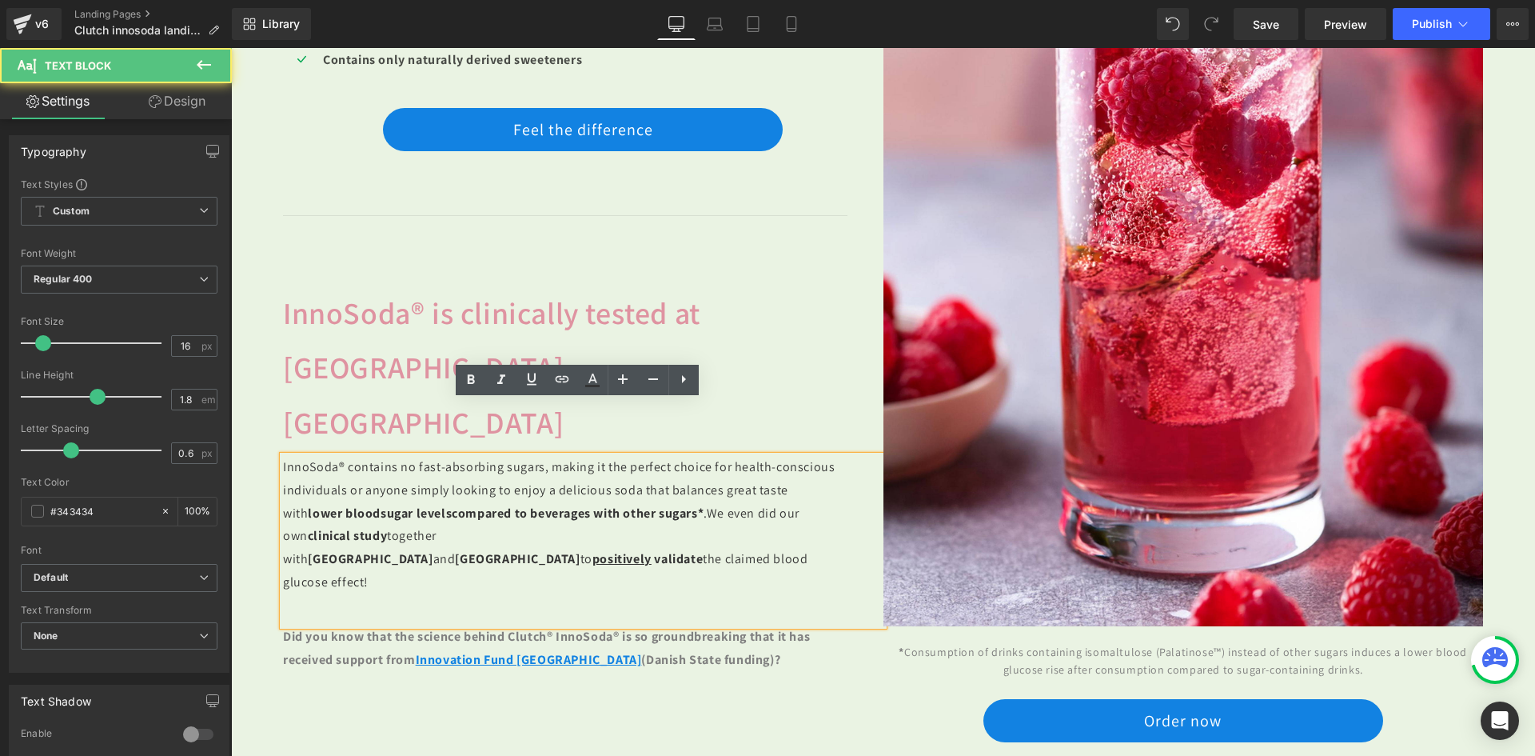
click at [687, 456] on p "InnoSoda® contains no fast-absorbing sugars, making it the perfect choice for h…" at bounding box center [565, 525] width 565 height 138
click at [565, 491] on p "InnoSoda® contains no fast-absorbing sugars, making it the perfect choice for h…" at bounding box center [565, 525] width 565 height 138
click at [626, 497] on p "InnoSoda® contains no fast-absorbing sugars, making it the perfect choice for h…" at bounding box center [565, 525] width 565 height 138
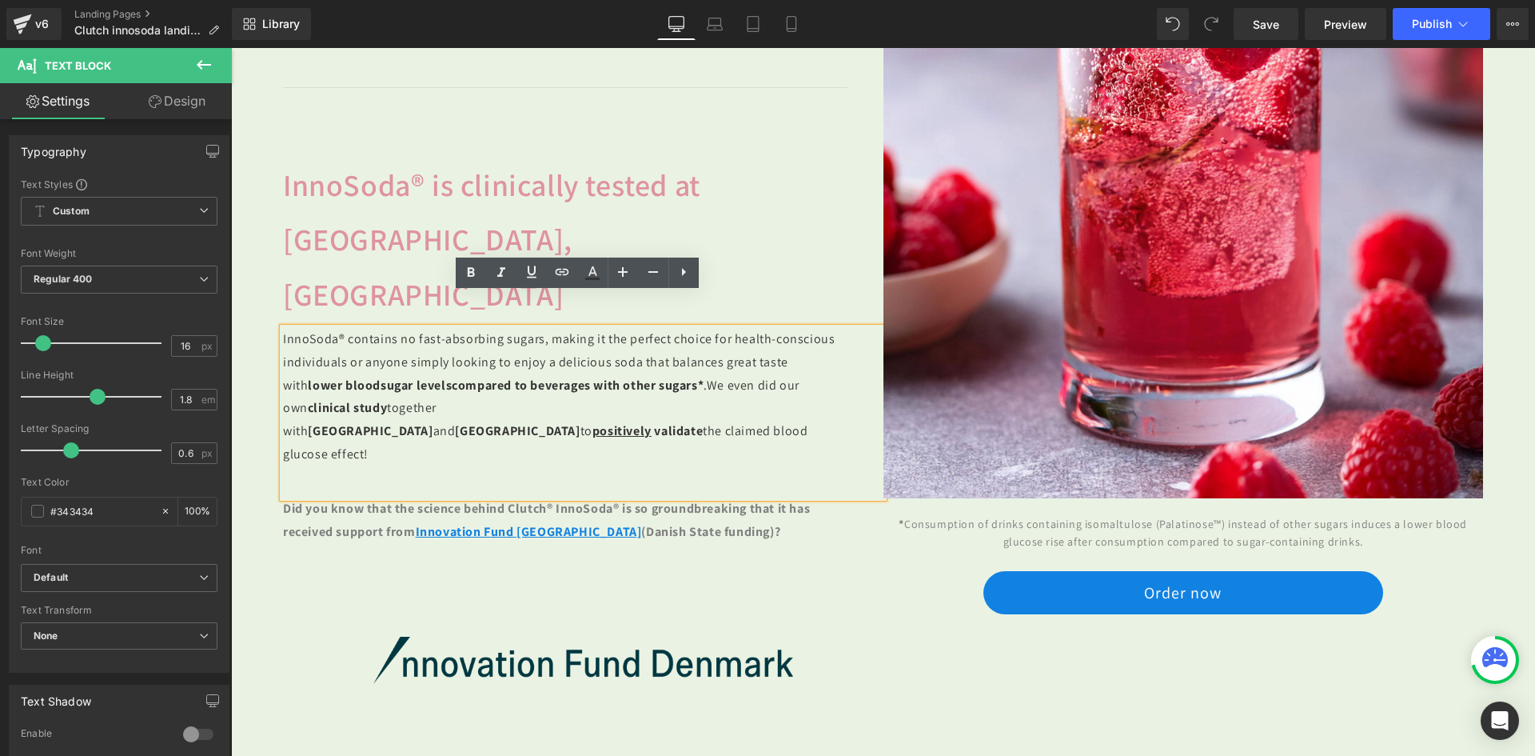
scroll to position [3399, 0]
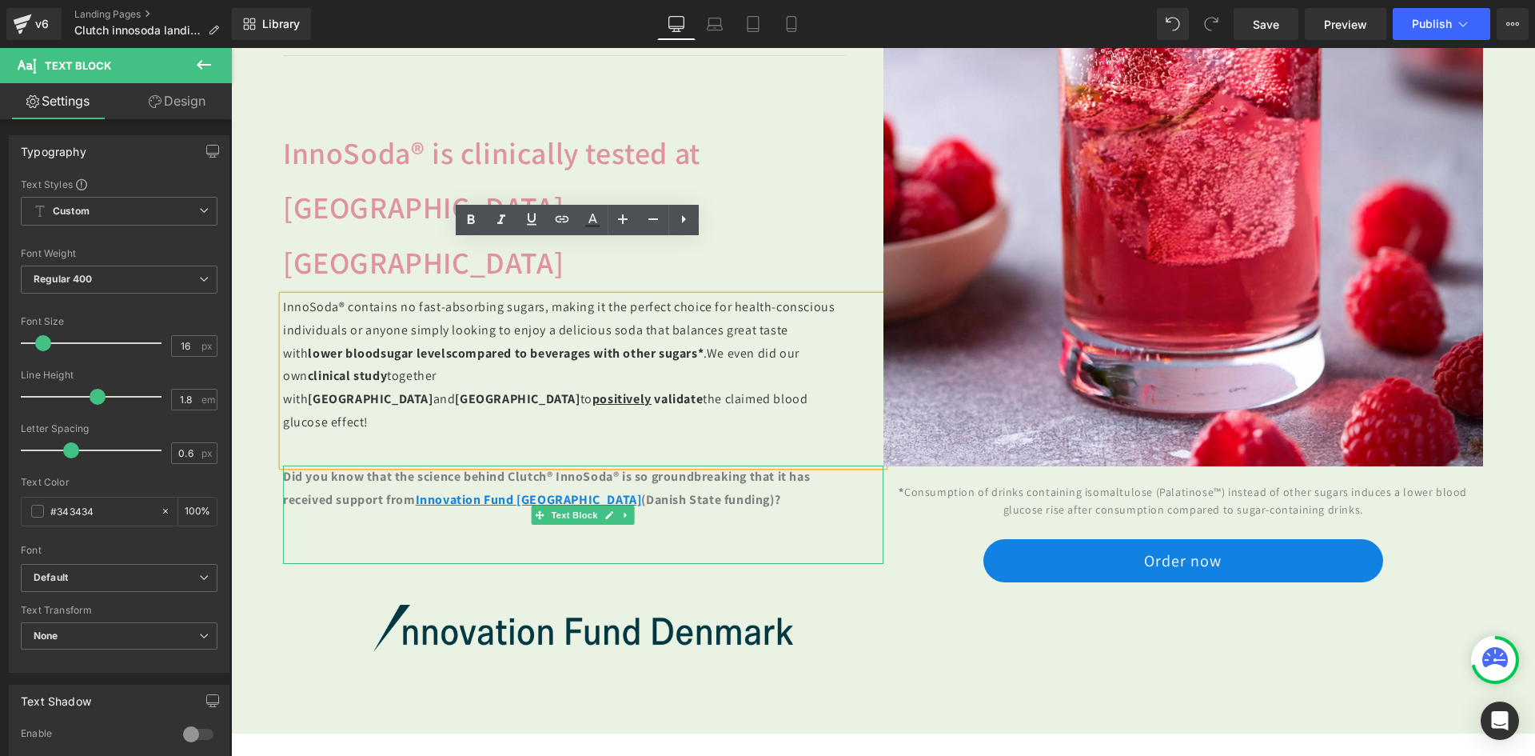
click at [752, 465] on p "Did you know that the science behind Clutch® InnoSoda® is so groundbreaking tha…" at bounding box center [565, 488] width 565 height 46
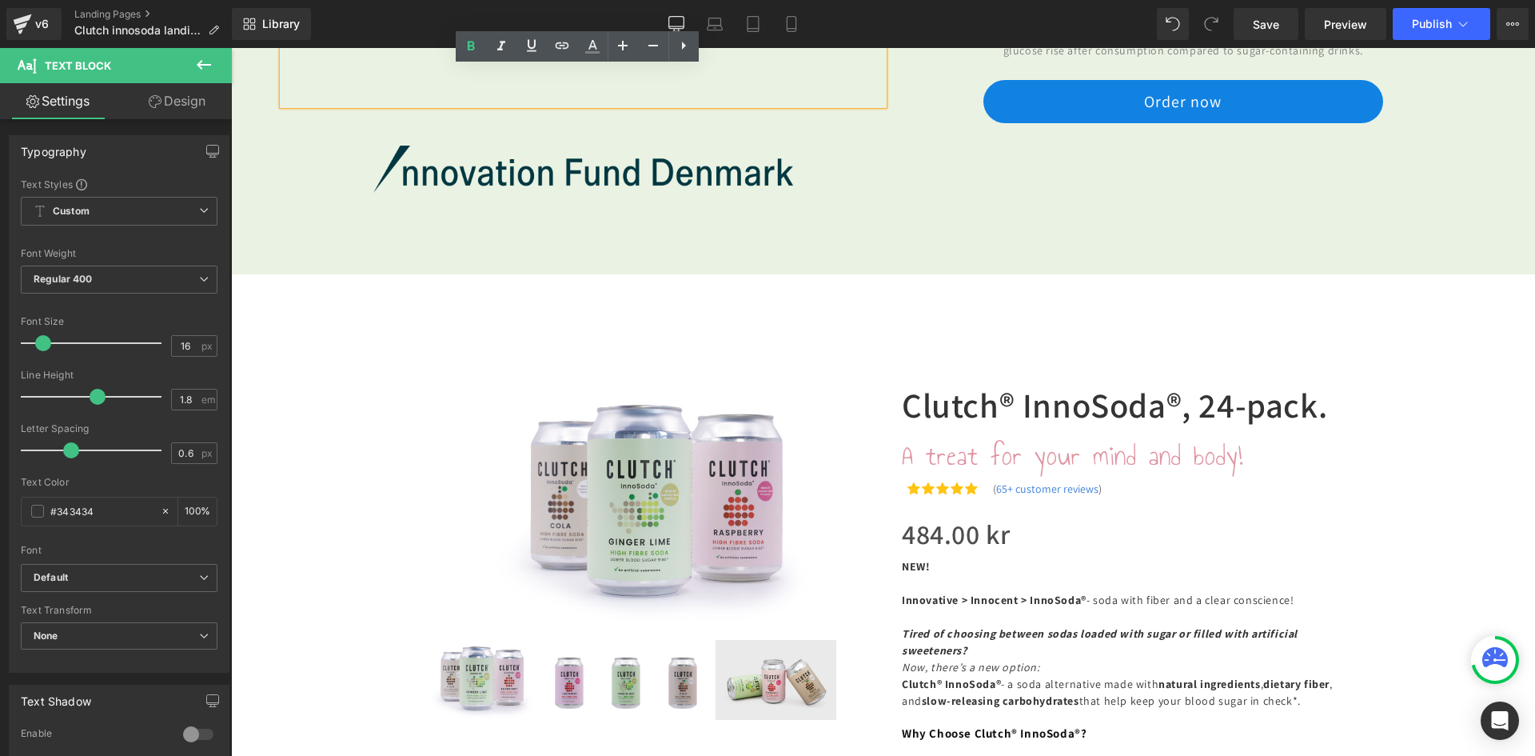
scroll to position [4118, 0]
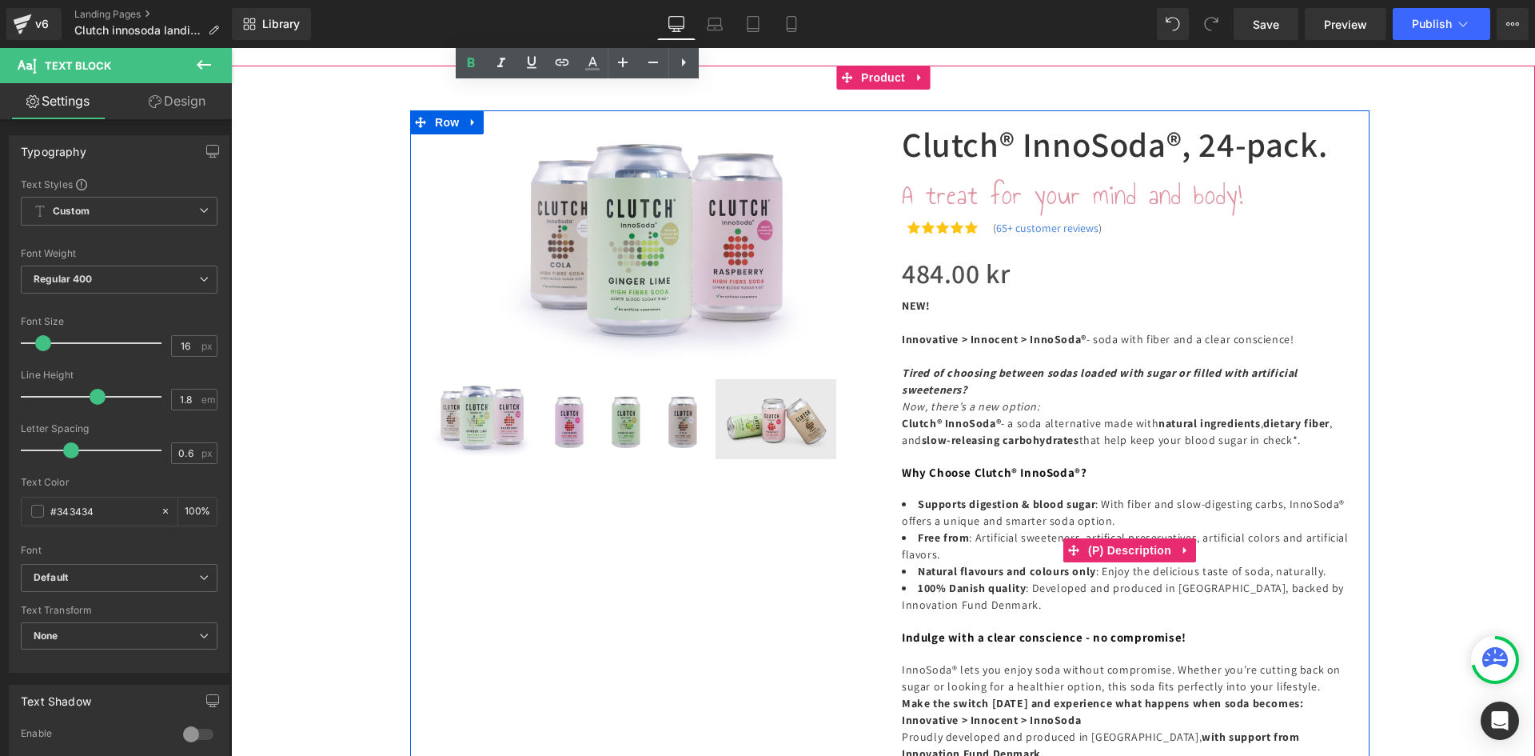
click at [976, 305] on p "NEW! Innovative > Innocent > InnoSoda® - soda with fiber and a clear conscience…" at bounding box center [1130, 347] width 456 height 101
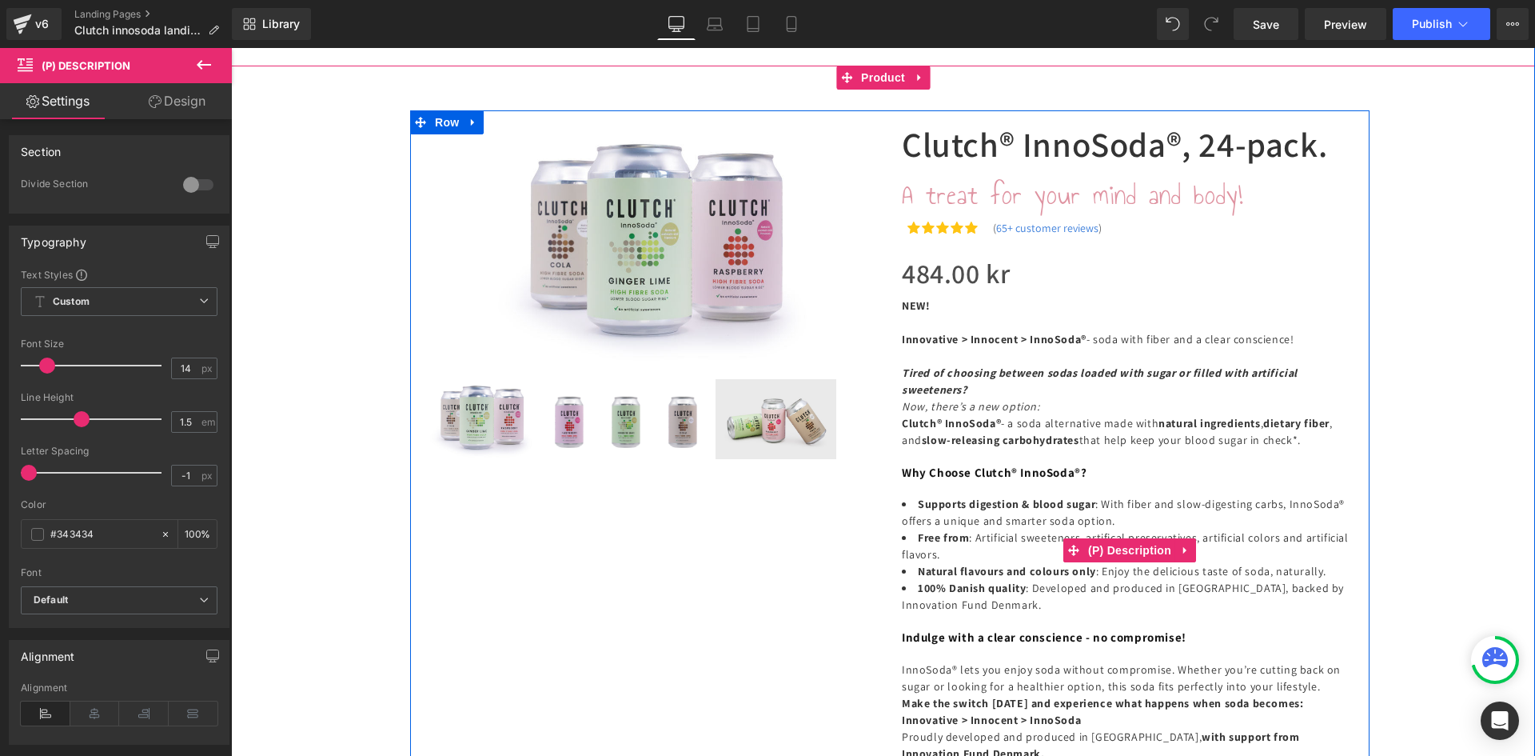
click at [1086, 365] on em "Tired of choosing between sodas loaded with sugar or filled with artificial swe…" at bounding box center [1100, 380] width 396 height 31
click at [1001, 365] on em "Tired of choosing between sodas loaded with sugar or filled with artificial swe…" at bounding box center [1100, 380] width 396 height 31
click at [1236, 365] on em "Tired of choosing between sodas loaded with sugar or filled with artificial swe…" at bounding box center [1100, 380] width 396 height 31
click at [1275, 365] on em "Tired of choosing between sodas loaded with sugar or filled with artificial swe…" at bounding box center [1100, 380] width 396 height 31
click at [1265, 365] on em "Tired of choosing between sodas loaded with sugar or filled with artificial swe…" at bounding box center [1100, 380] width 396 height 31
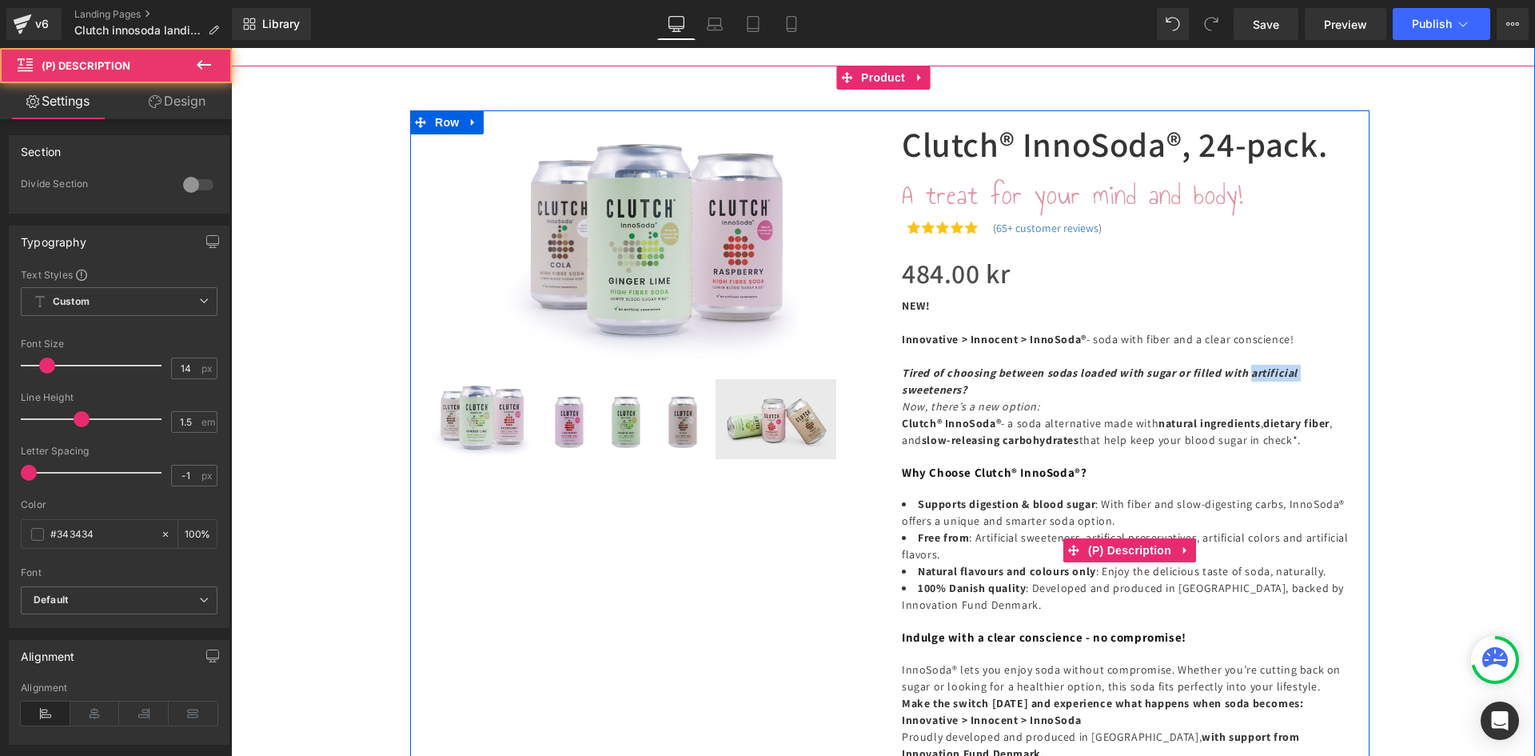
click at [1265, 365] on em "Tired of choosing between sodas loaded with sugar or filled with artificial swe…" at bounding box center [1100, 380] width 396 height 31
click at [1264, 365] on em "Tired of choosing between sodas loaded with sugar or filled with artificial swe…" at bounding box center [1100, 380] width 396 height 31
click at [1260, 365] on em "Tired of choosing between sodas loaded with sugar or filled with artificial swe…" at bounding box center [1100, 380] width 396 height 31
click at [1197, 465] on h4 "Why Choose Clutch® InnoSoda®?" at bounding box center [1130, 473] width 456 height 16
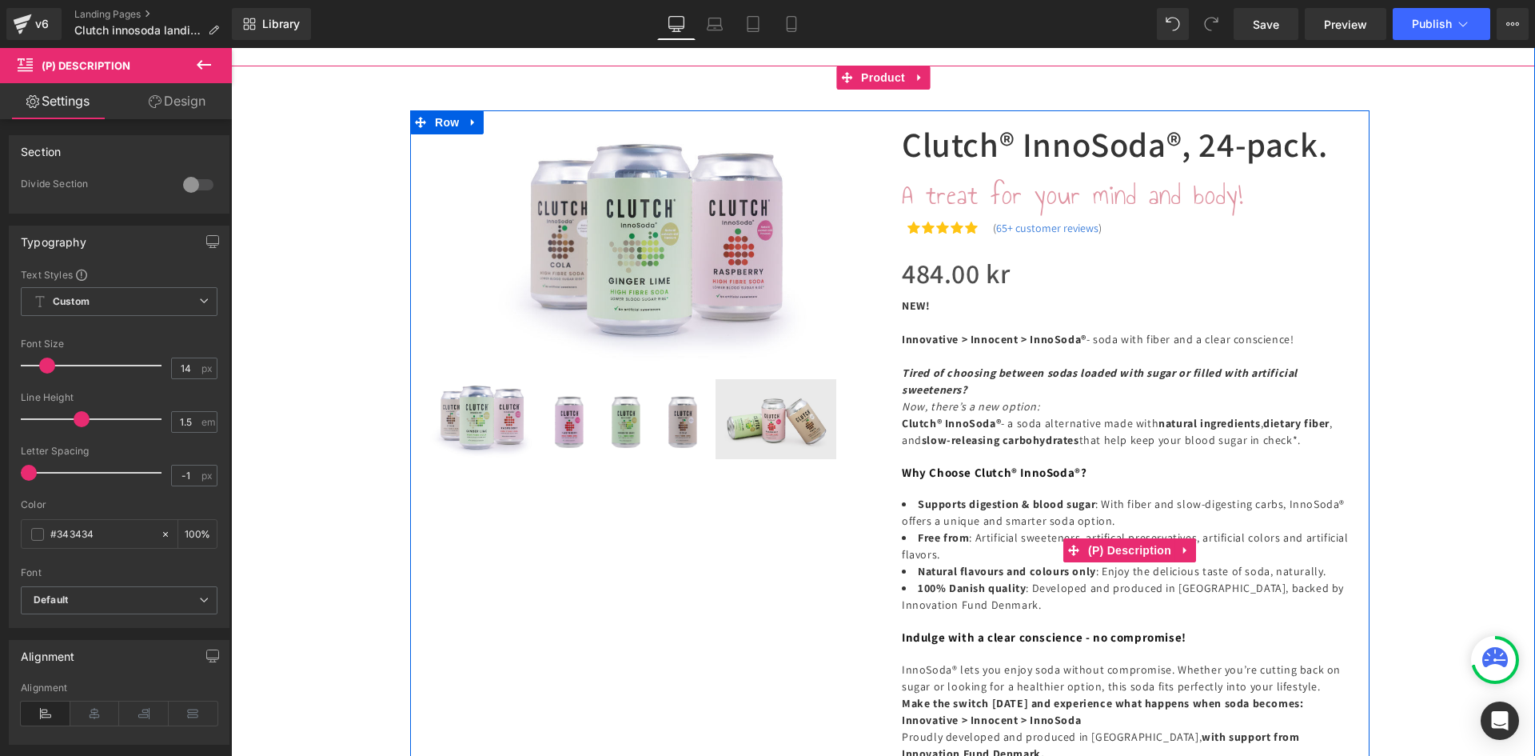
click at [998, 564] on strong "Natural flavours and colours only" at bounding box center [1007, 571] width 178 height 14
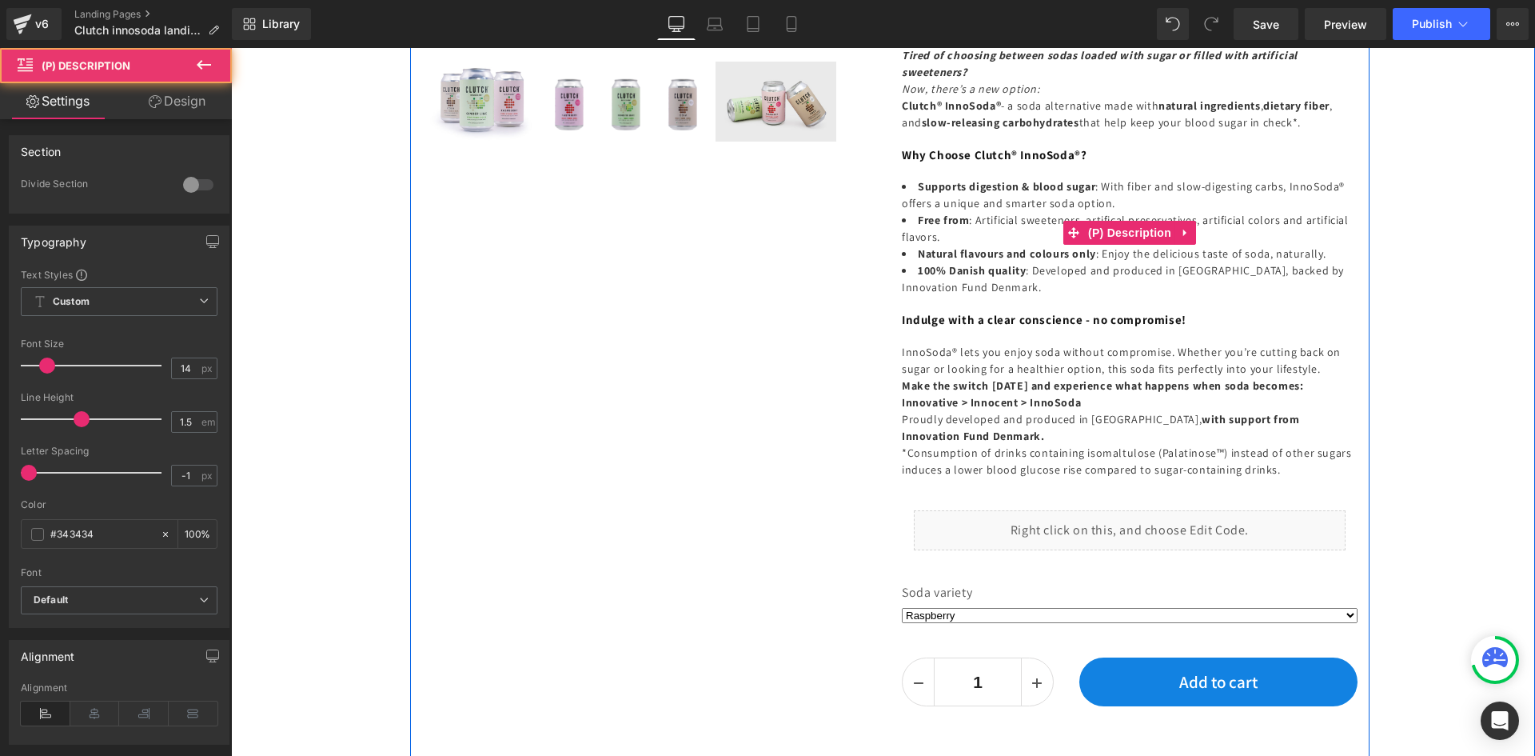
scroll to position [4438, 0]
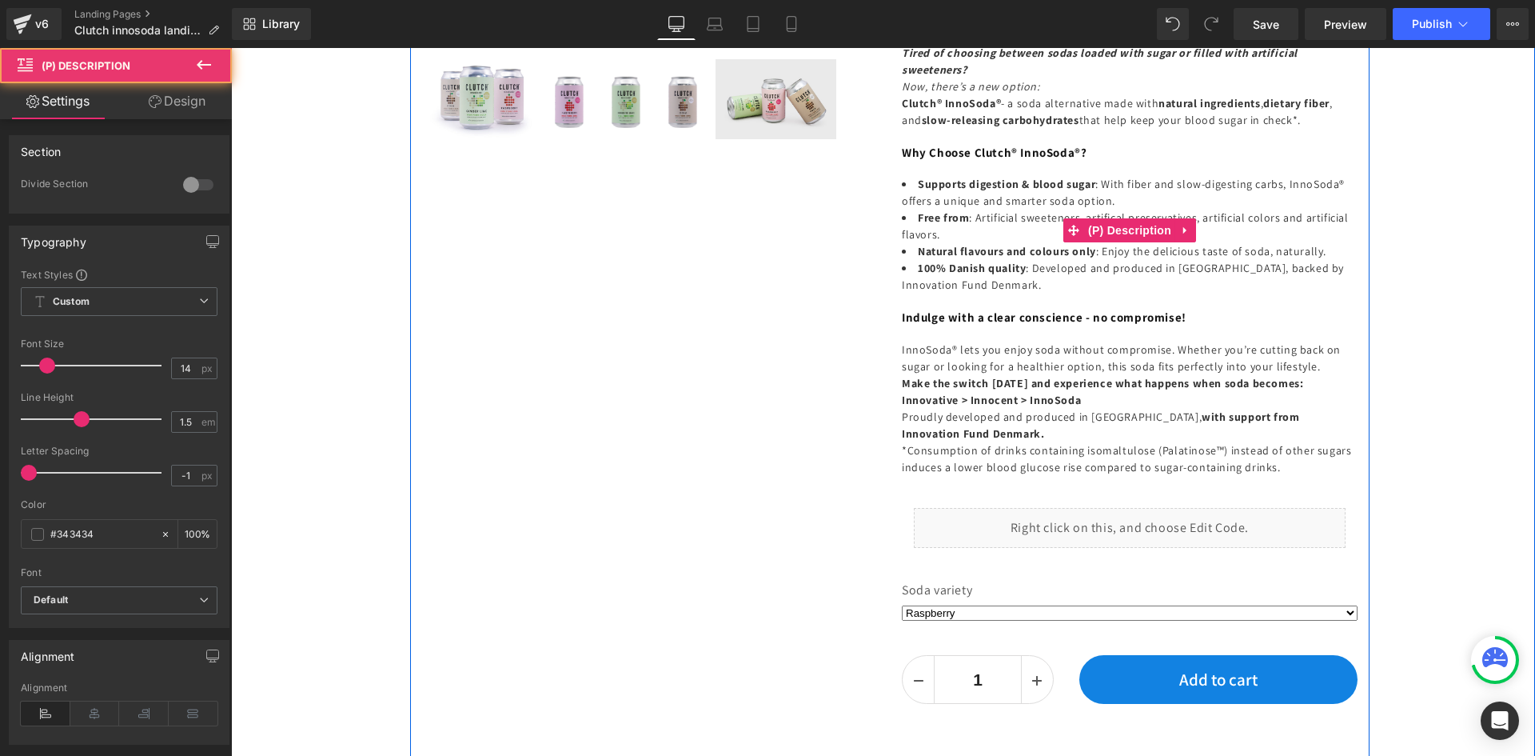
click at [994, 341] on p "InnoSoda® lets you enjoy soda without compromise. Whether you’re cutting back o…" at bounding box center [1130, 358] width 456 height 34
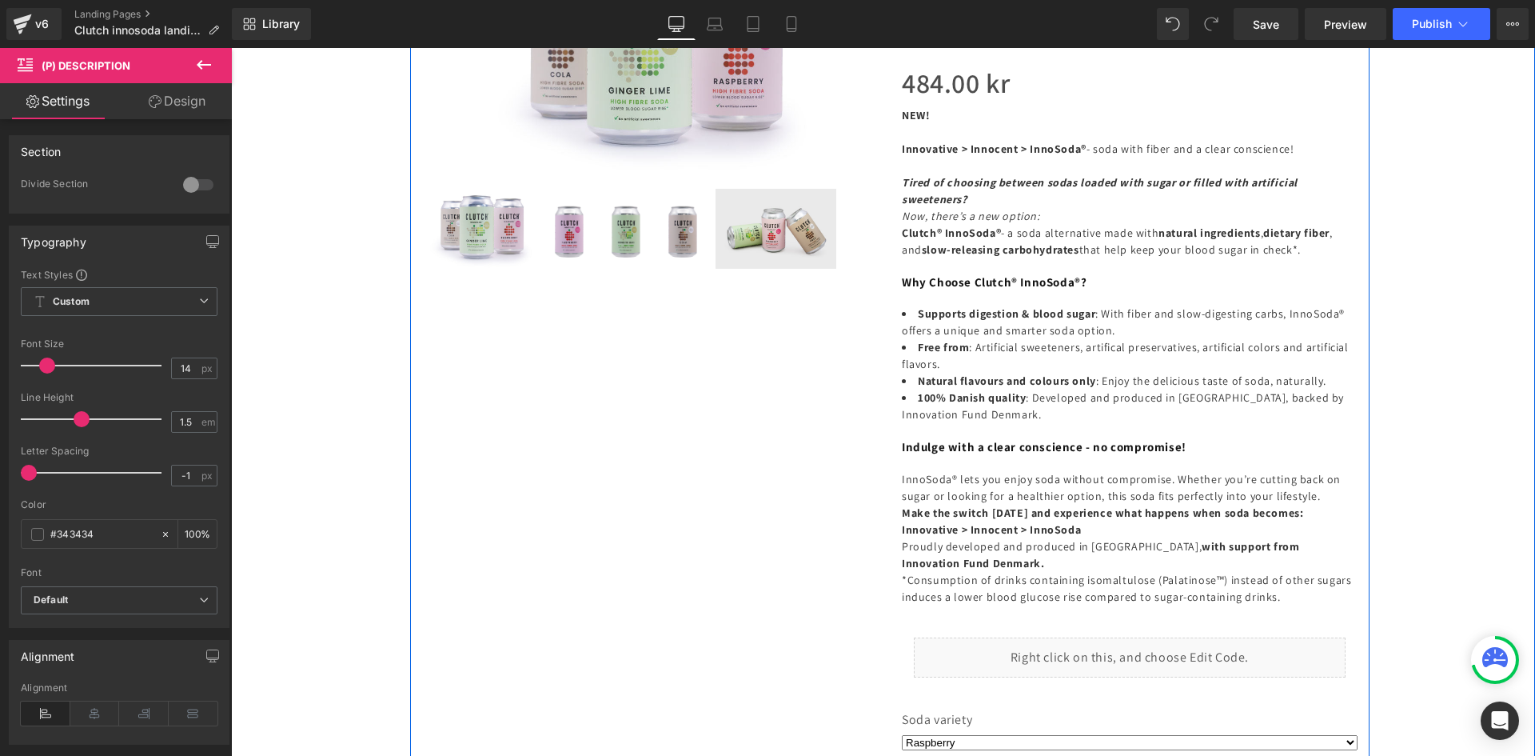
scroll to position [4278, 0]
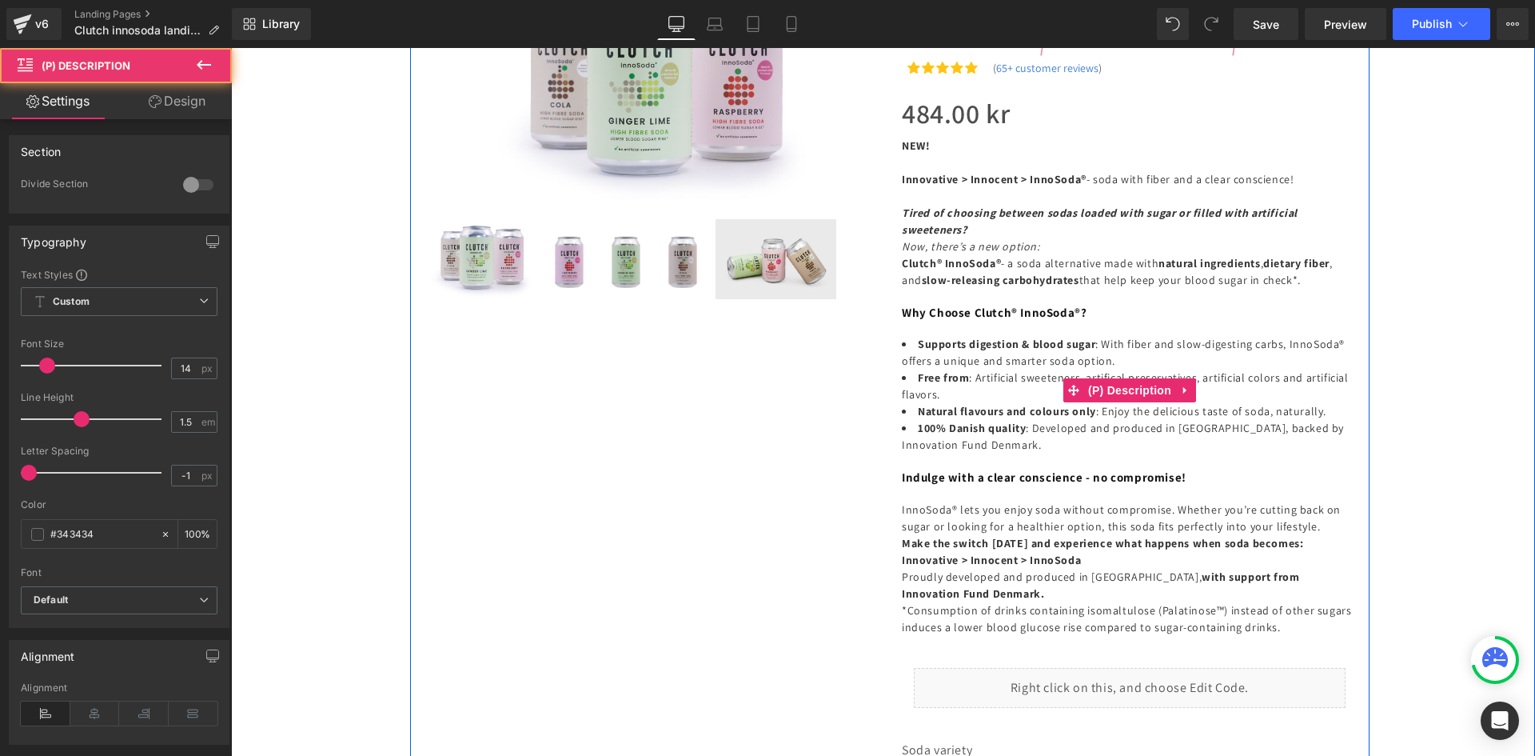
click at [1021, 602] on p "*Consumption of drinks containing isomaltulose (Palatinose™) instead of other s…" at bounding box center [1130, 619] width 456 height 34
click at [1156, 602] on p "*Consumption of drinks containing isomaltulose (Palatinose™) instead of other s…" at bounding box center [1130, 619] width 456 height 34
click at [1278, 602] on p "*Consumption of drinks containing isomaltulose (Palatinose™) instead of other s…" at bounding box center [1130, 619] width 456 height 34
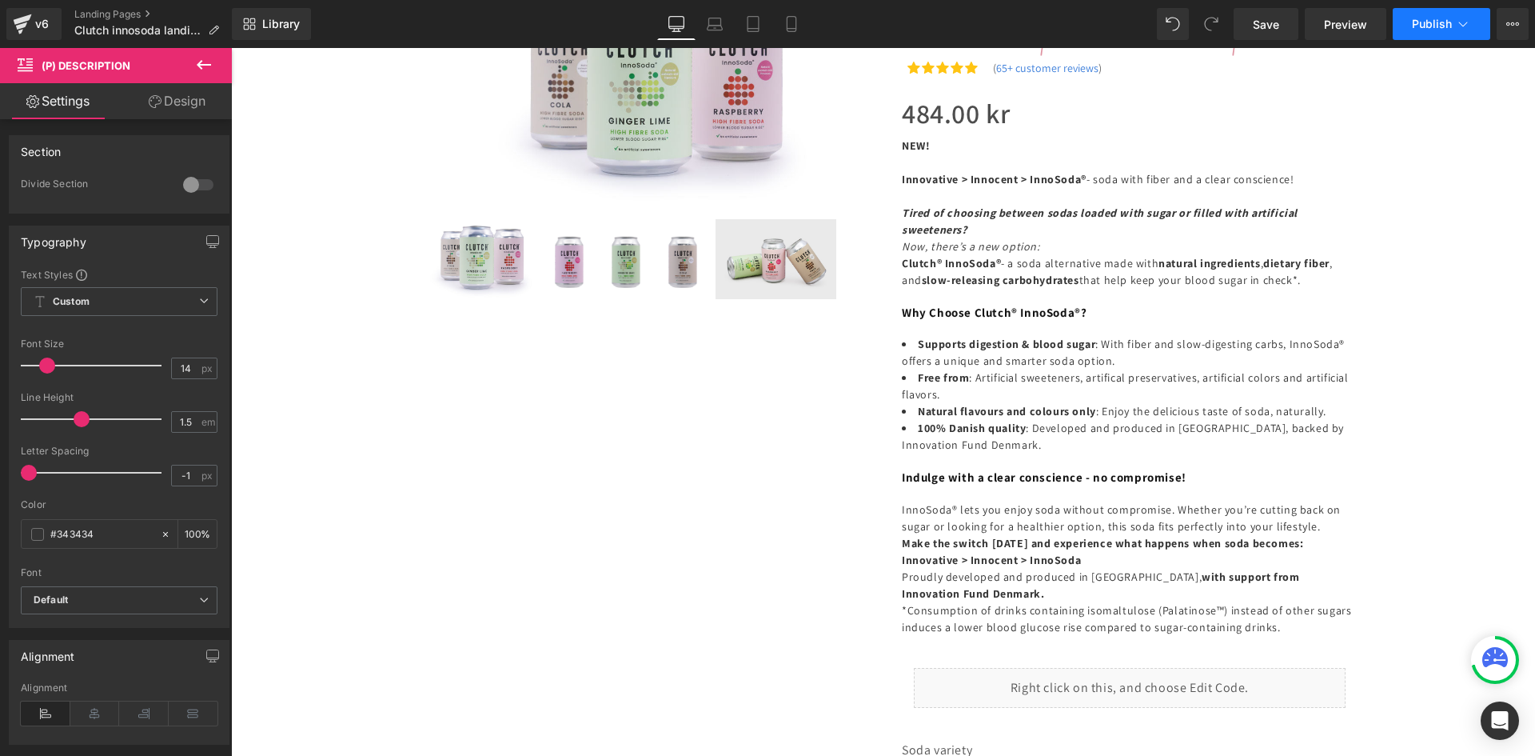
click at [1413, 21] on span "Publish" at bounding box center [1432, 24] width 40 height 13
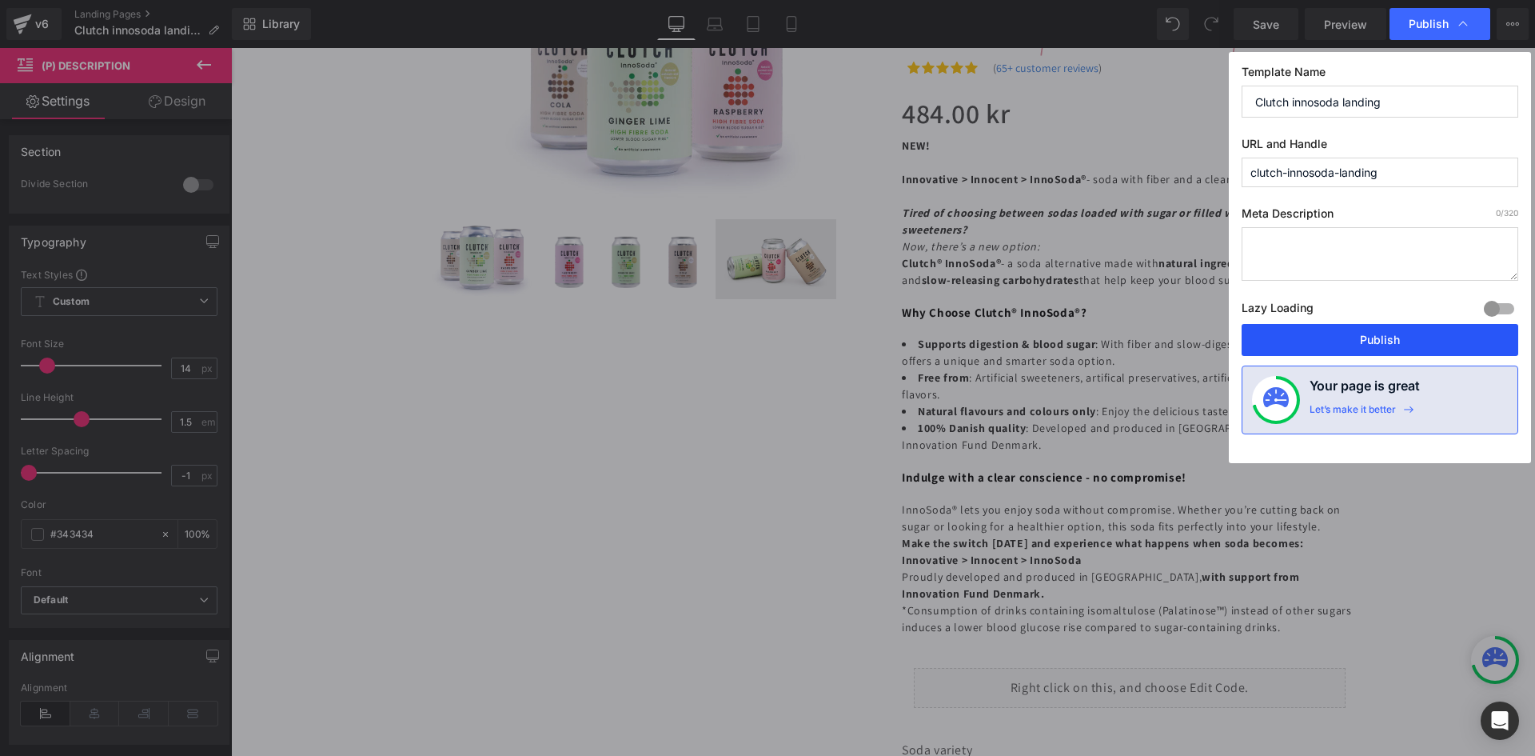
drag, startPoint x: 1356, startPoint y: 339, endPoint x: 1107, endPoint y: 296, distance: 253.2
click at [1356, 339] on button "Publish" at bounding box center [1380, 340] width 277 height 32
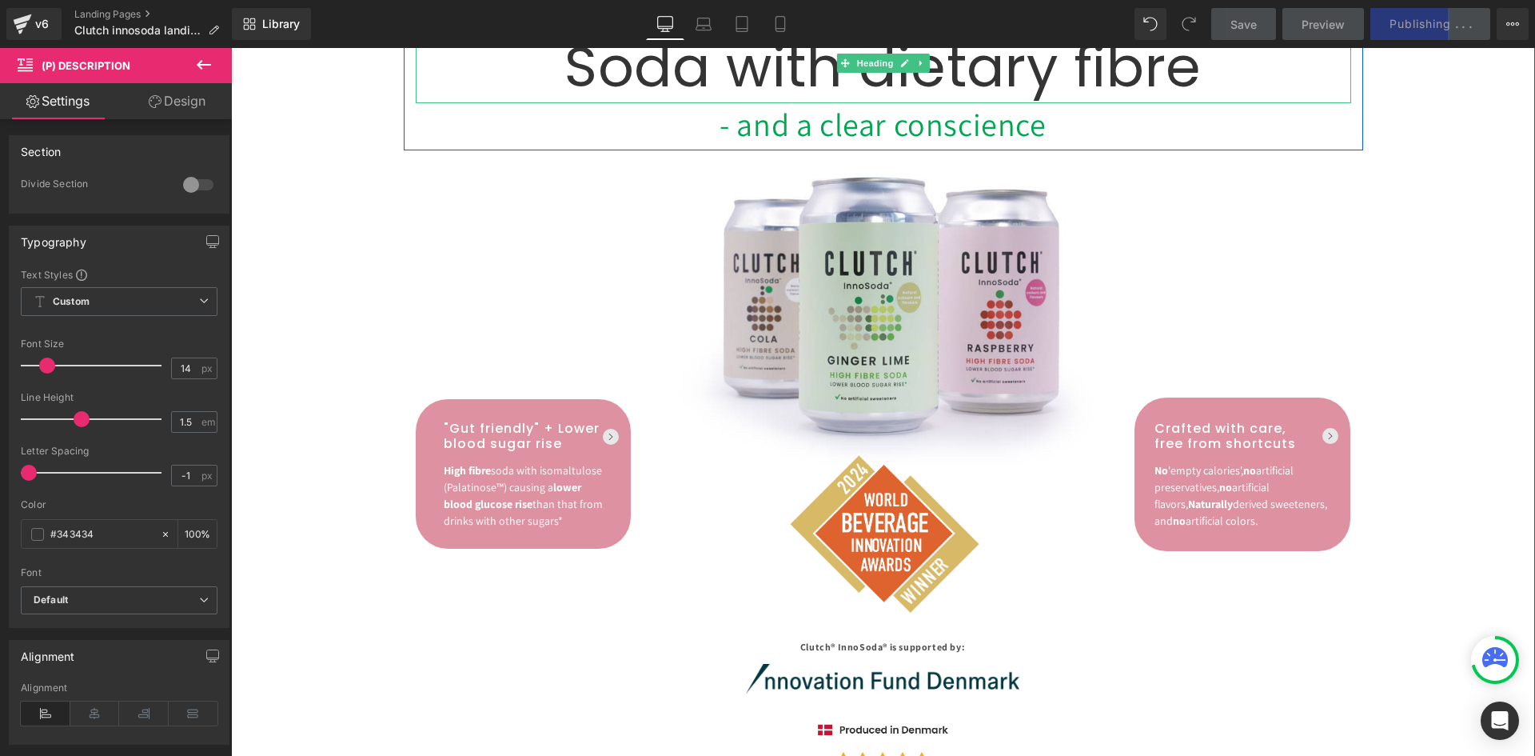
scroll to position [400, 0]
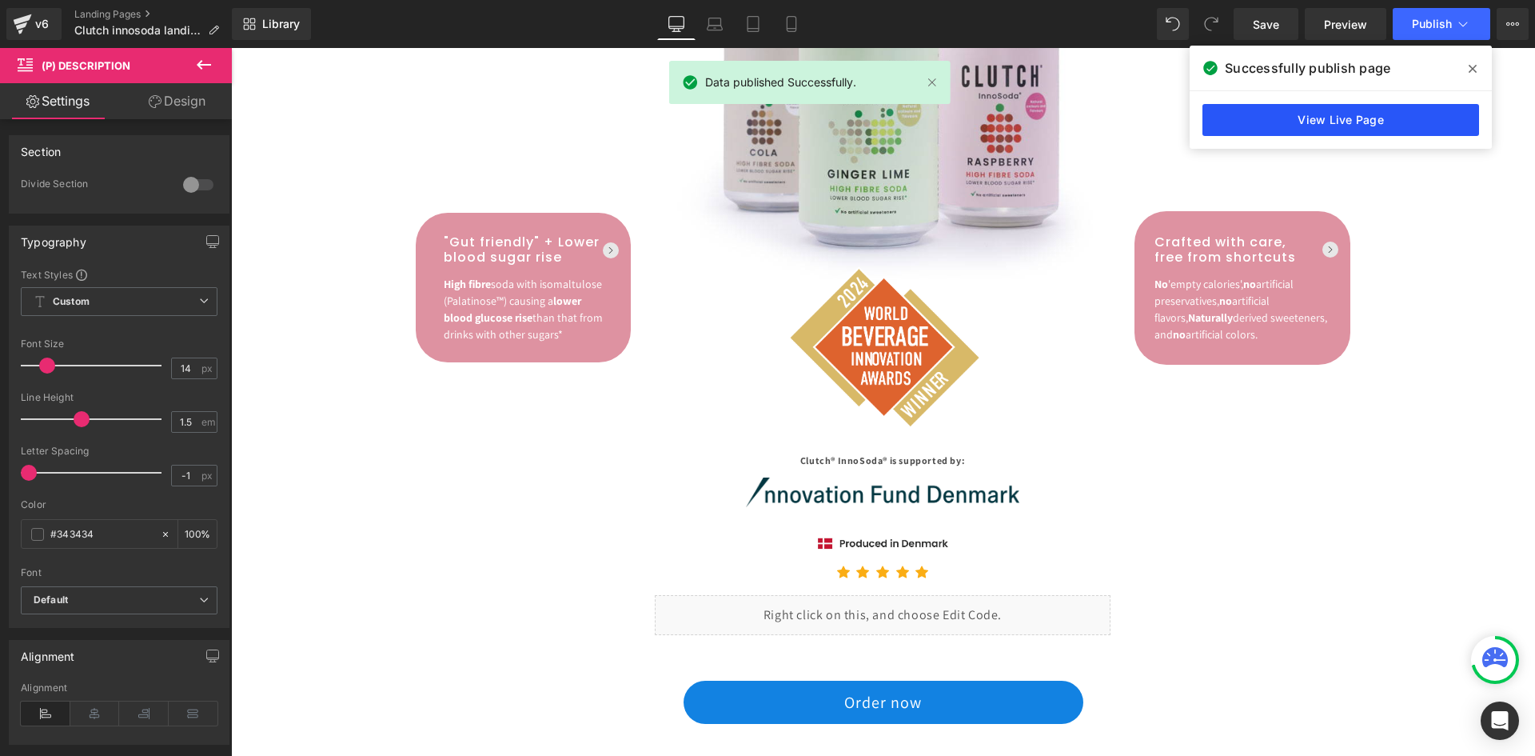
click at [1381, 118] on link "View Live Page" at bounding box center [1341, 120] width 277 height 32
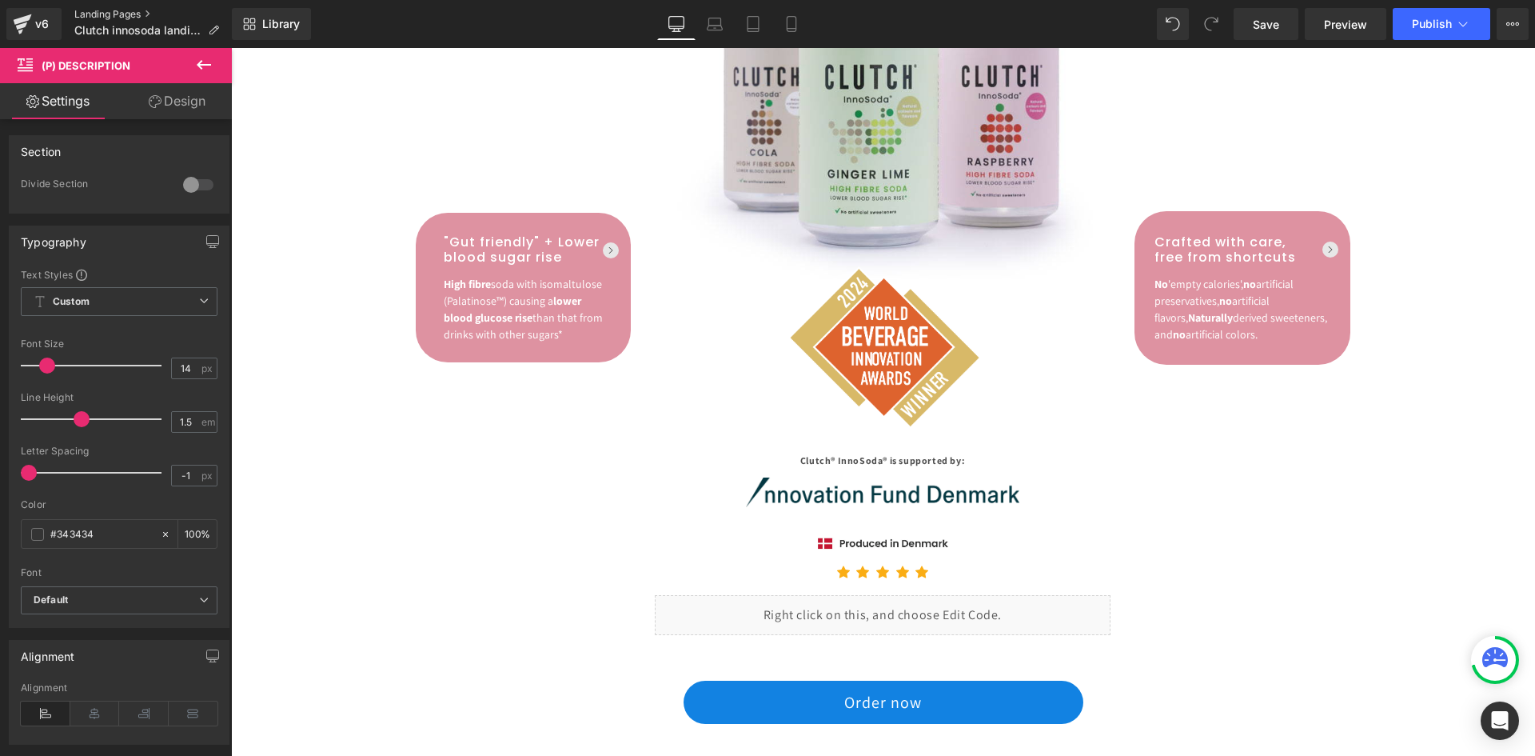
click at [94, 9] on link "Landing Pages" at bounding box center [153, 14] width 158 height 13
